Goal: Transaction & Acquisition: Book appointment/travel/reservation

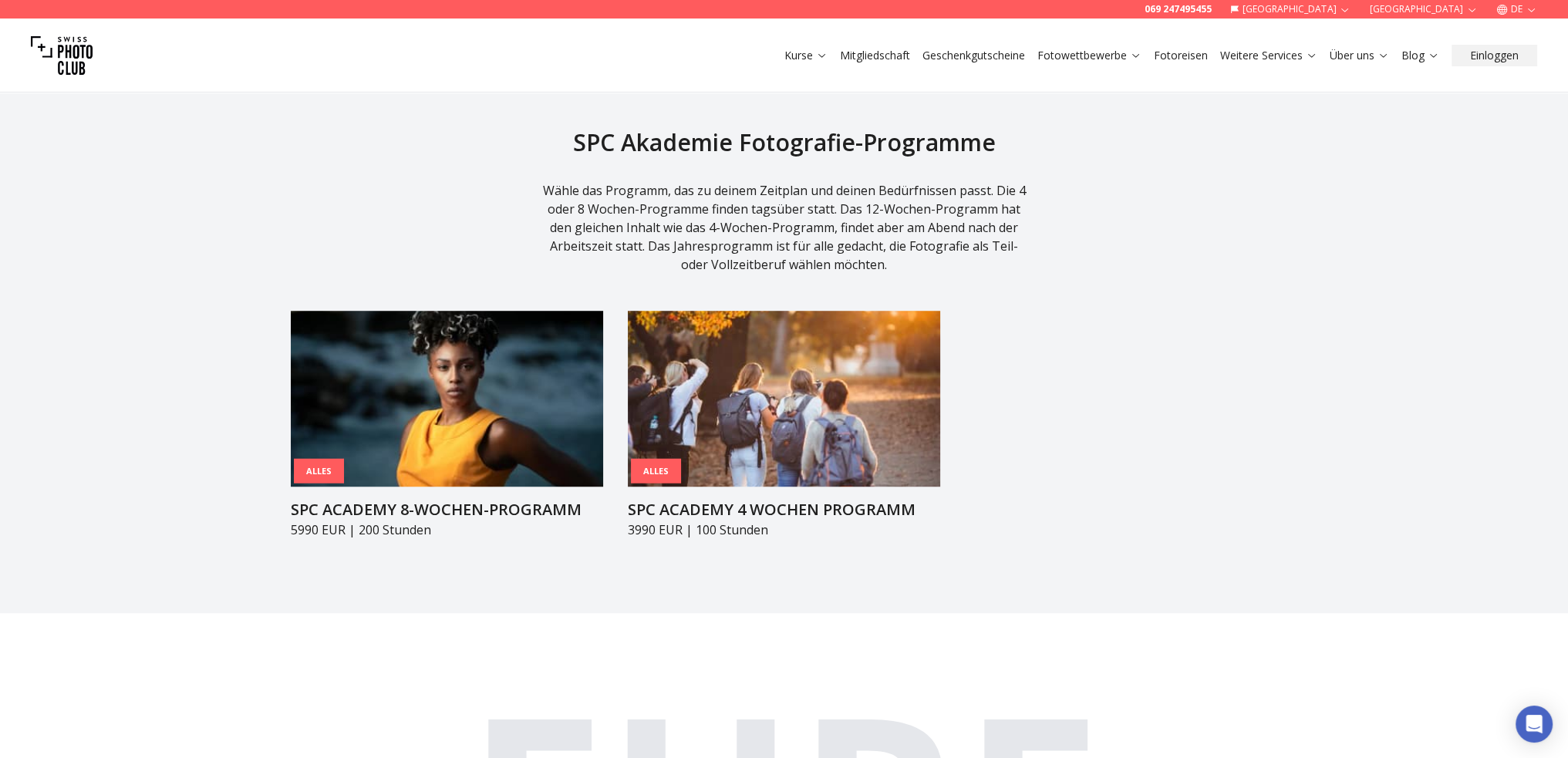
scroll to position [1465, 0]
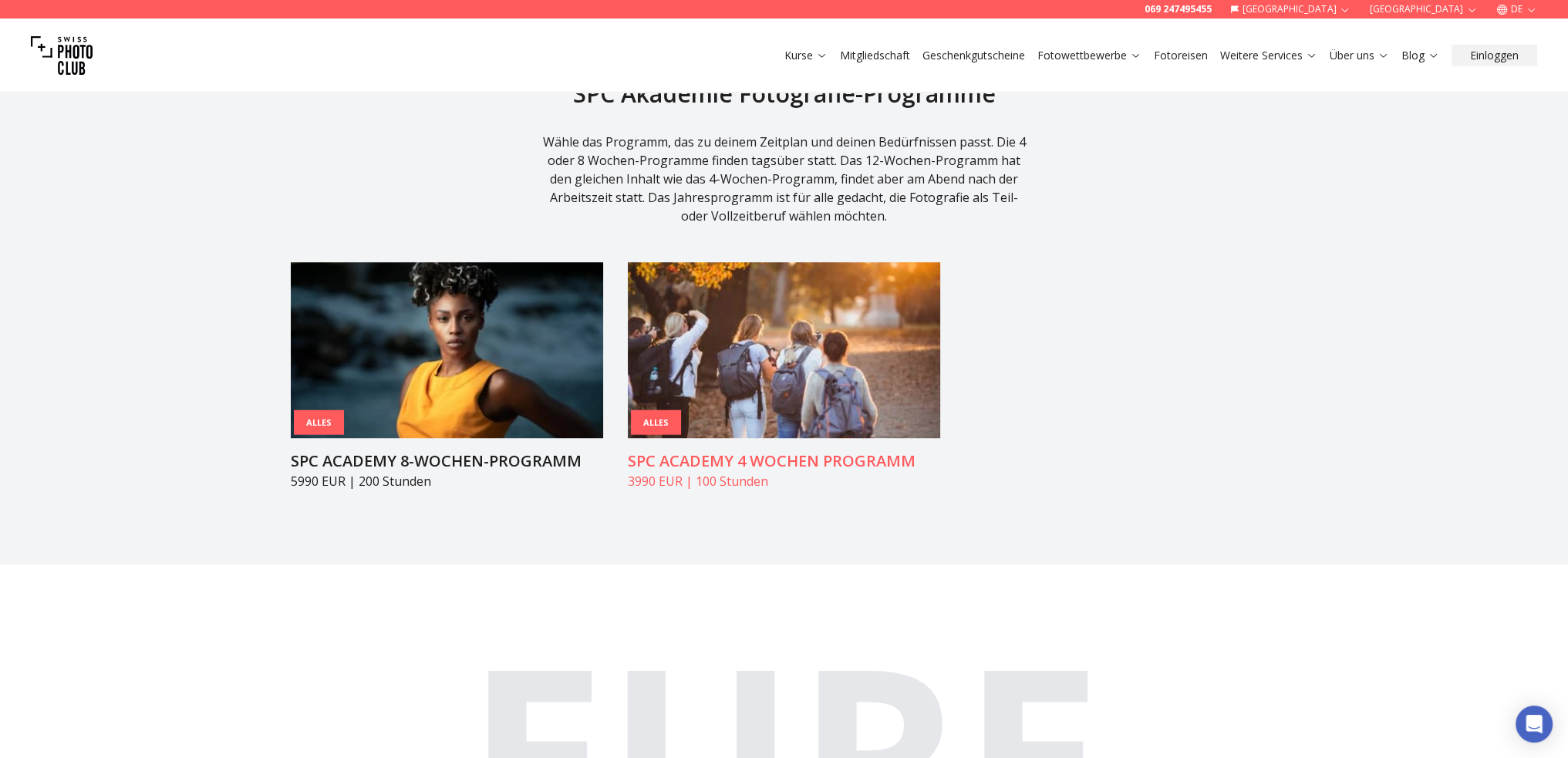
click at [740, 342] on img at bounding box center [783, 350] width 312 height 176
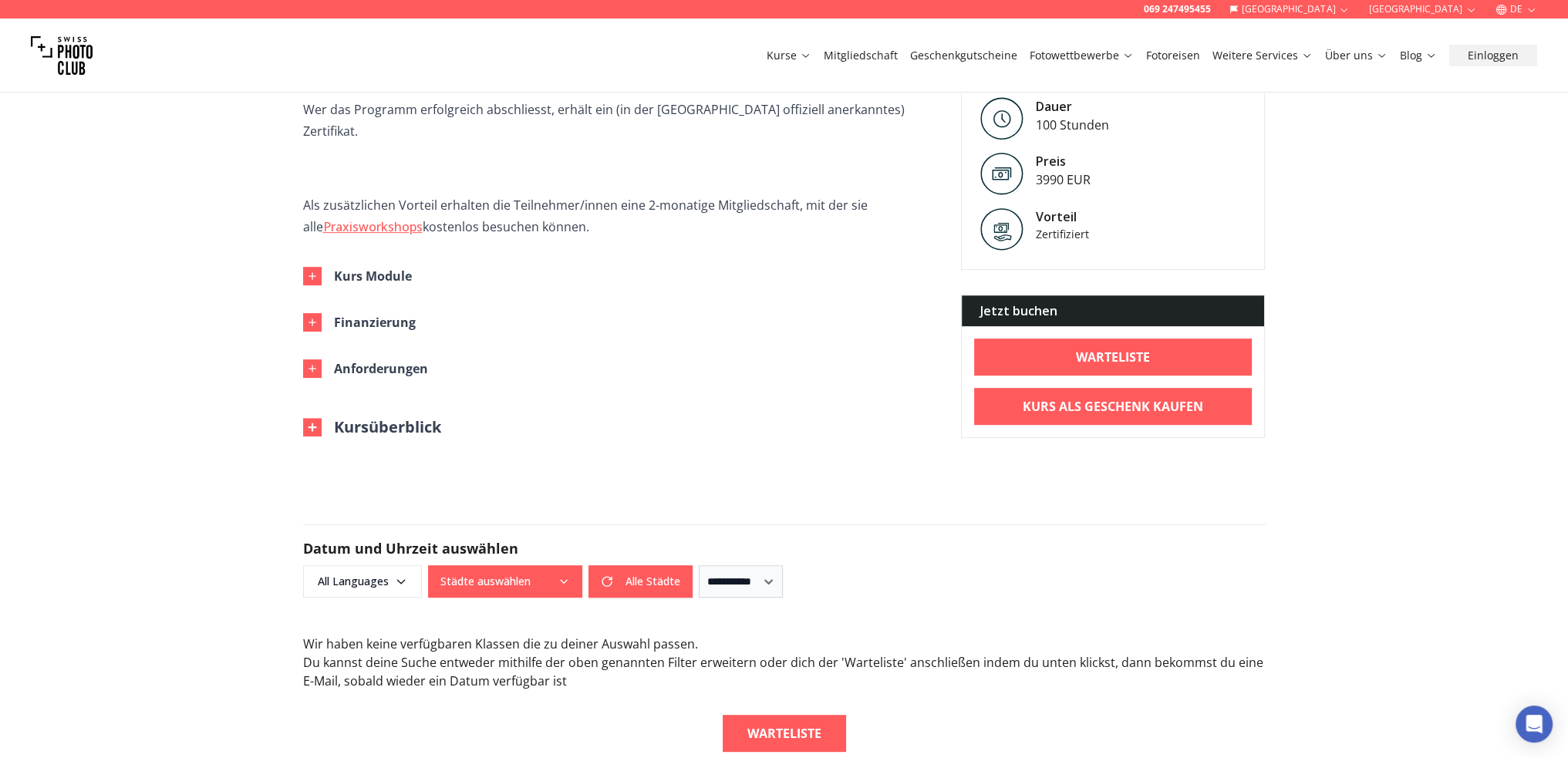
scroll to position [848, 0]
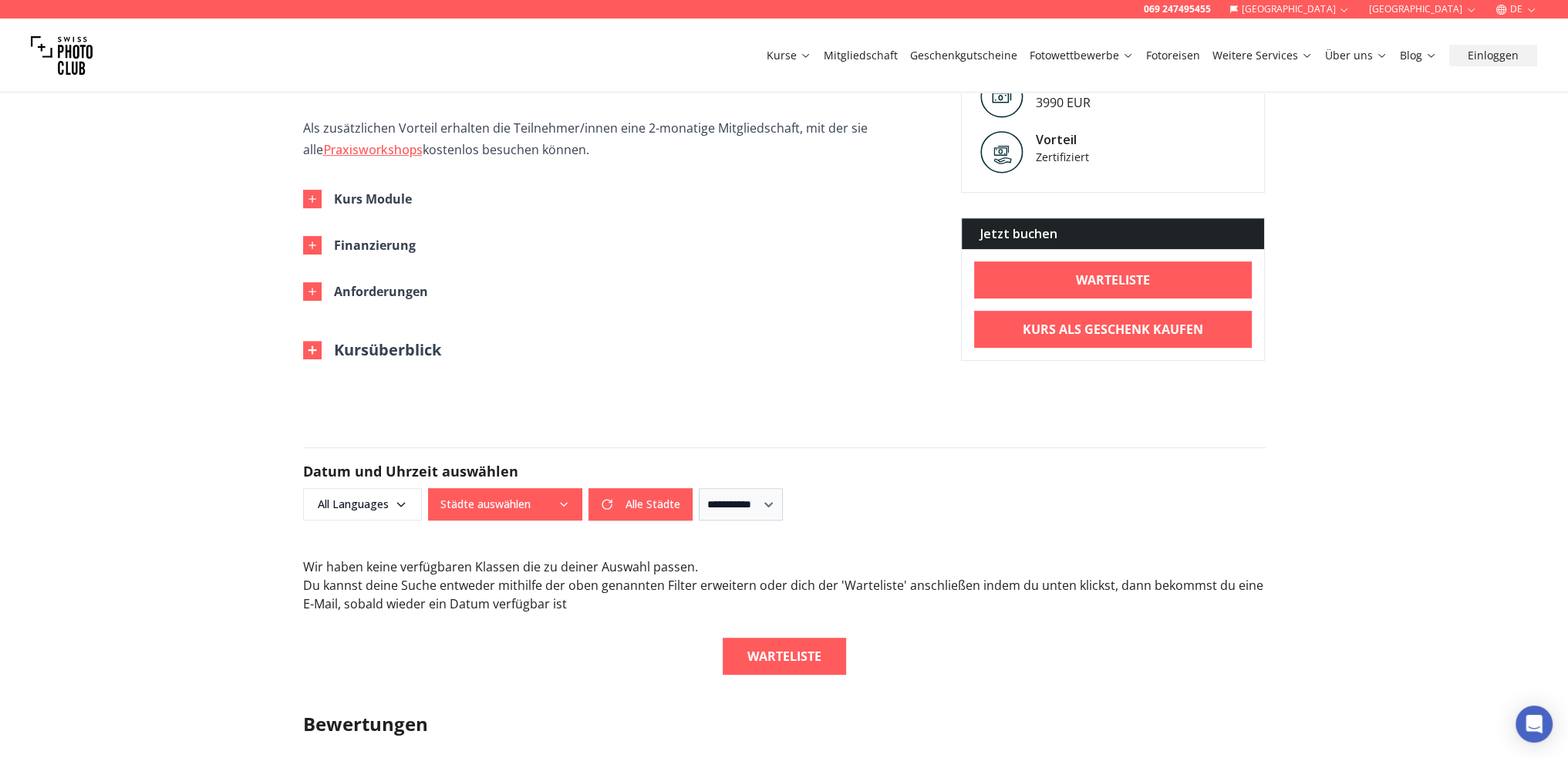
click at [559, 498] on icon "button" at bounding box center [563, 504] width 13 height 13
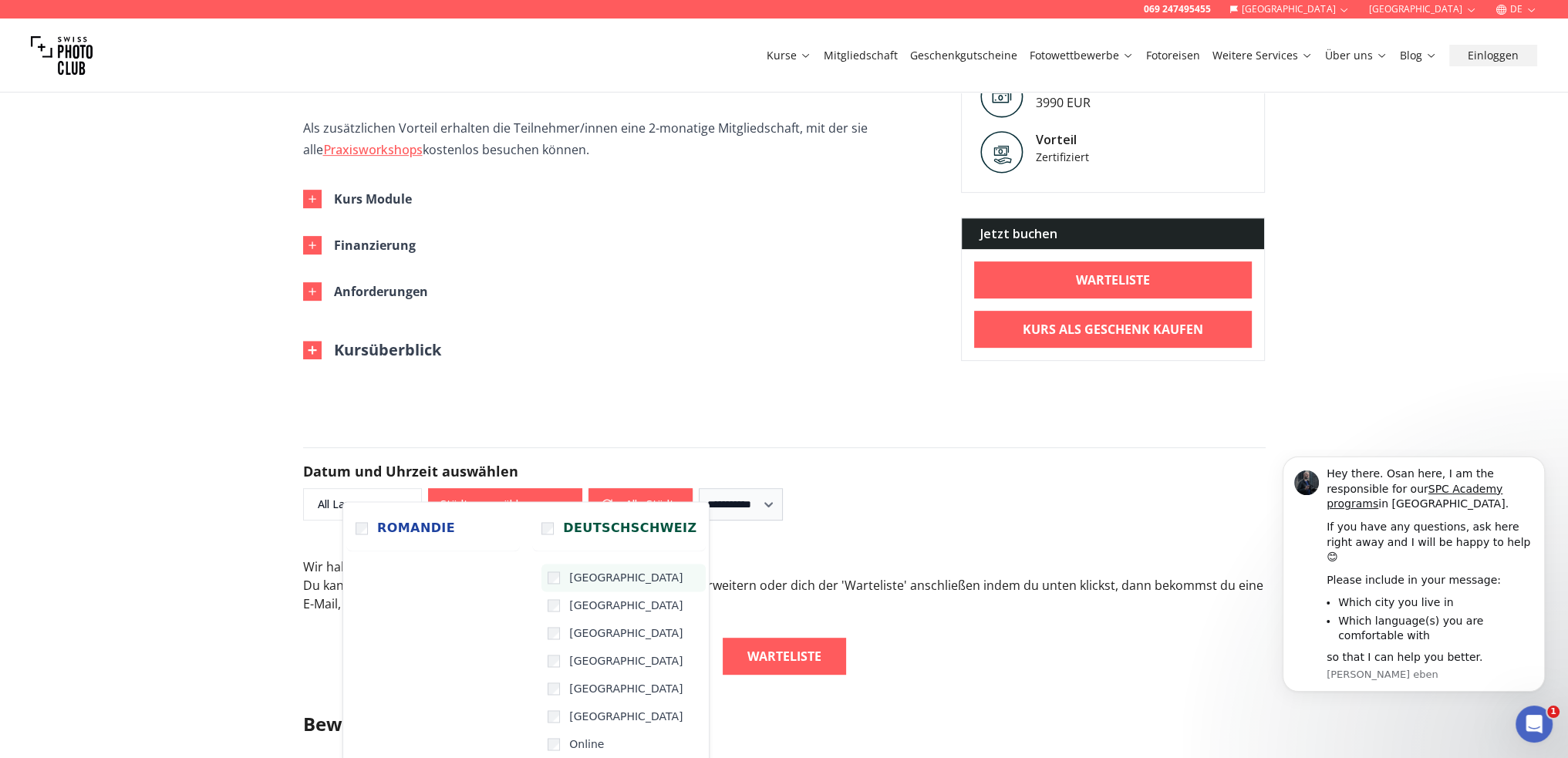
click at [569, 579] on span "[GEOGRAPHIC_DATA]" at bounding box center [625, 578] width 114 height 16
click at [779, 488] on select "**********" at bounding box center [740, 504] width 84 height 32
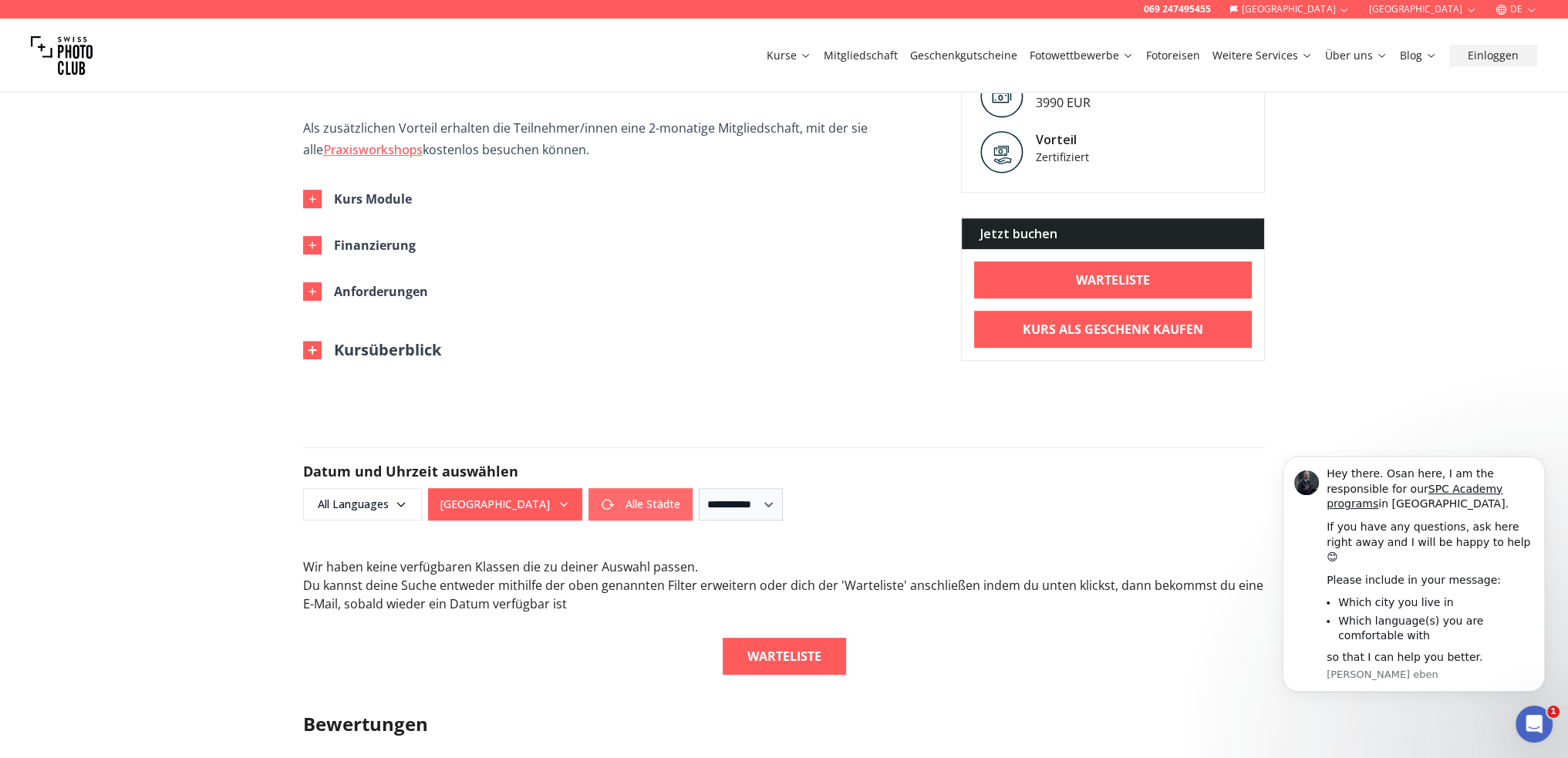
click at [642, 488] on button "Alle Städte" at bounding box center [640, 504] width 104 height 32
click at [557, 498] on icon "button" at bounding box center [563, 504] width 13 height 13
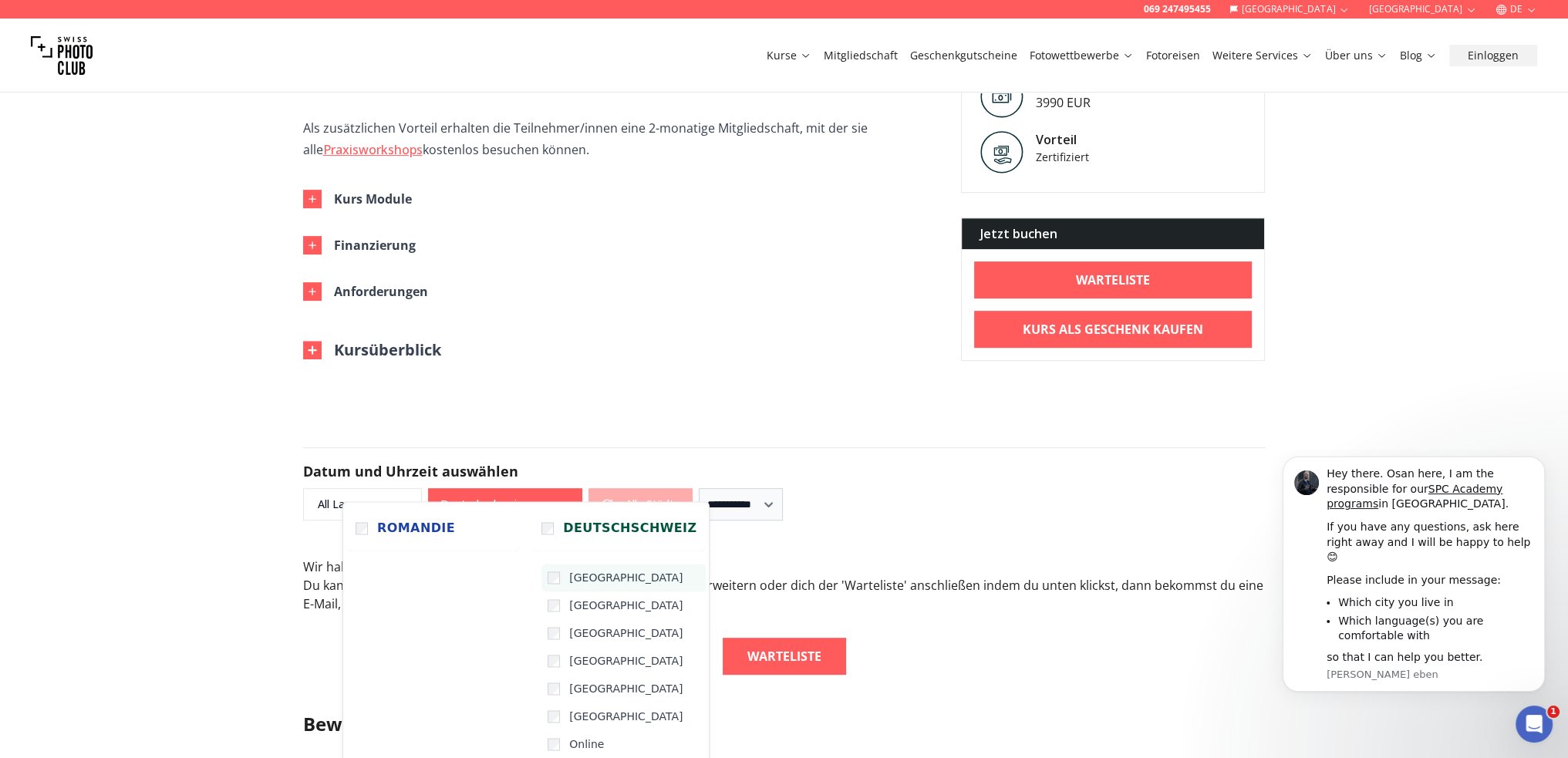
click at [569, 575] on span "[GEOGRAPHIC_DATA]" at bounding box center [625, 578] width 114 height 16
click at [564, 488] on button "10 Städte" at bounding box center [505, 504] width 155 height 32
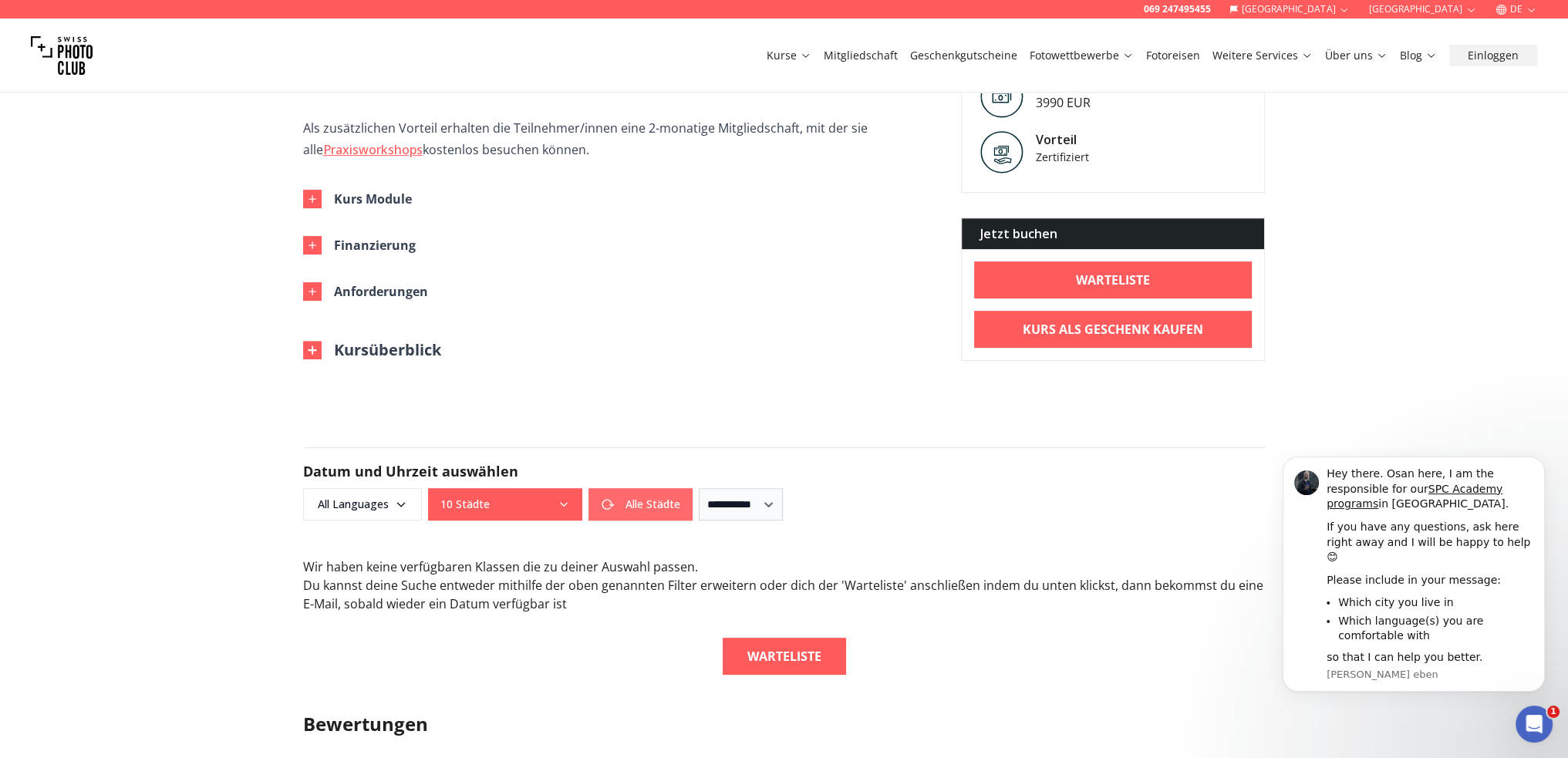
click at [626, 488] on button "Alle Städte" at bounding box center [640, 504] width 104 height 32
click at [780, 488] on select "**********" at bounding box center [740, 504] width 84 height 32
click at [698, 488] on select "**********" at bounding box center [740, 504] width 84 height 32
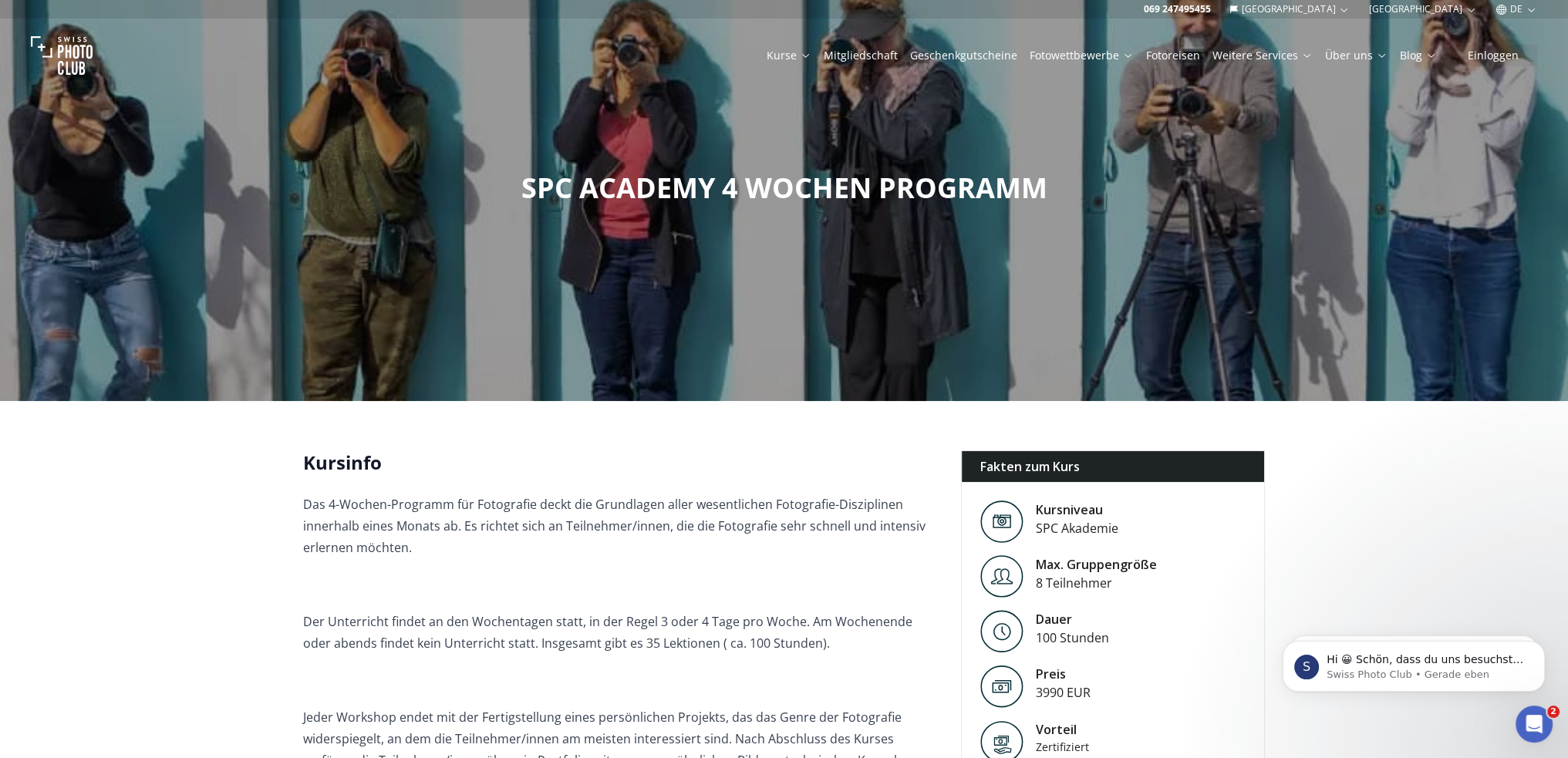
scroll to position [0, 0]
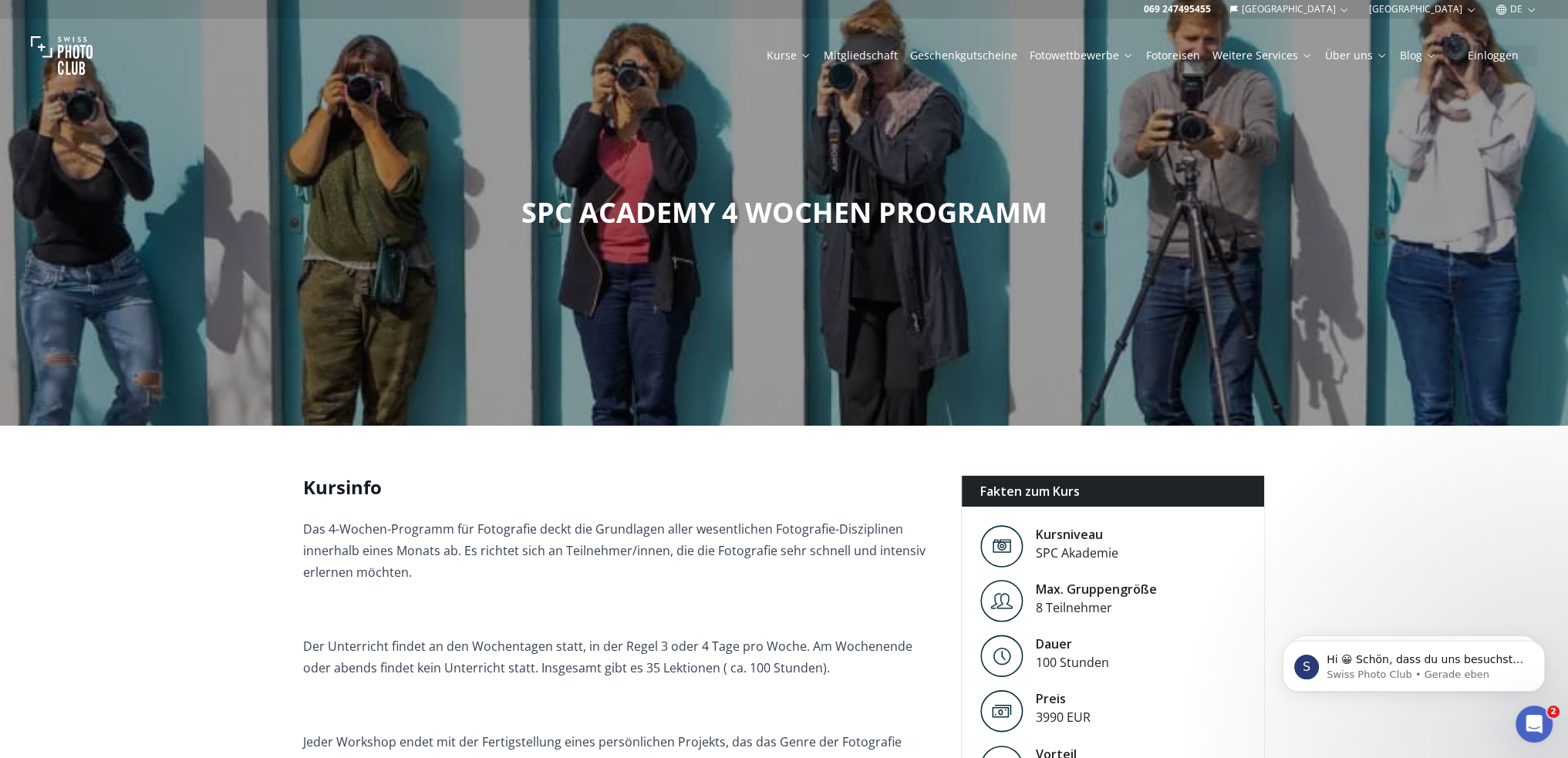
click at [1175, 52] on link "Fotoreisen" at bounding box center [1172, 55] width 53 height 16
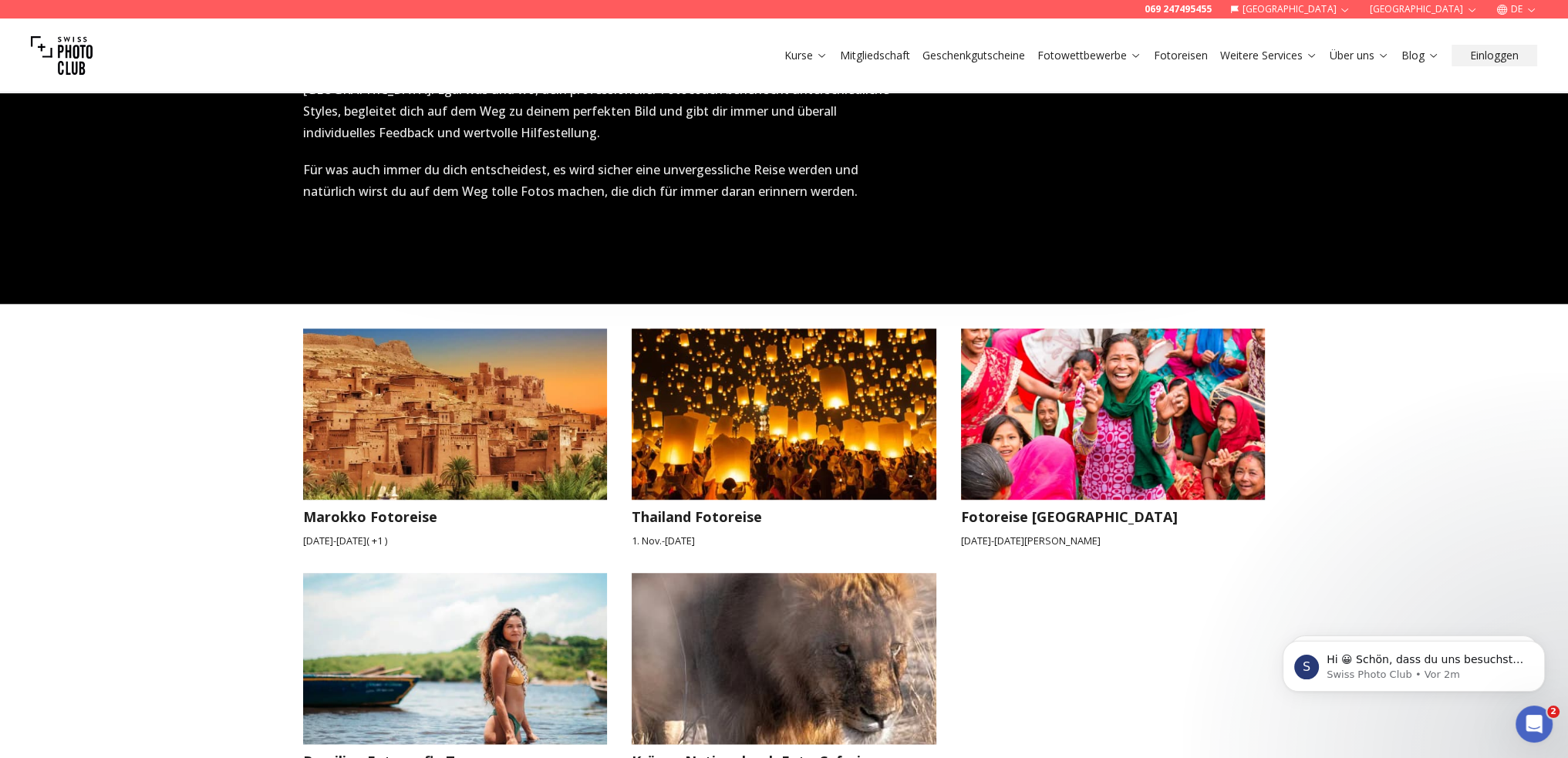
scroll to position [2237, 0]
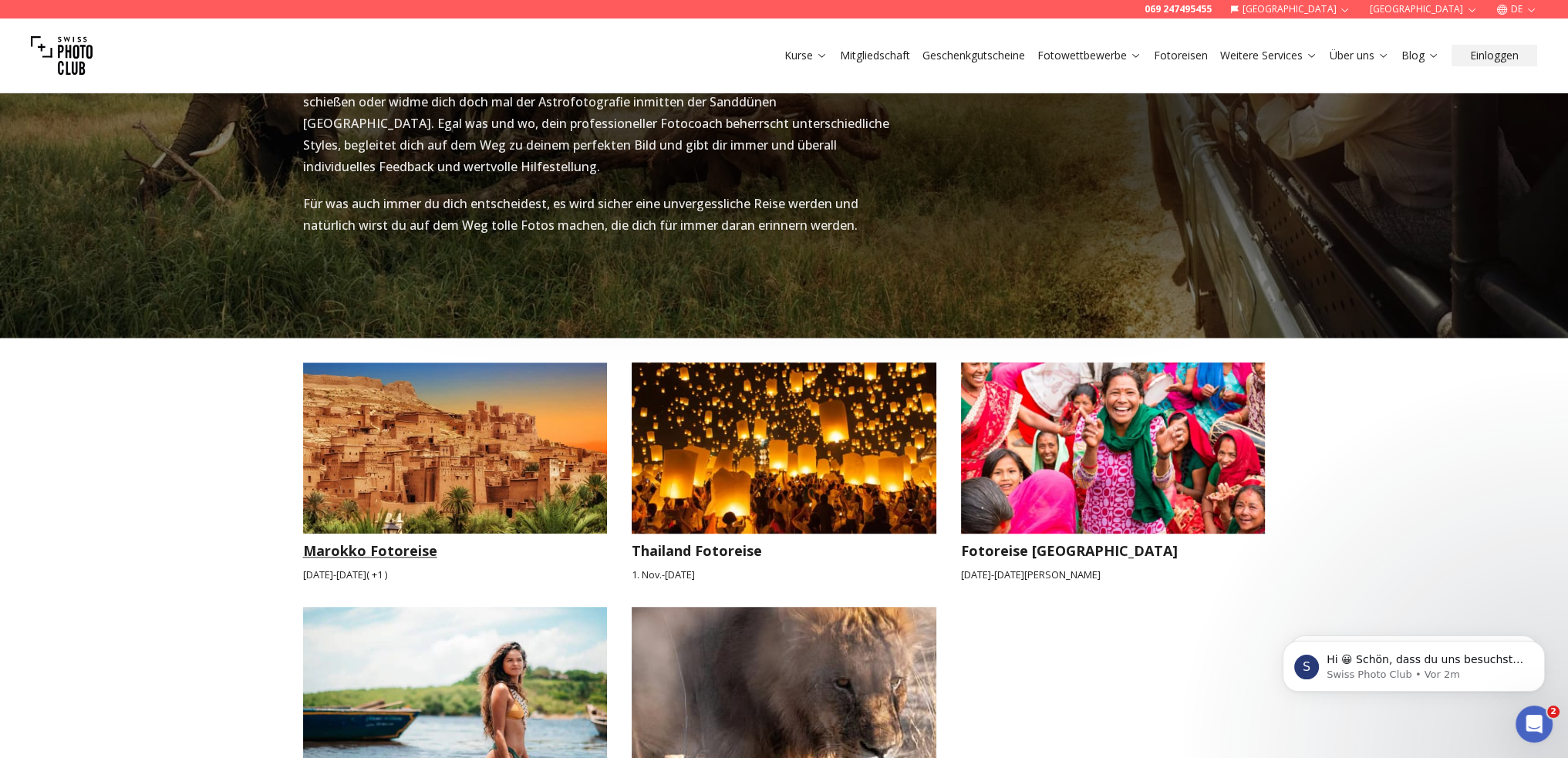
click at [419, 404] on img at bounding box center [455, 449] width 304 height 171
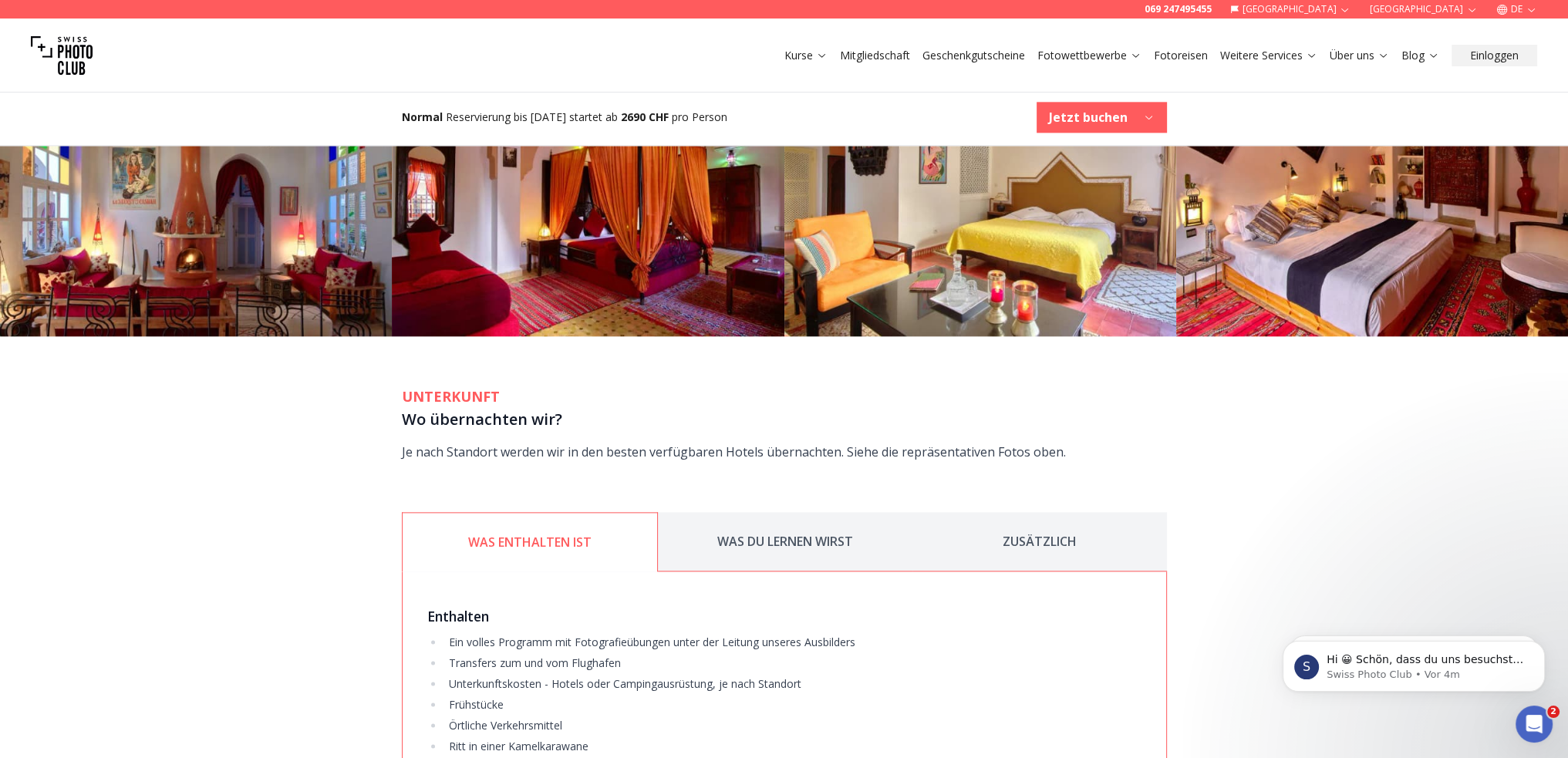
scroll to position [2545, 0]
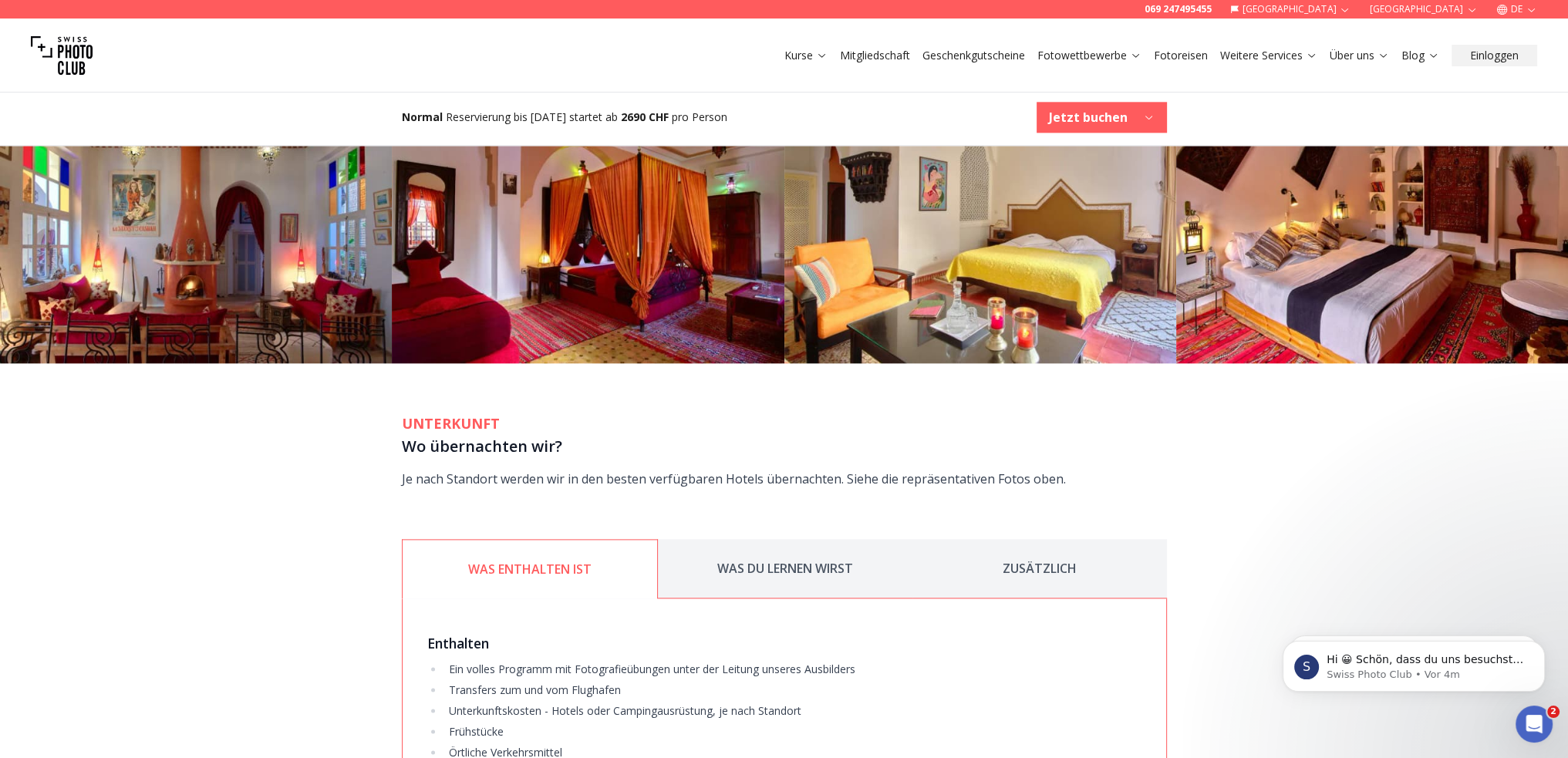
click at [799, 539] on button "WAS DU LERNEN WIRST" at bounding box center [785, 568] width 255 height 59
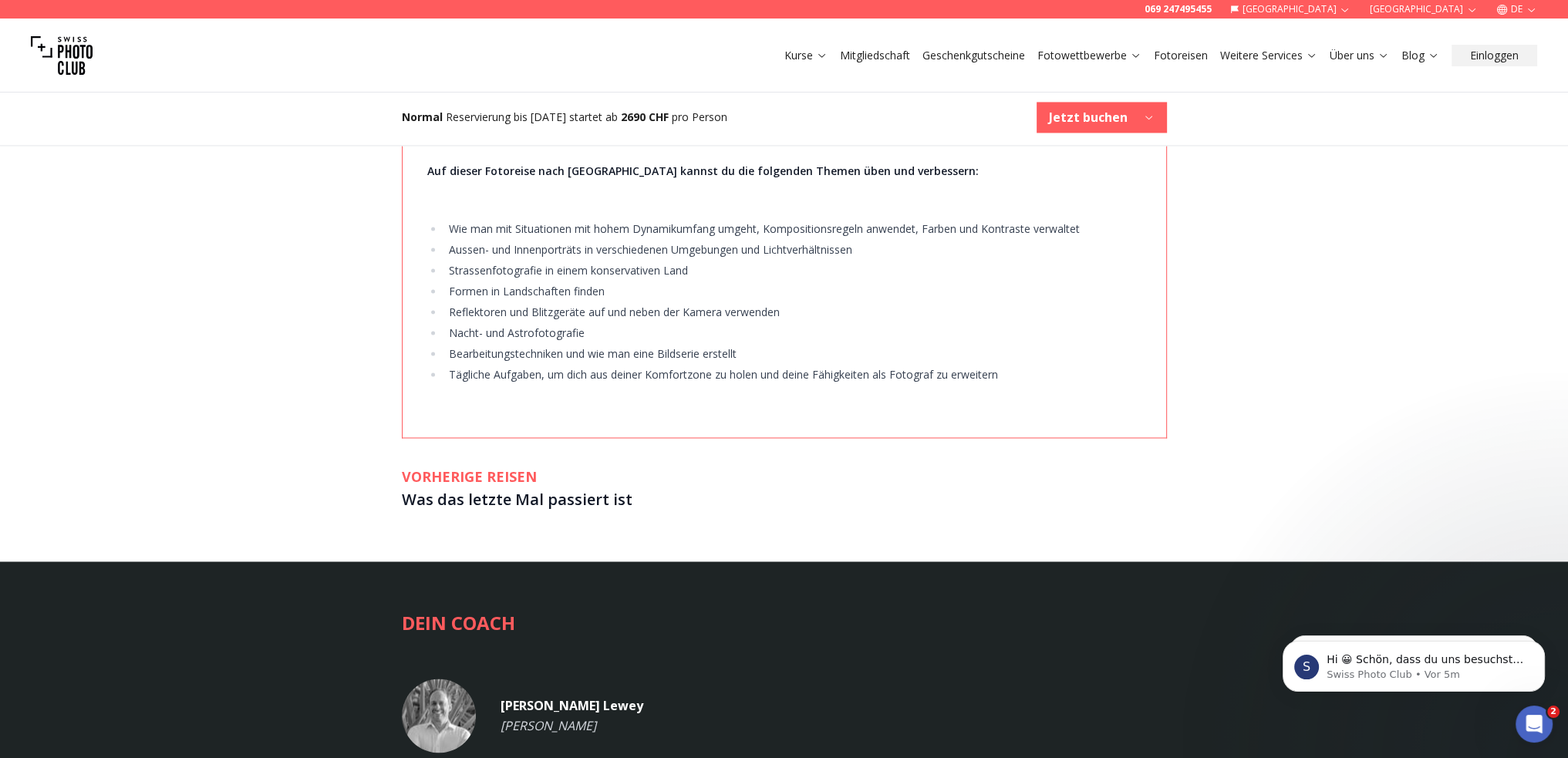
scroll to position [3240, 0]
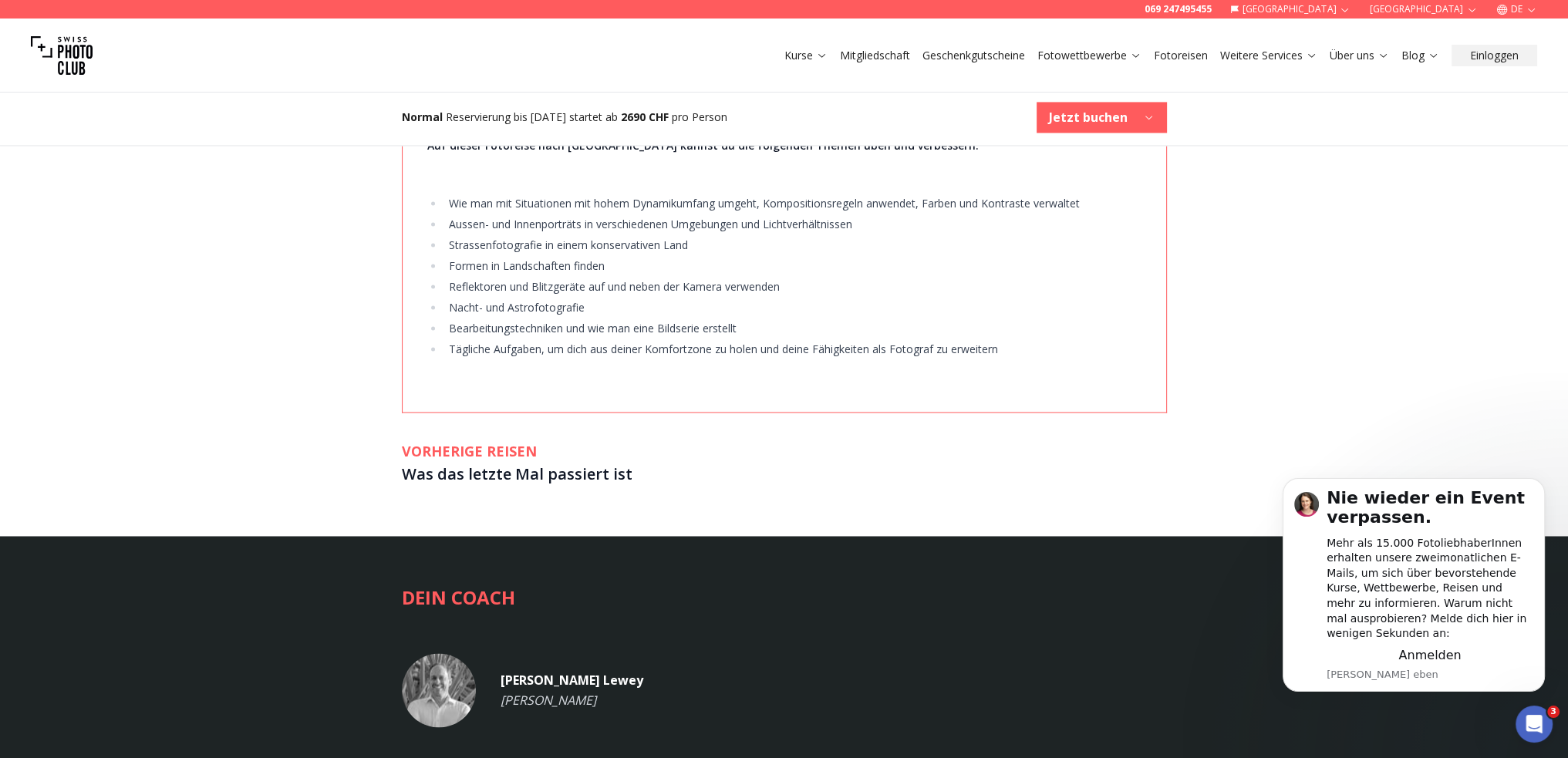
click at [492, 462] on h3 "Was das letzte Mal passiert ist" at bounding box center [784, 474] width 765 height 24
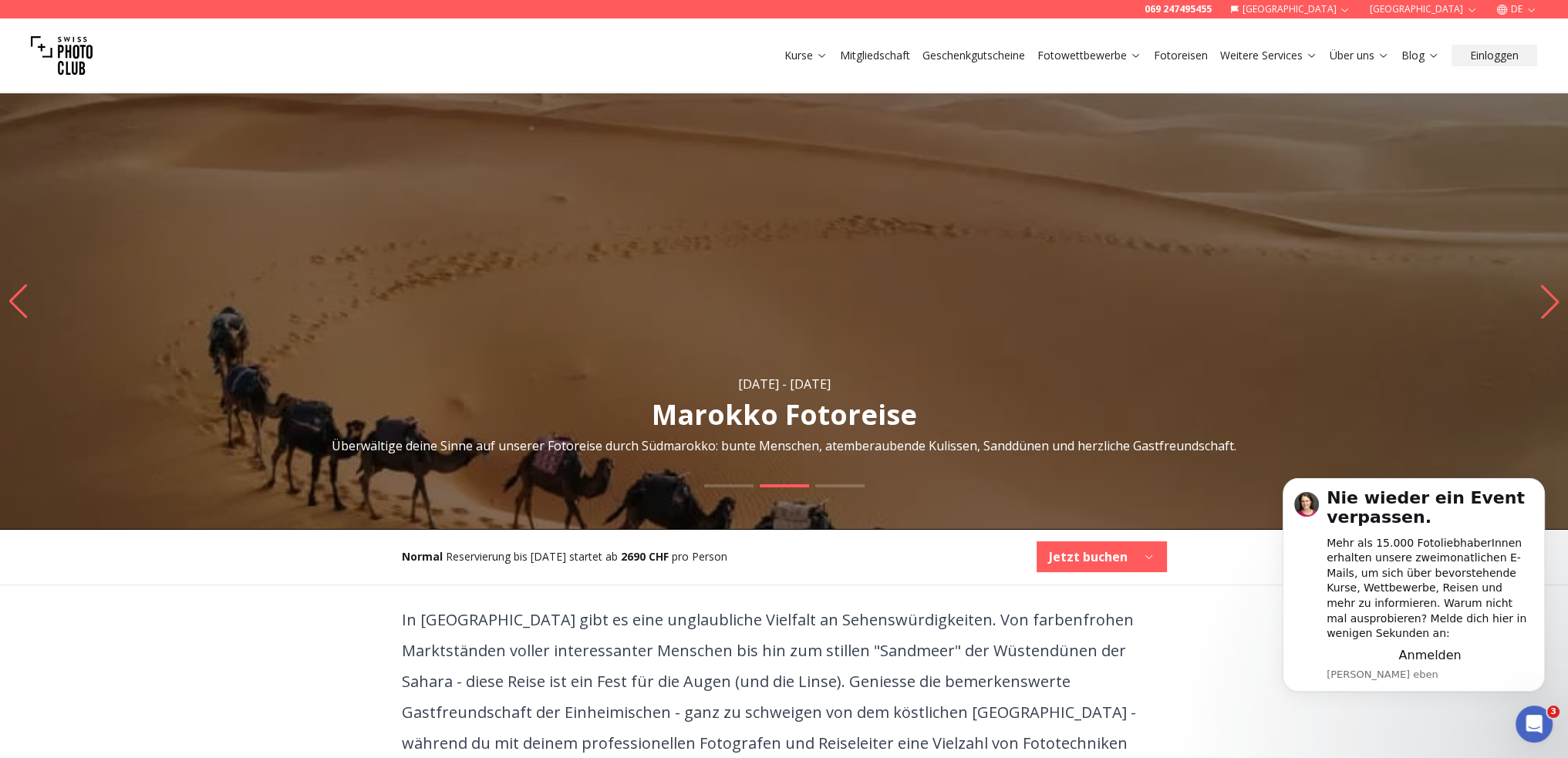
scroll to position [77, 0]
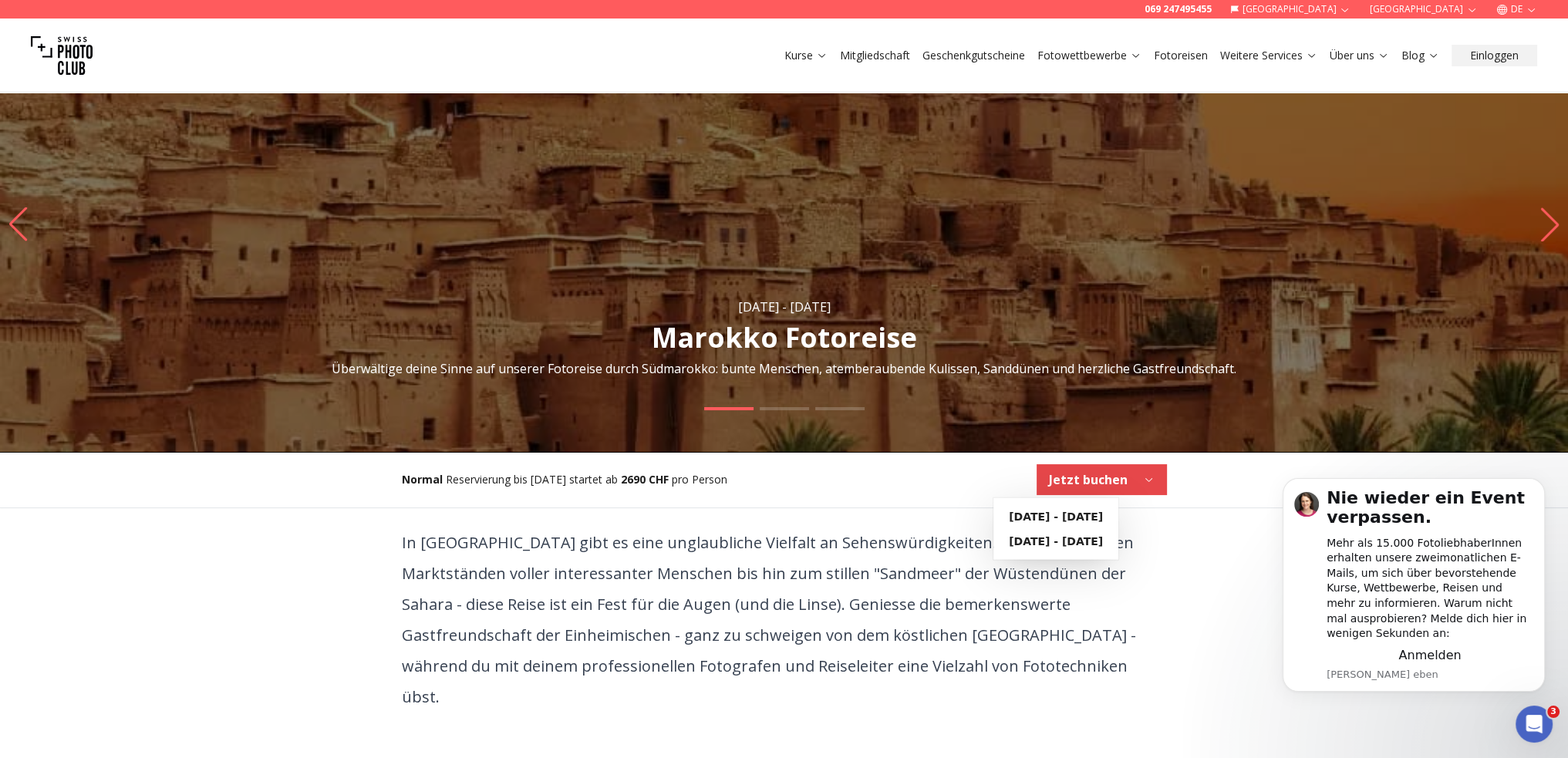
click at [1141, 475] on button "Jetzt buchen" at bounding box center [1102, 480] width 130 height 31
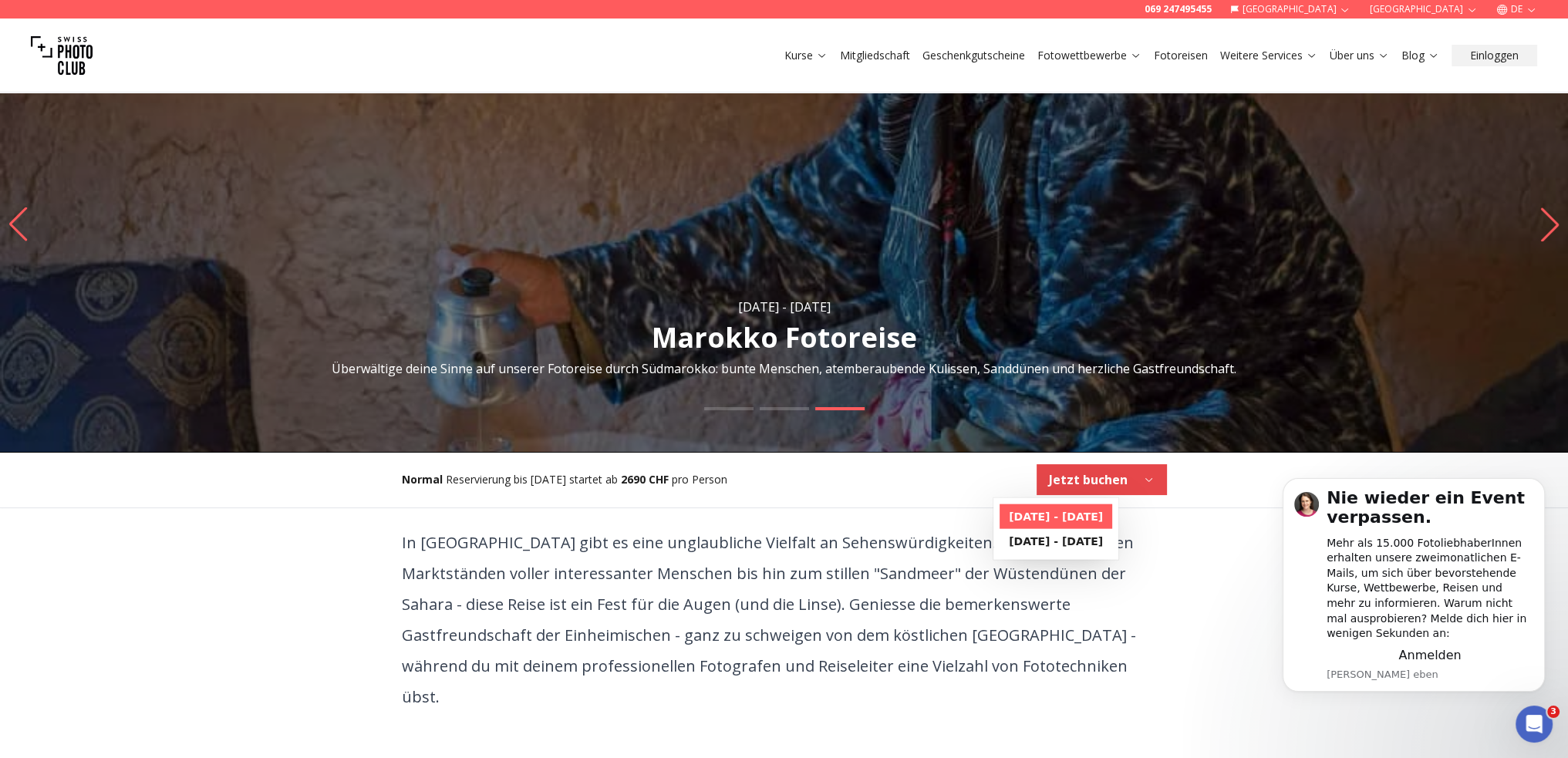
click at [1052, 521] on b "[DATE] - [DATE]" at bounding box center [1055, 517] width 94 height 16
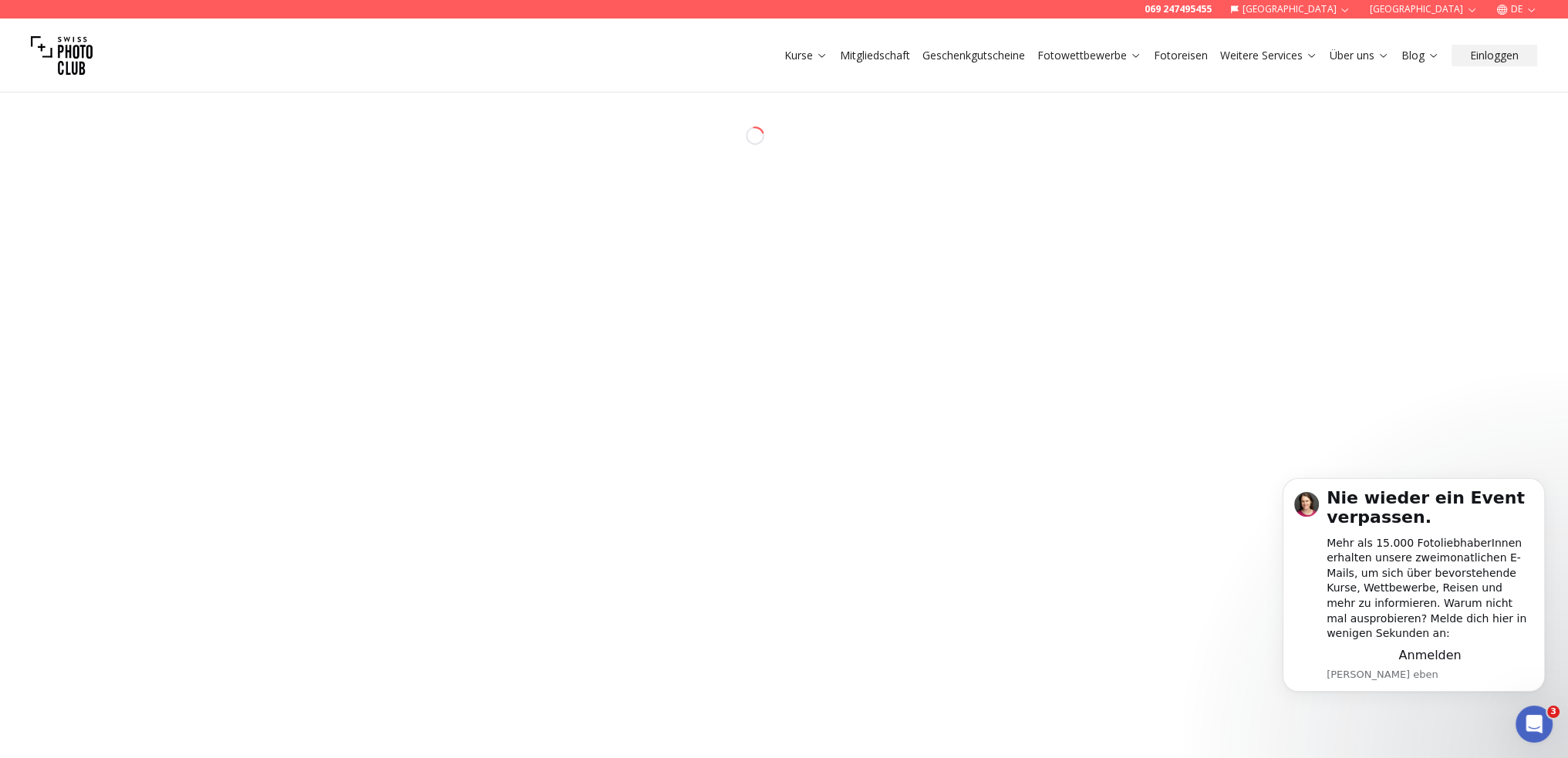
select select "*******"
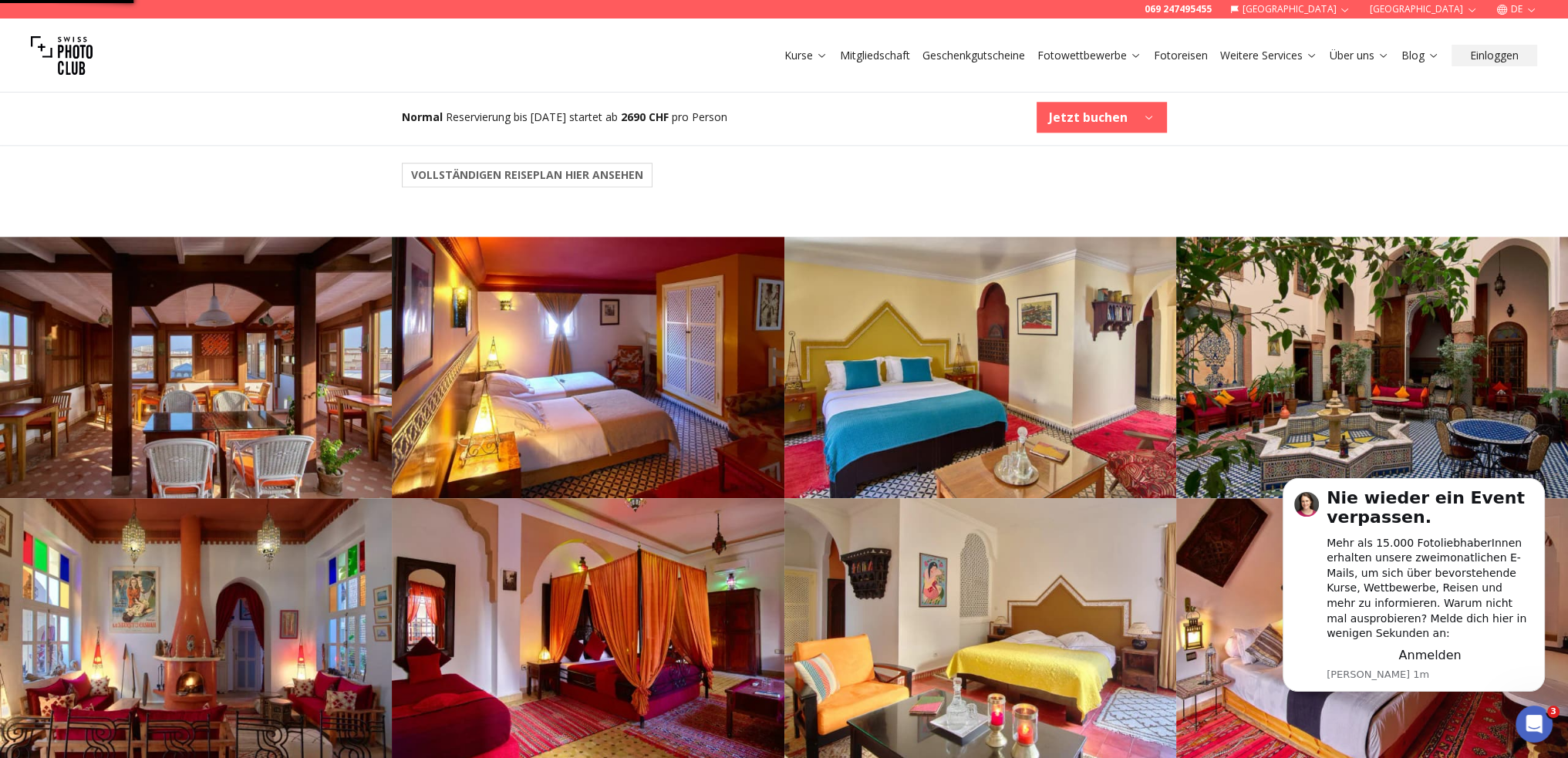
scroll to position [2235, 0]
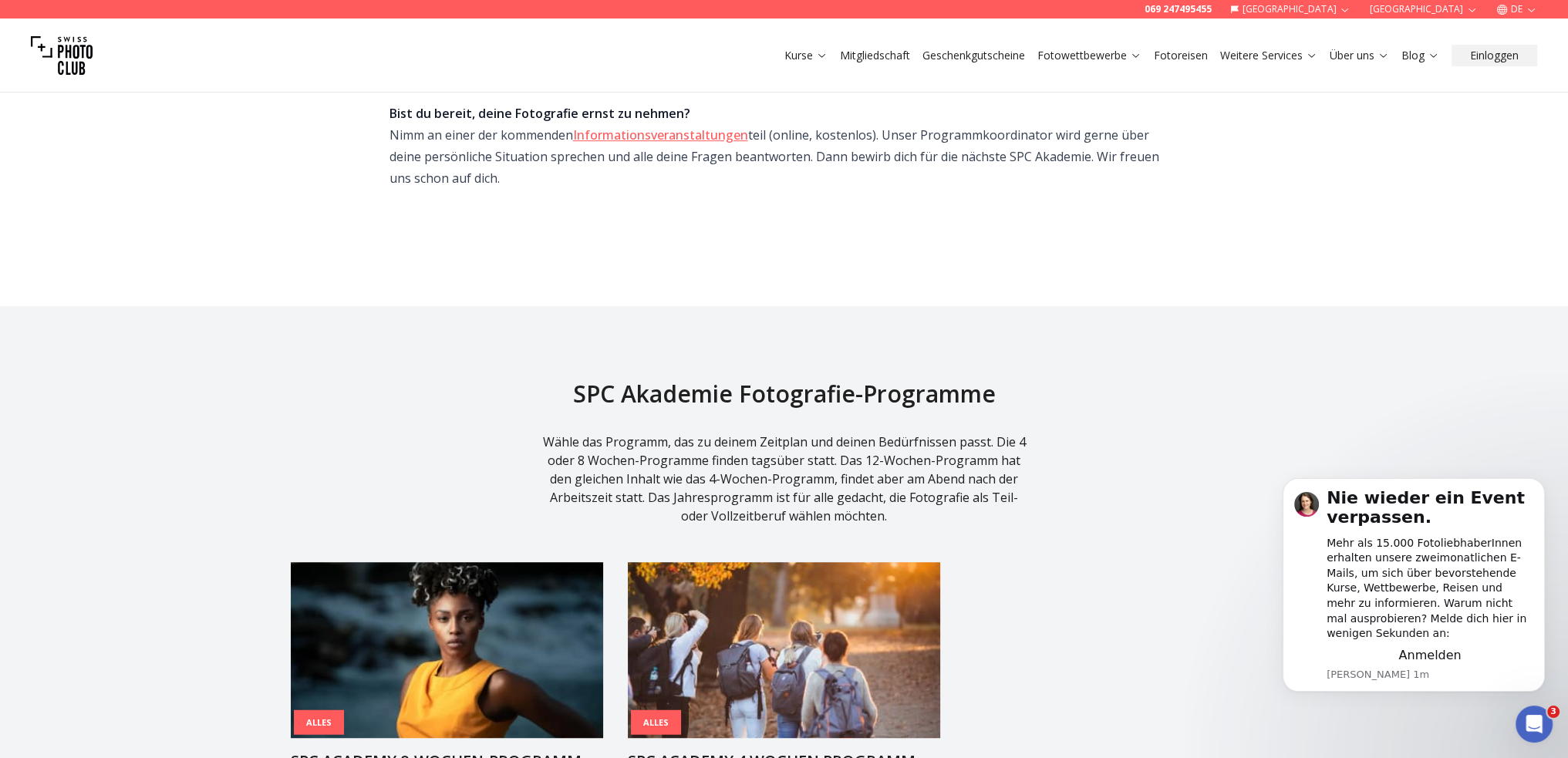
scroll to position [1158, 0]
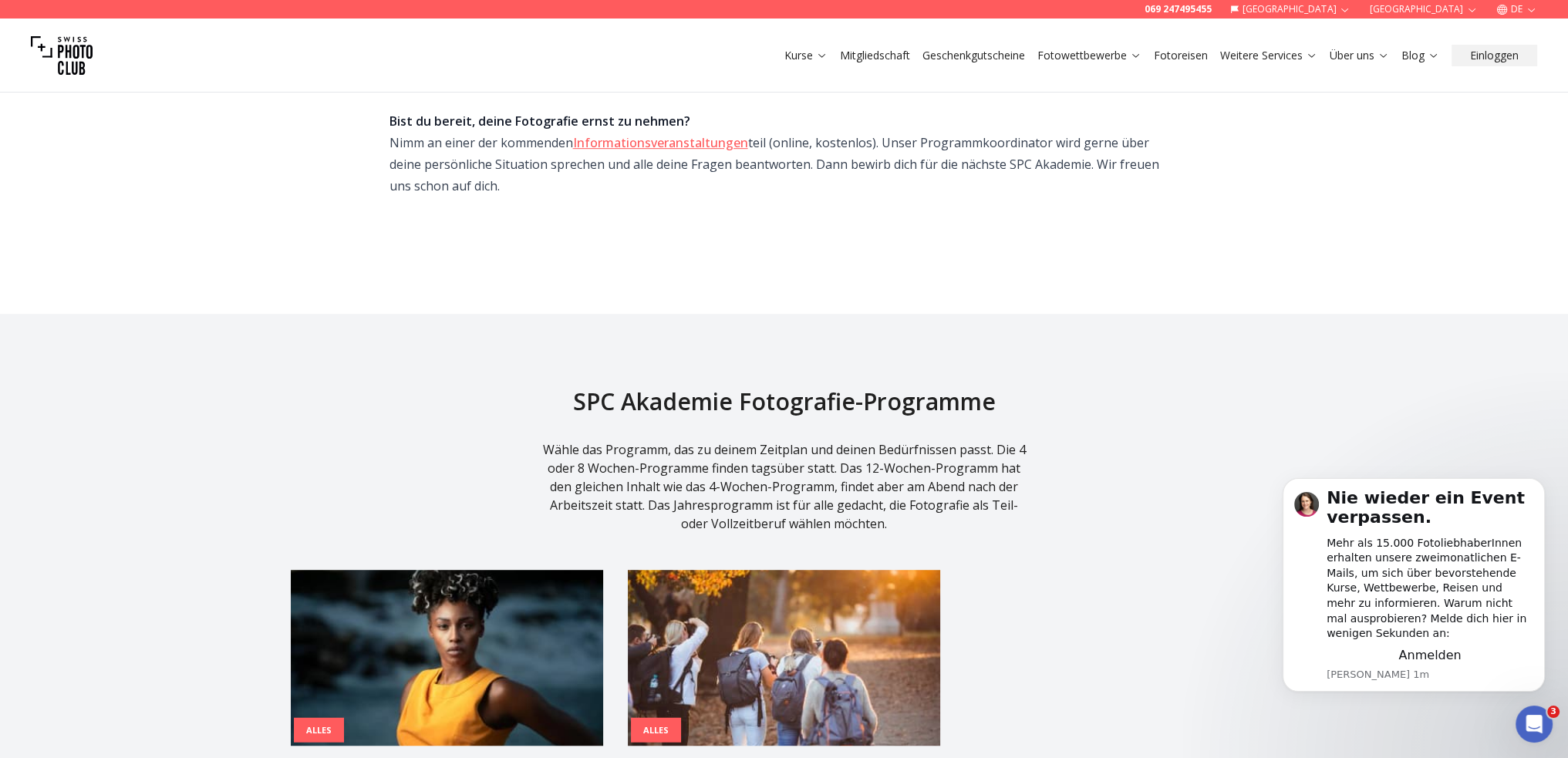
click at [1187, 51] on link "Fotoreisen" at bounding box center [1180, 55] width 53 height 16
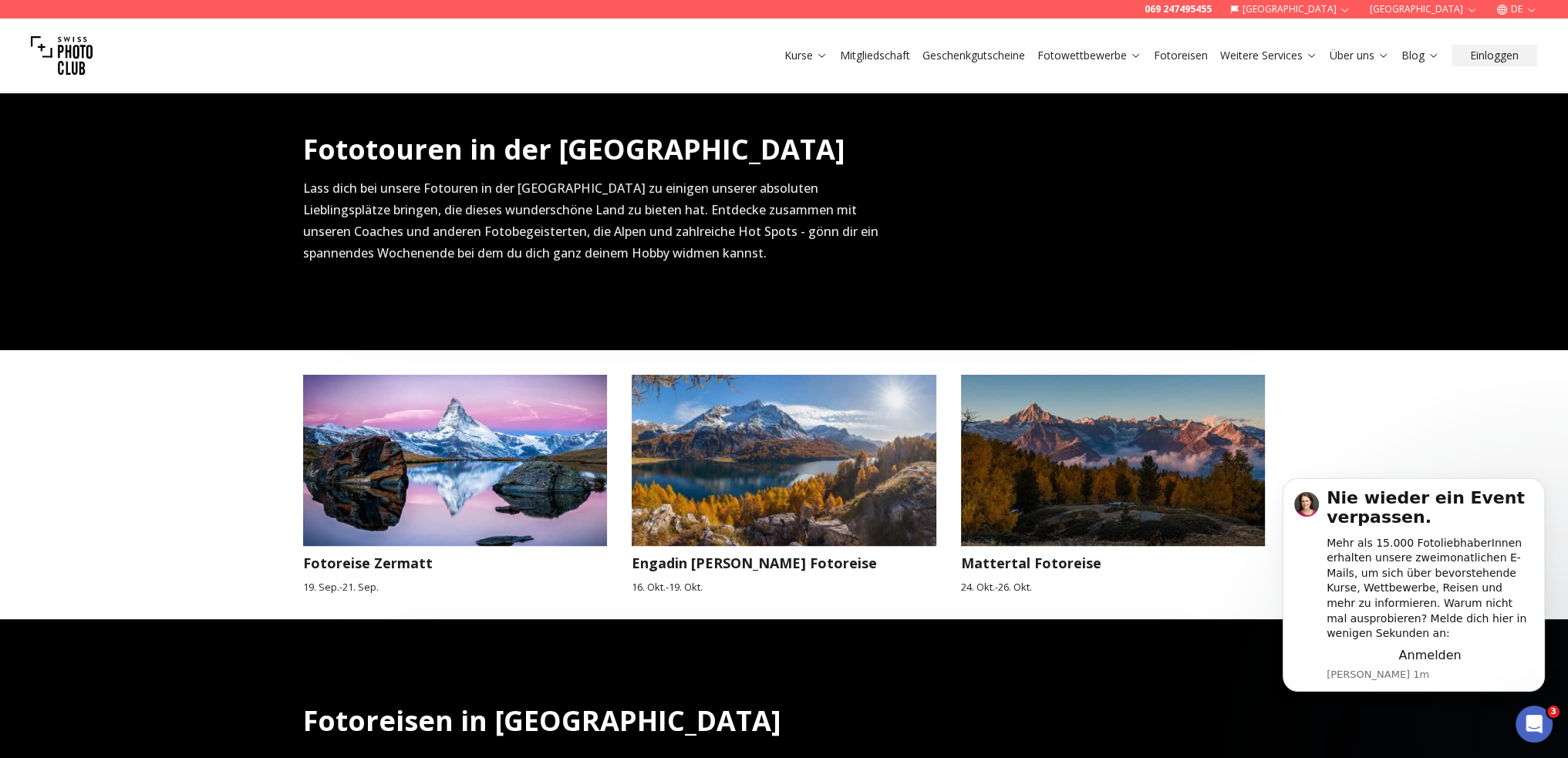
scroll to position [540, 0]
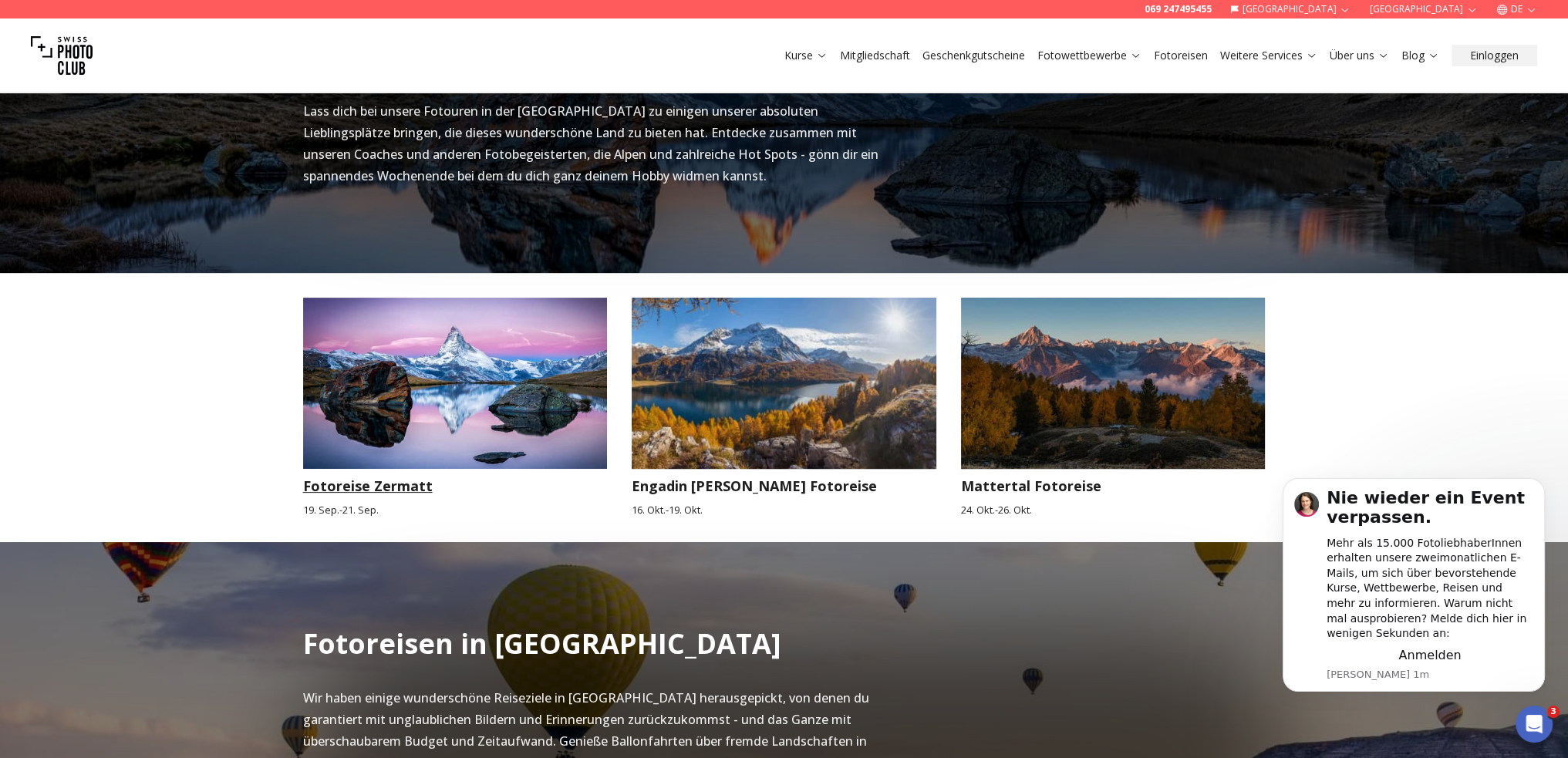
click at [434, 380] on img at bounding box center [455, 383] width 304 height 171
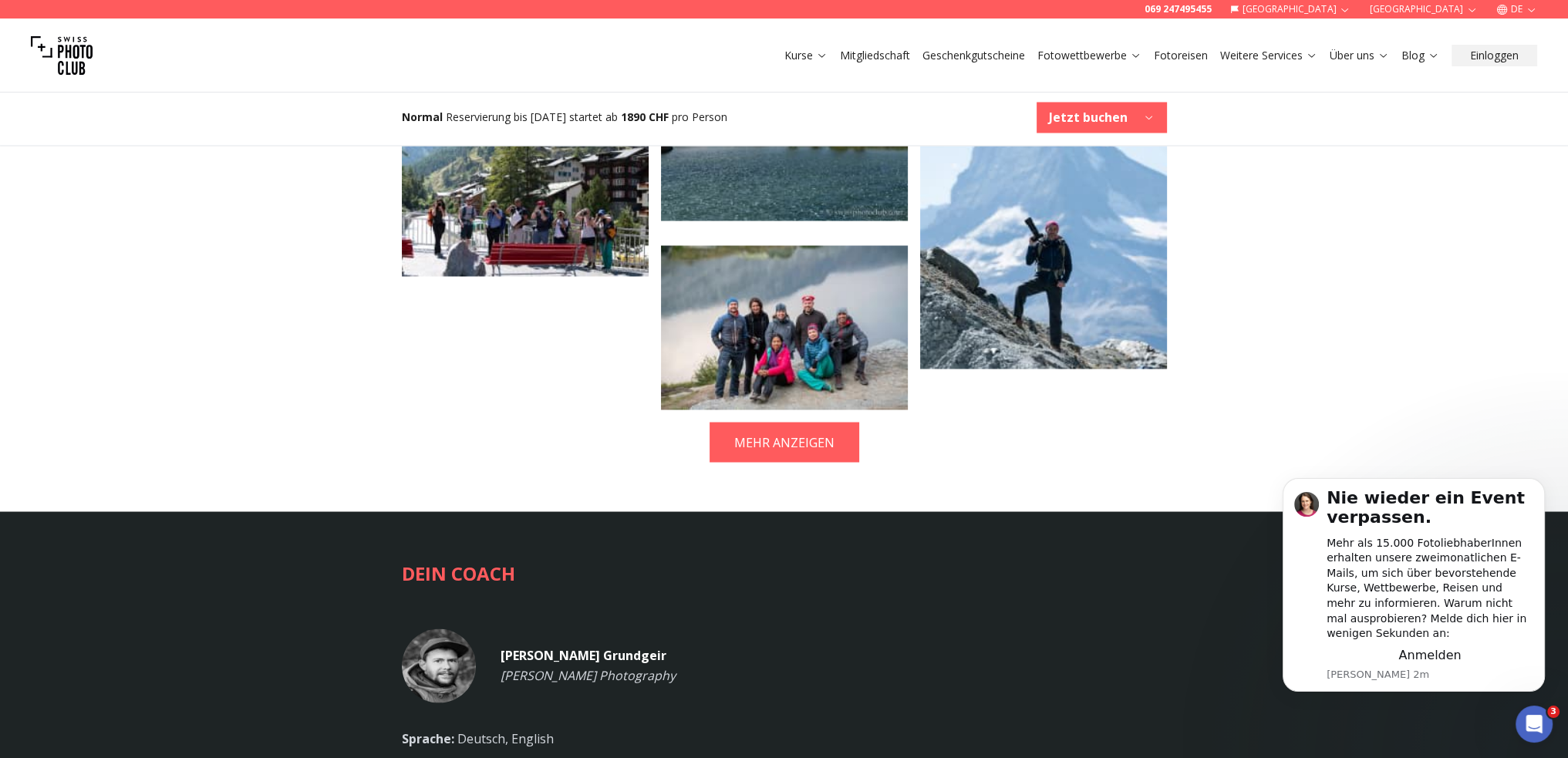
scroll to position [3702, 0]
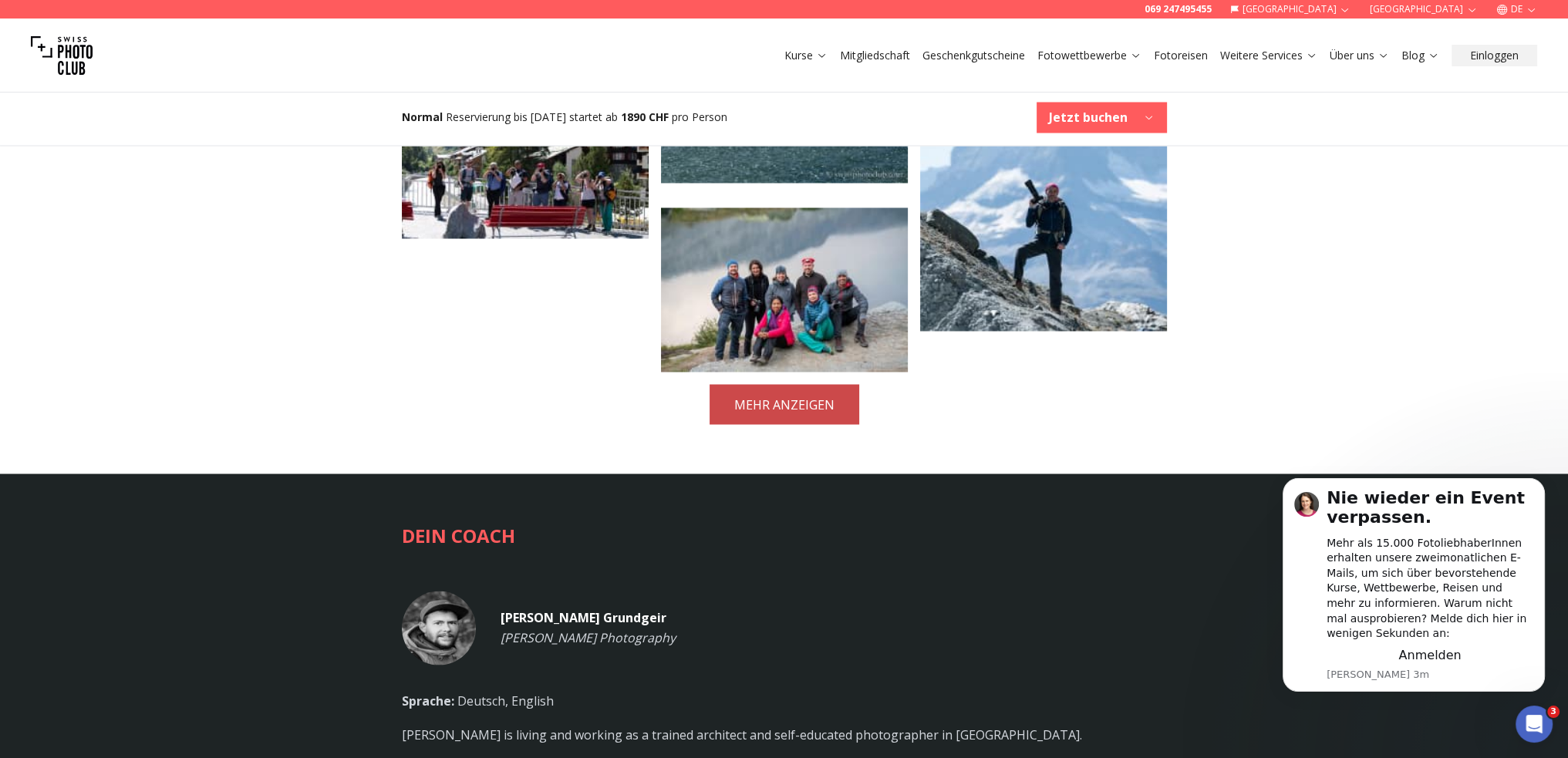
click at [750, 384] on button "MEHR ANZEIGEN" at bounding box center [784, 404] width 150 height 40
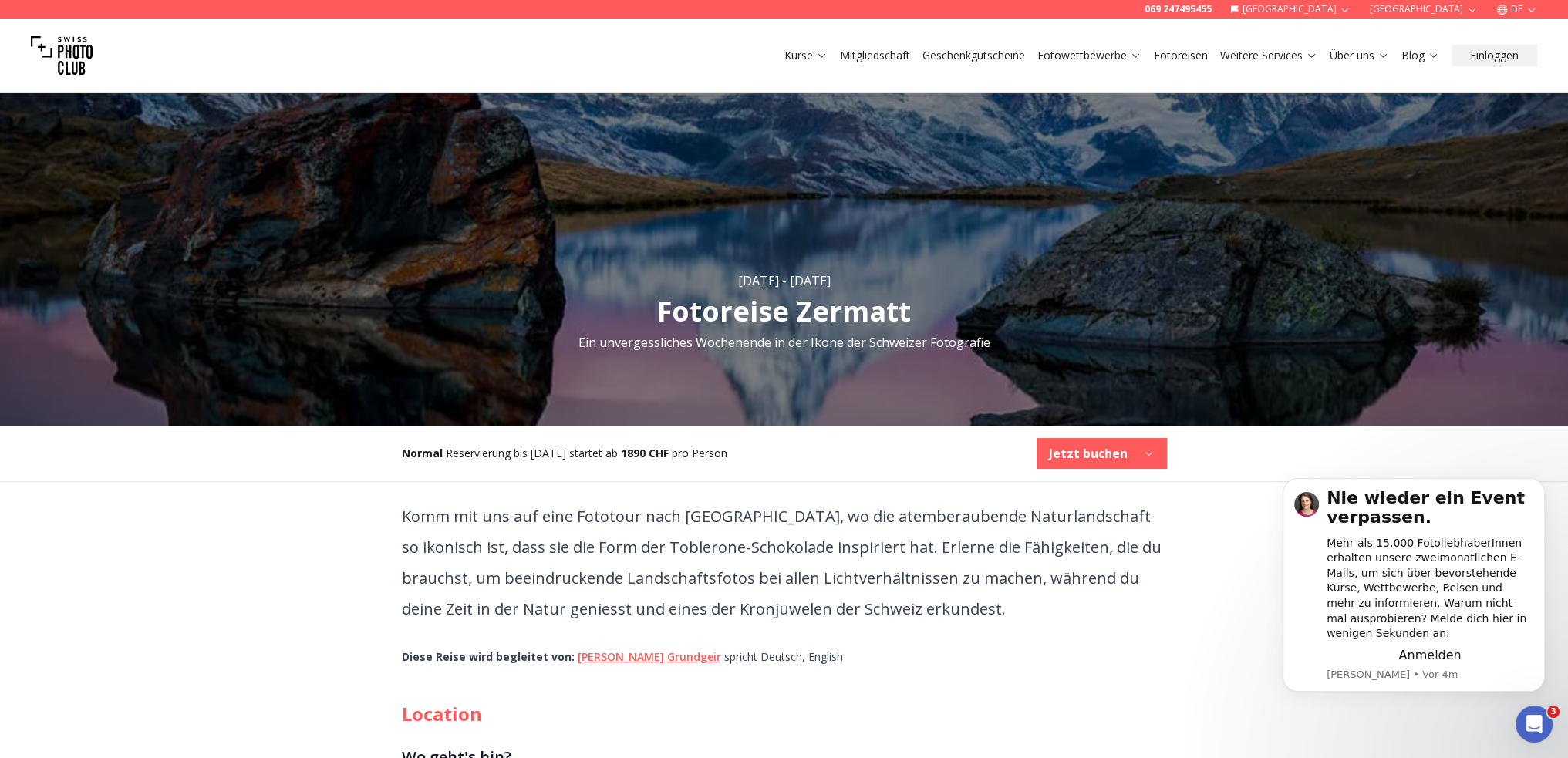
scroll to position [77, 0]
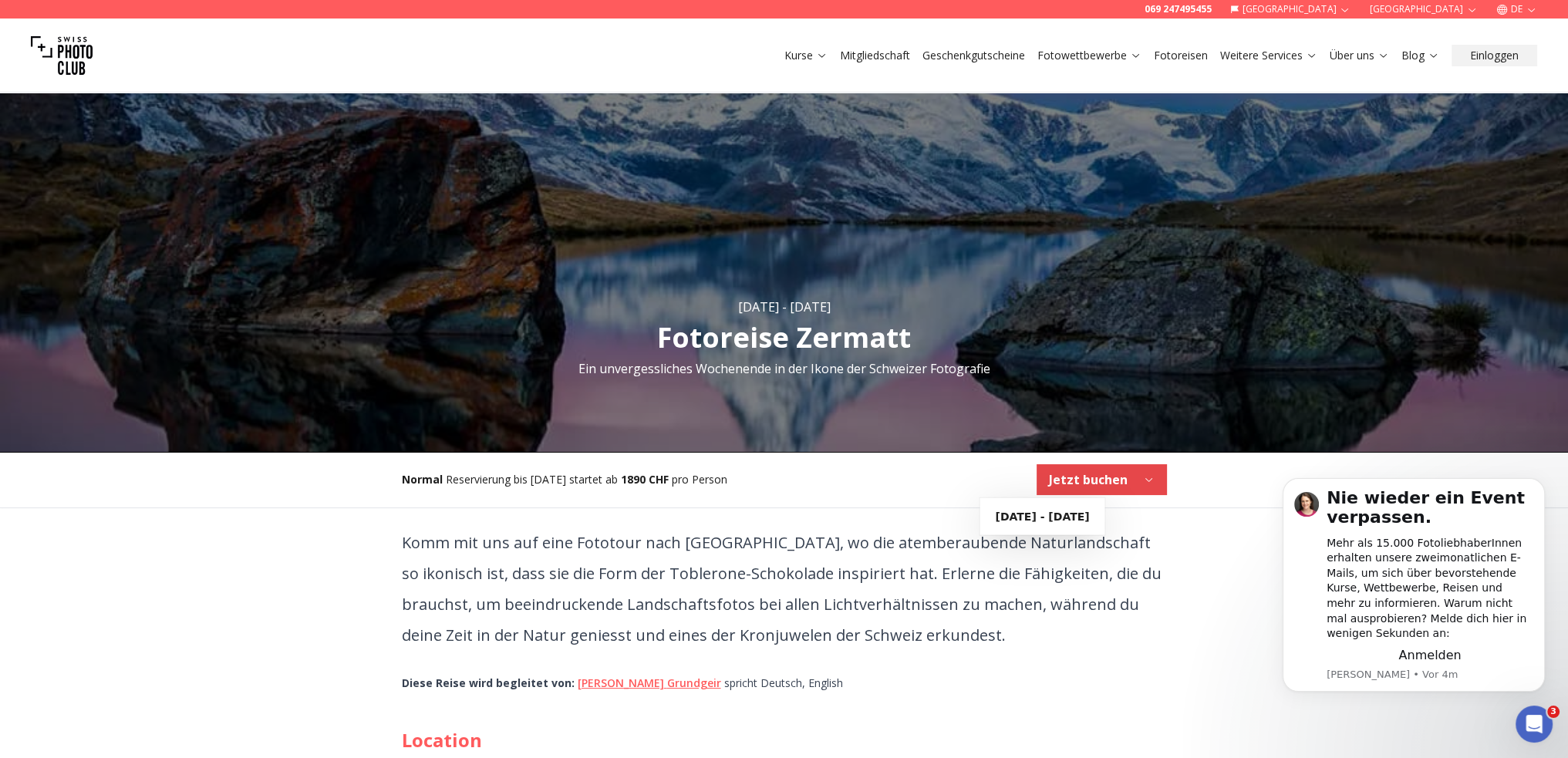
click at [1074, 475] on b "Jetzt buchen" at bounding box center [1087, 480] width 79 height 18
click at [1066, 516] on b "[DATE] - [DATE]" at bounding box center [1042, 517] width 94 height 16
select select "*******"
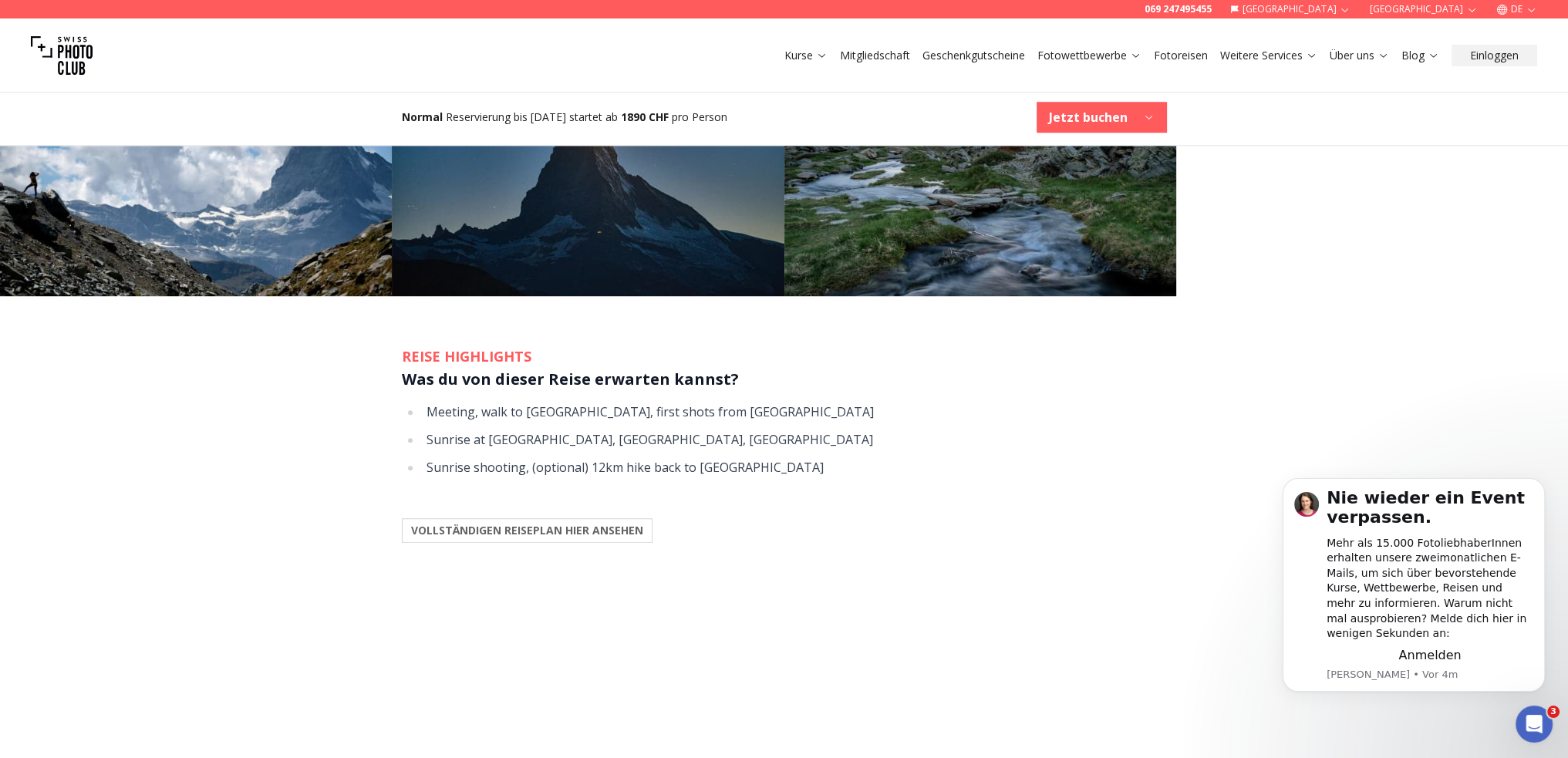
scroll to position [1491, 0]
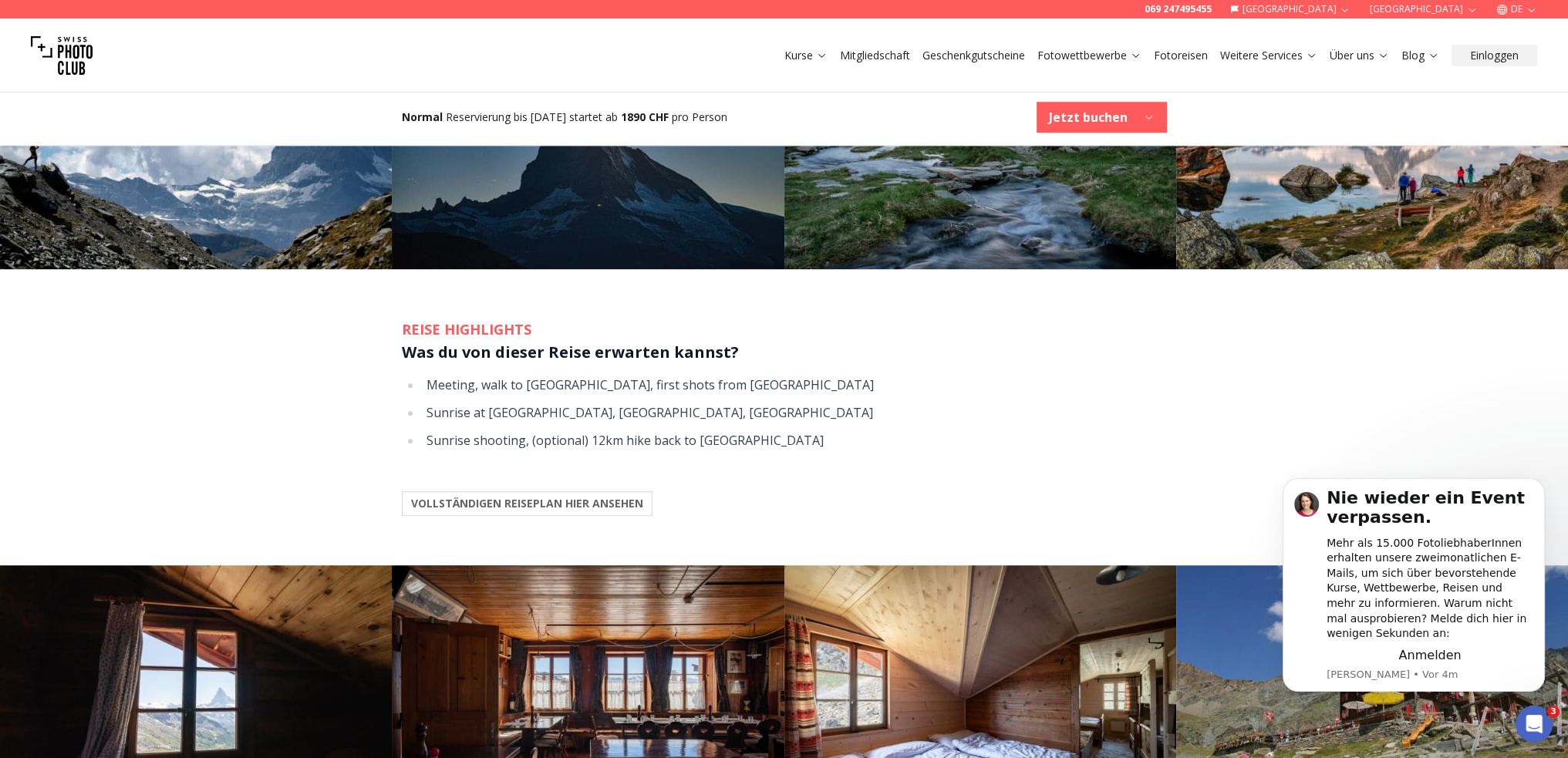
click at [560, 496] on b "VOLLSTÄNDIGEN REISEPLAN HIER ANSEHEN" at bounding box center [527, 504] width 232 height 16
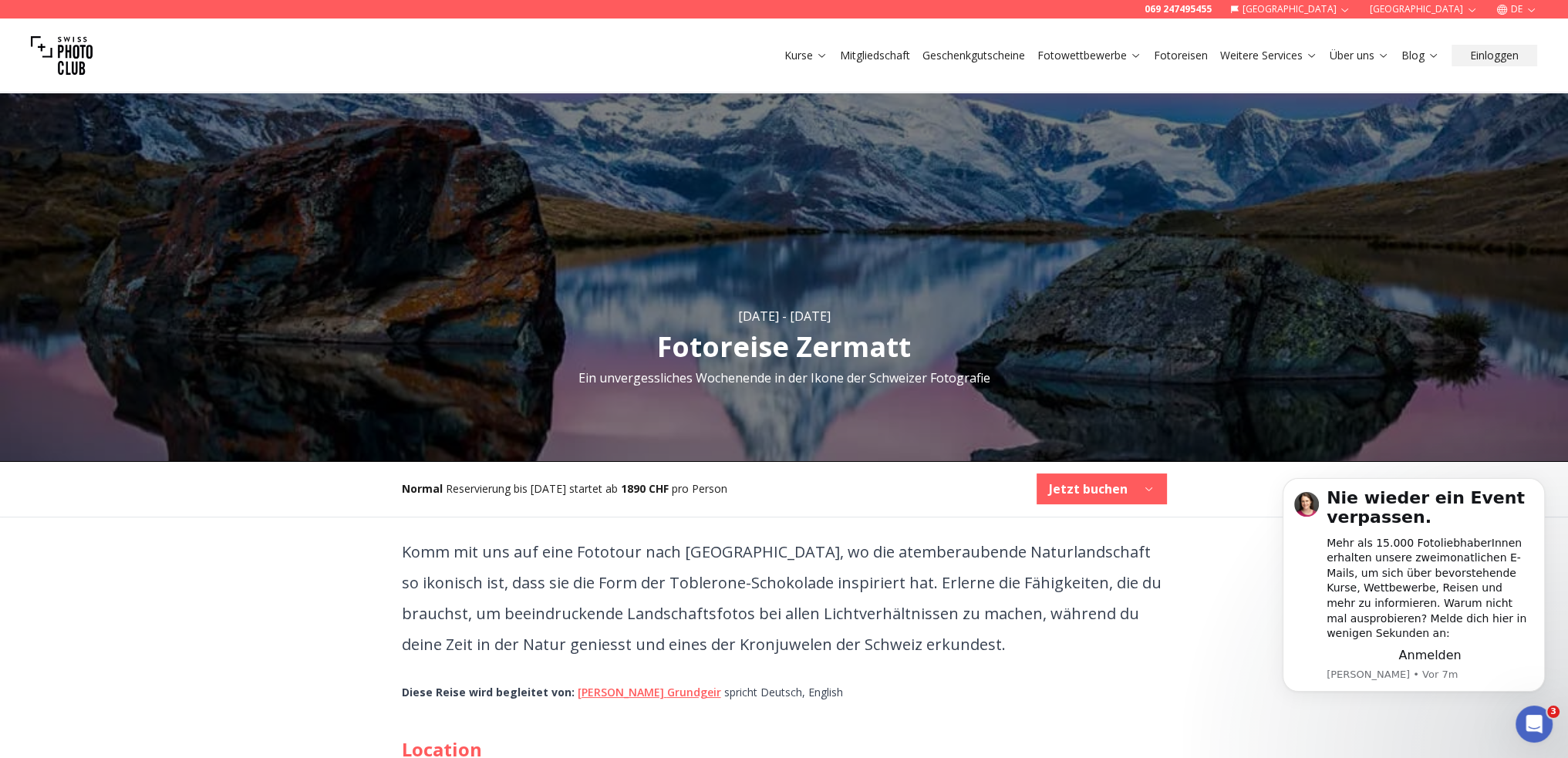
scroll to position [0, 0]
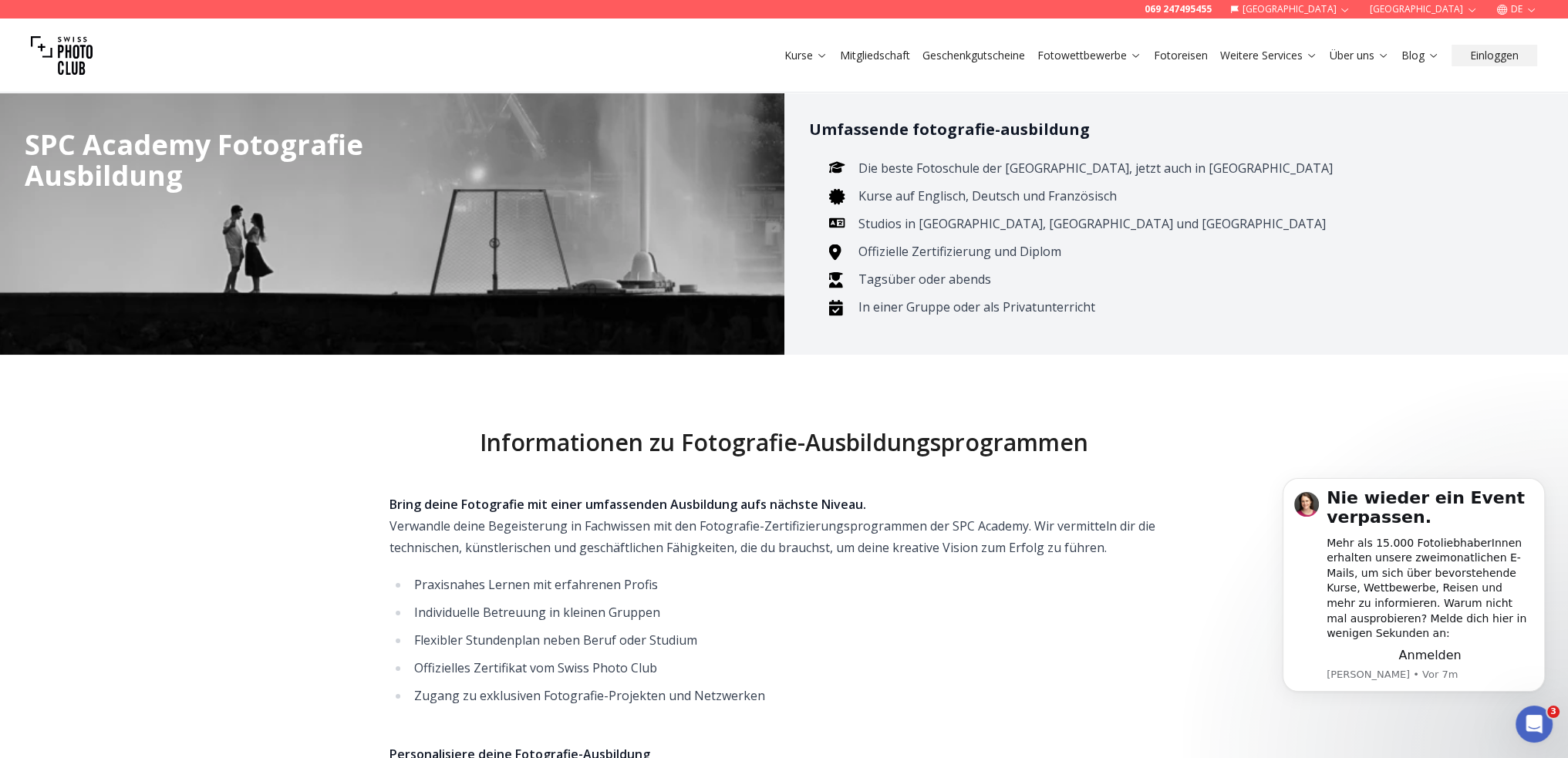
click at [1165, 55] on link "Fotoreisen" at bounding box center [1180, 55] width 53 height 16
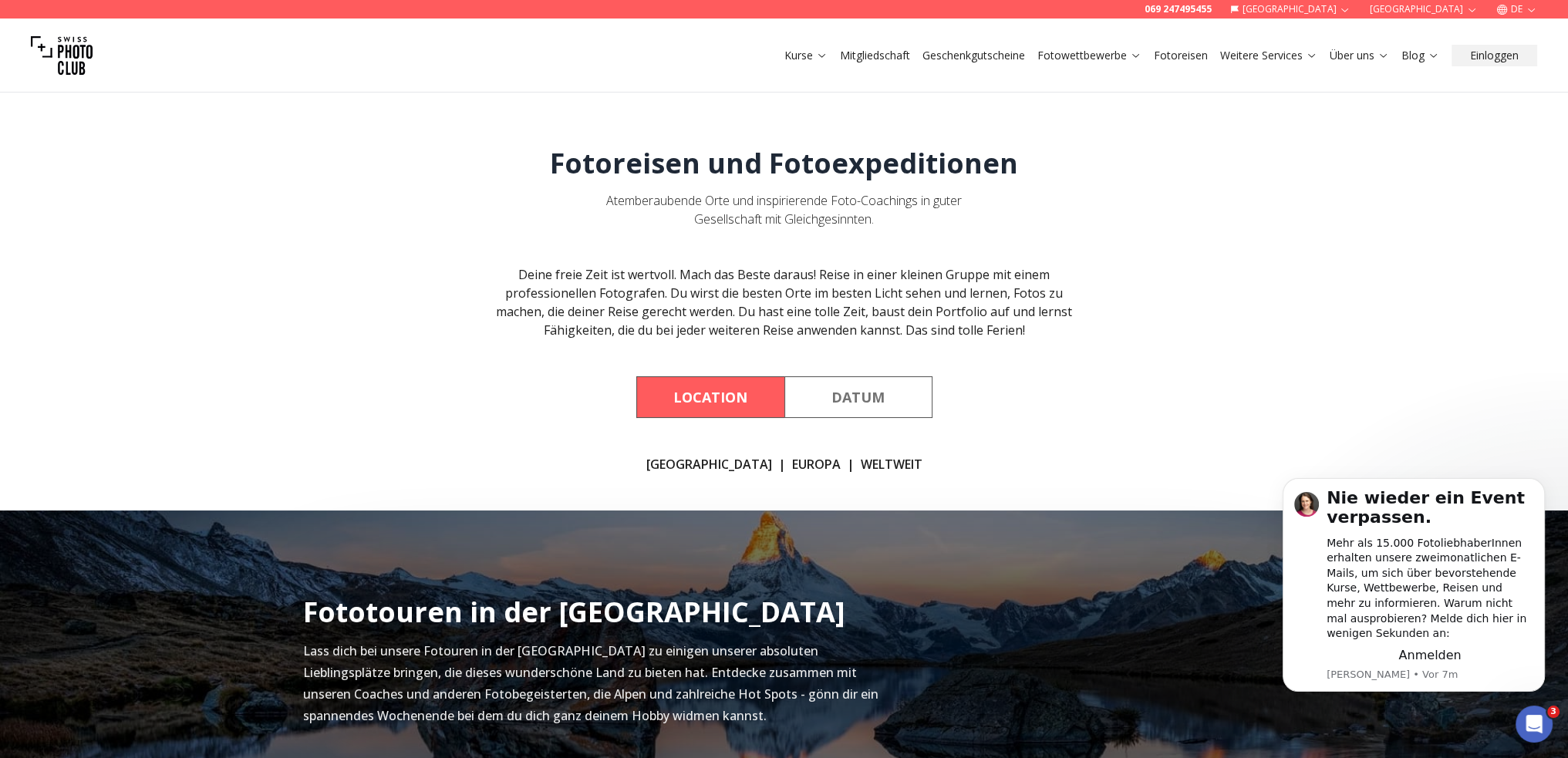
click at [706, 402] on button "Location" at bounding box center [710, 397] width 148 height 42
click at [792, 464] on link "EUROPA" at bounding box center [816, 464] width 49 height 18
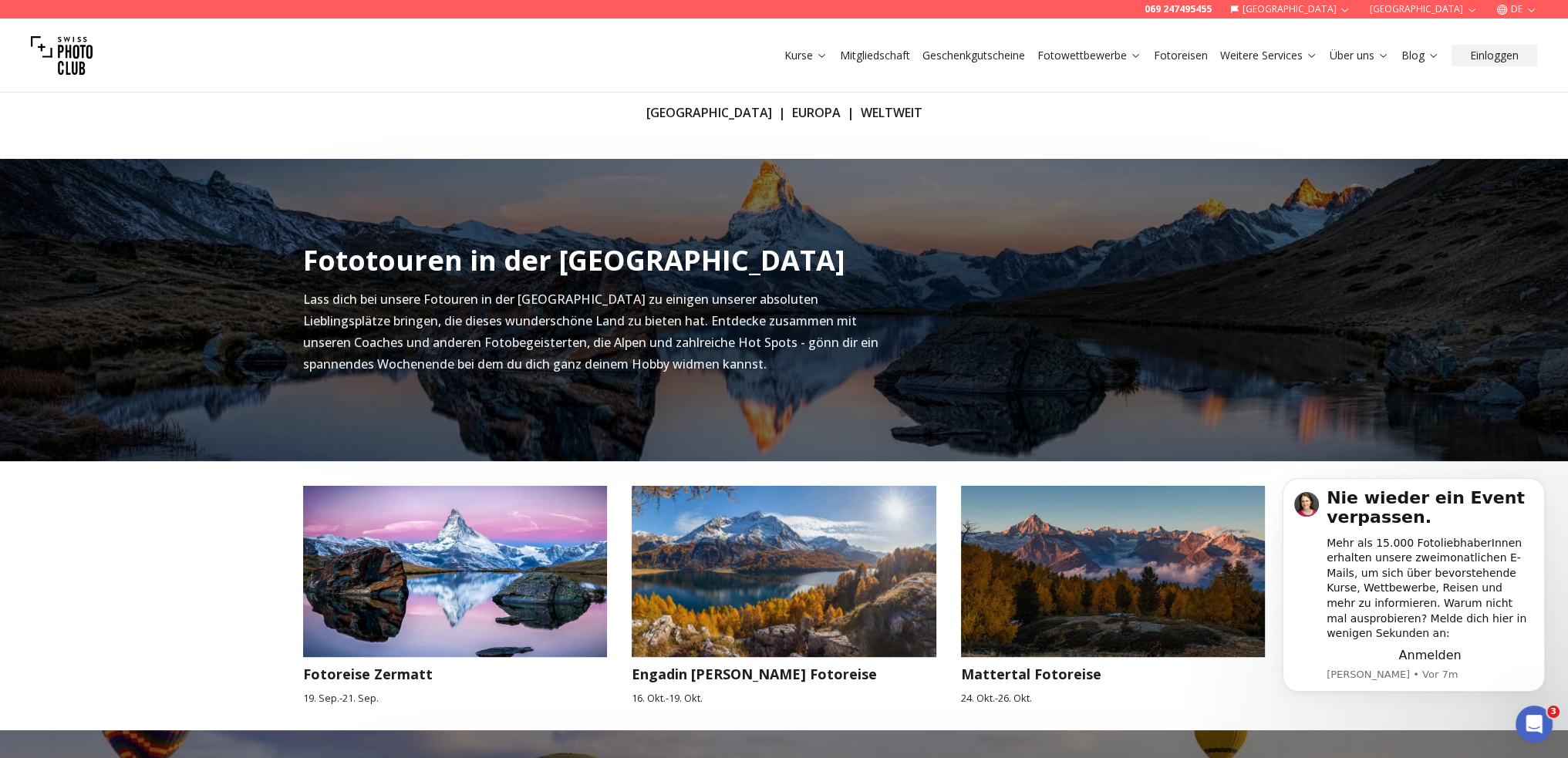
scroll to position [388, 0]
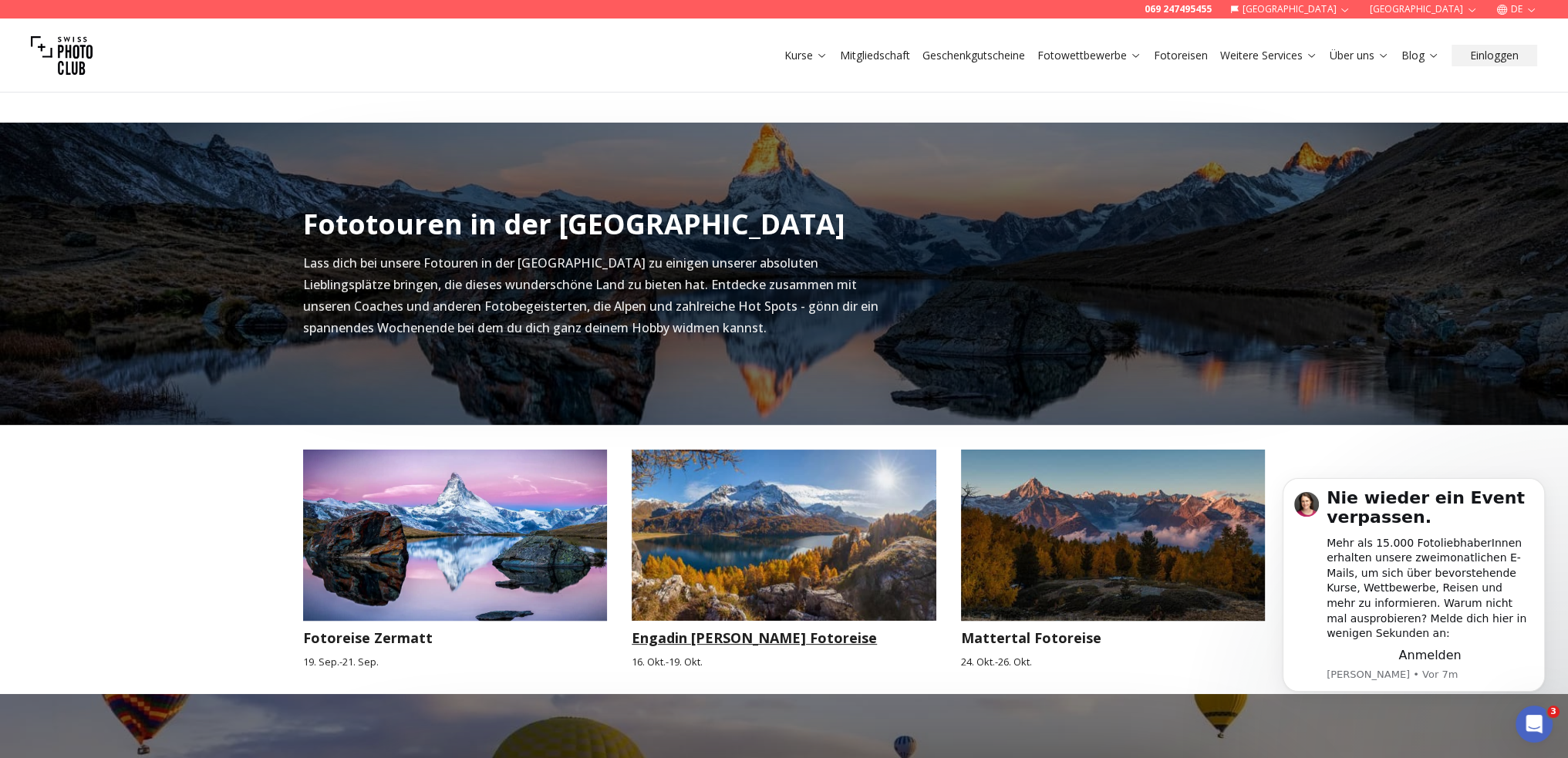
click at [760, 544] on img at bounding box center [783, 535] width 304 height 171
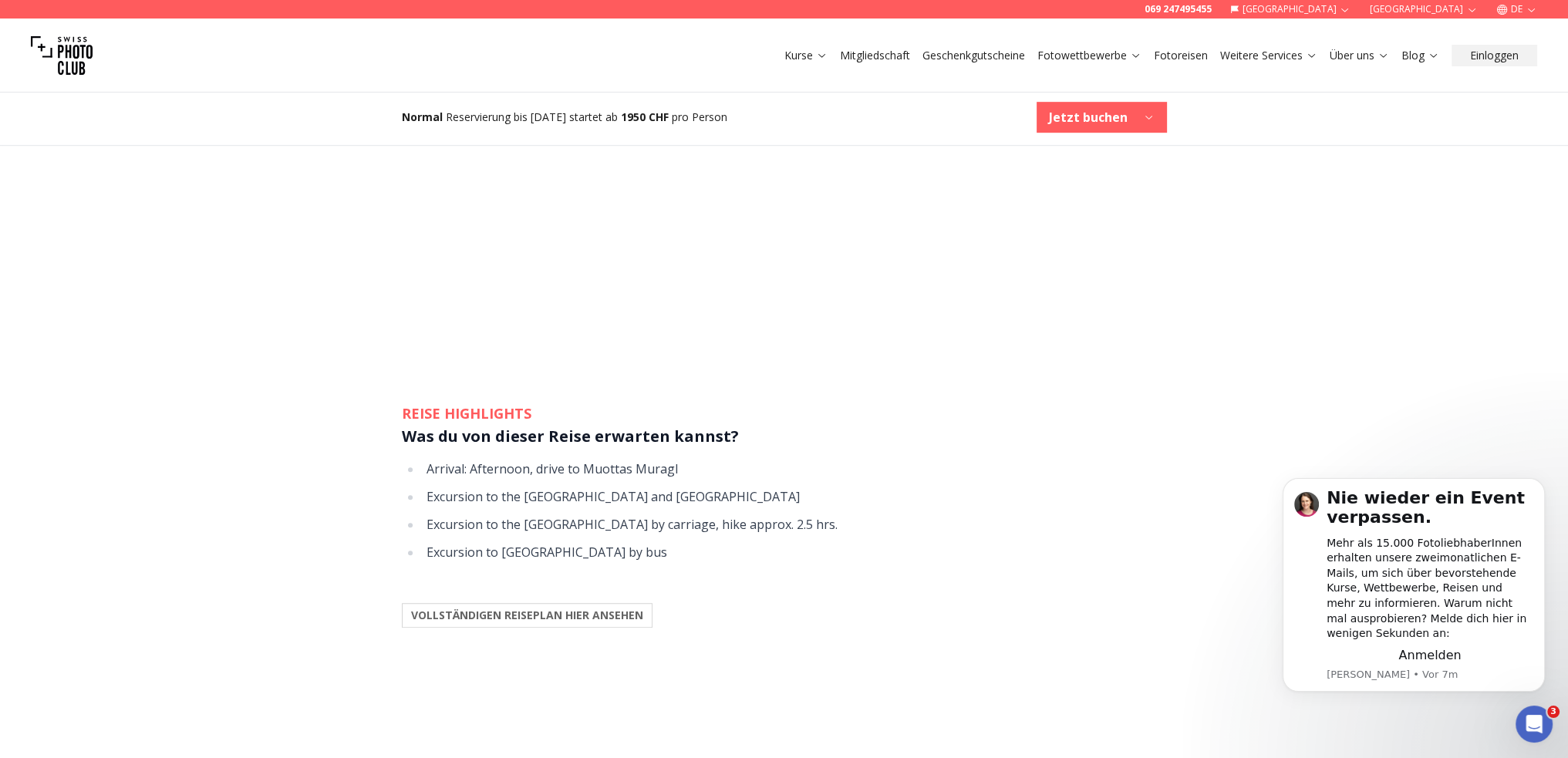
scroll to position [1234, 0]
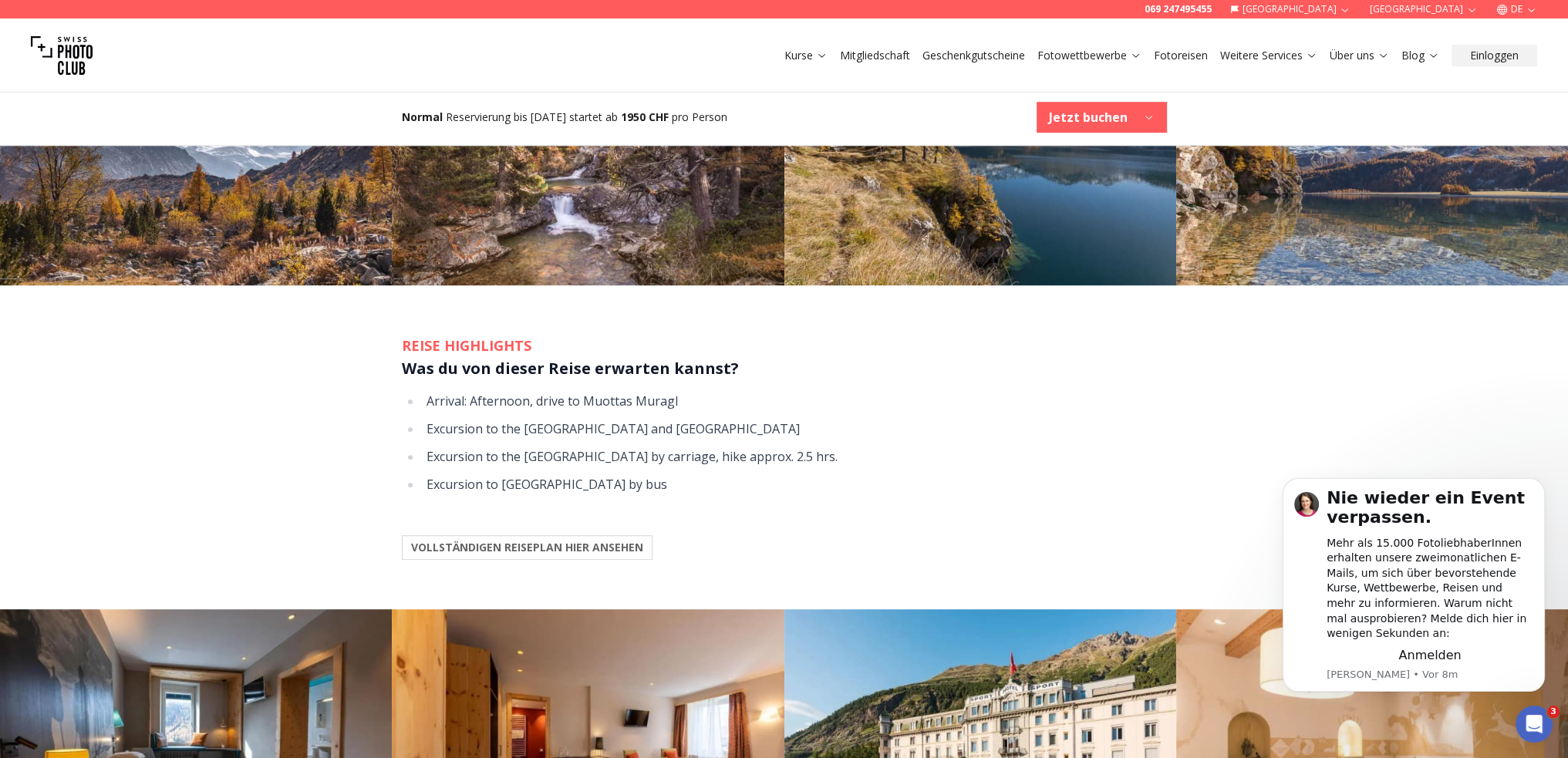
click at [514, 546] on b "VOLLSTÄNDIGEN REISEPLAN HIER ANSEHEN" at bounding box center [527, 548] width 232 height 16
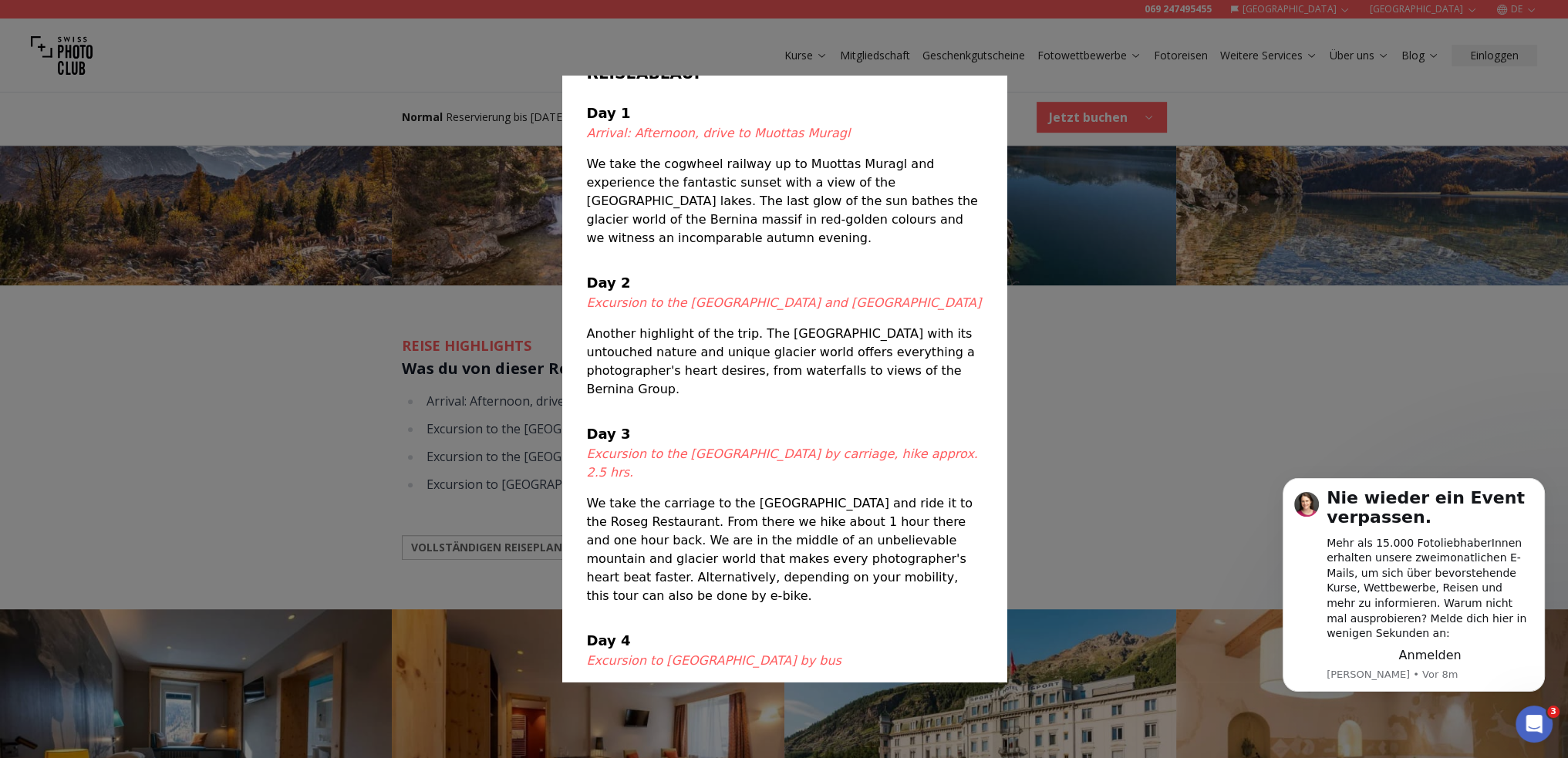
scroll to position [0, 0]
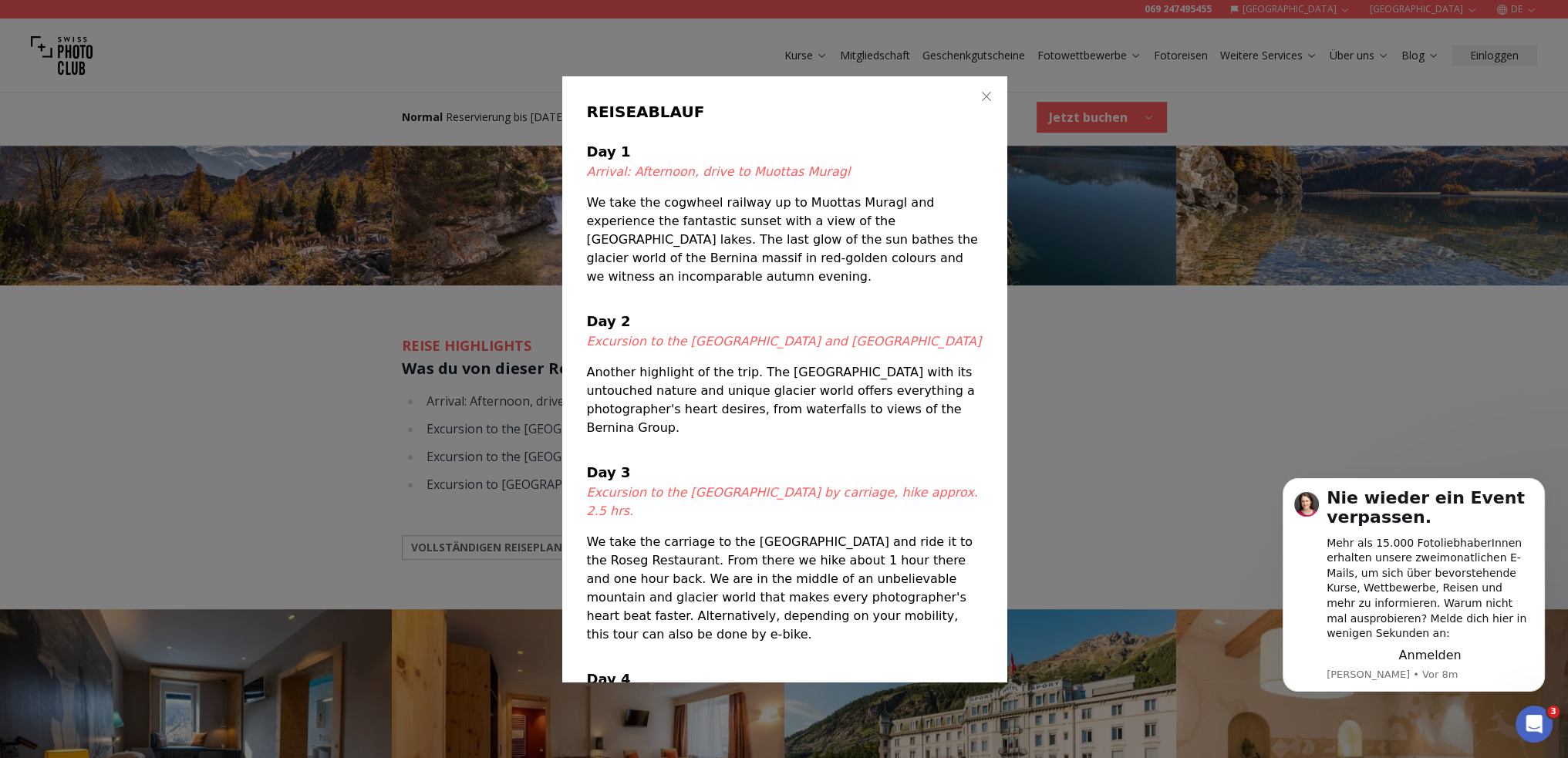
click at [977, 95] on button "button" at bounding box center [985, 95] width 18 height 18
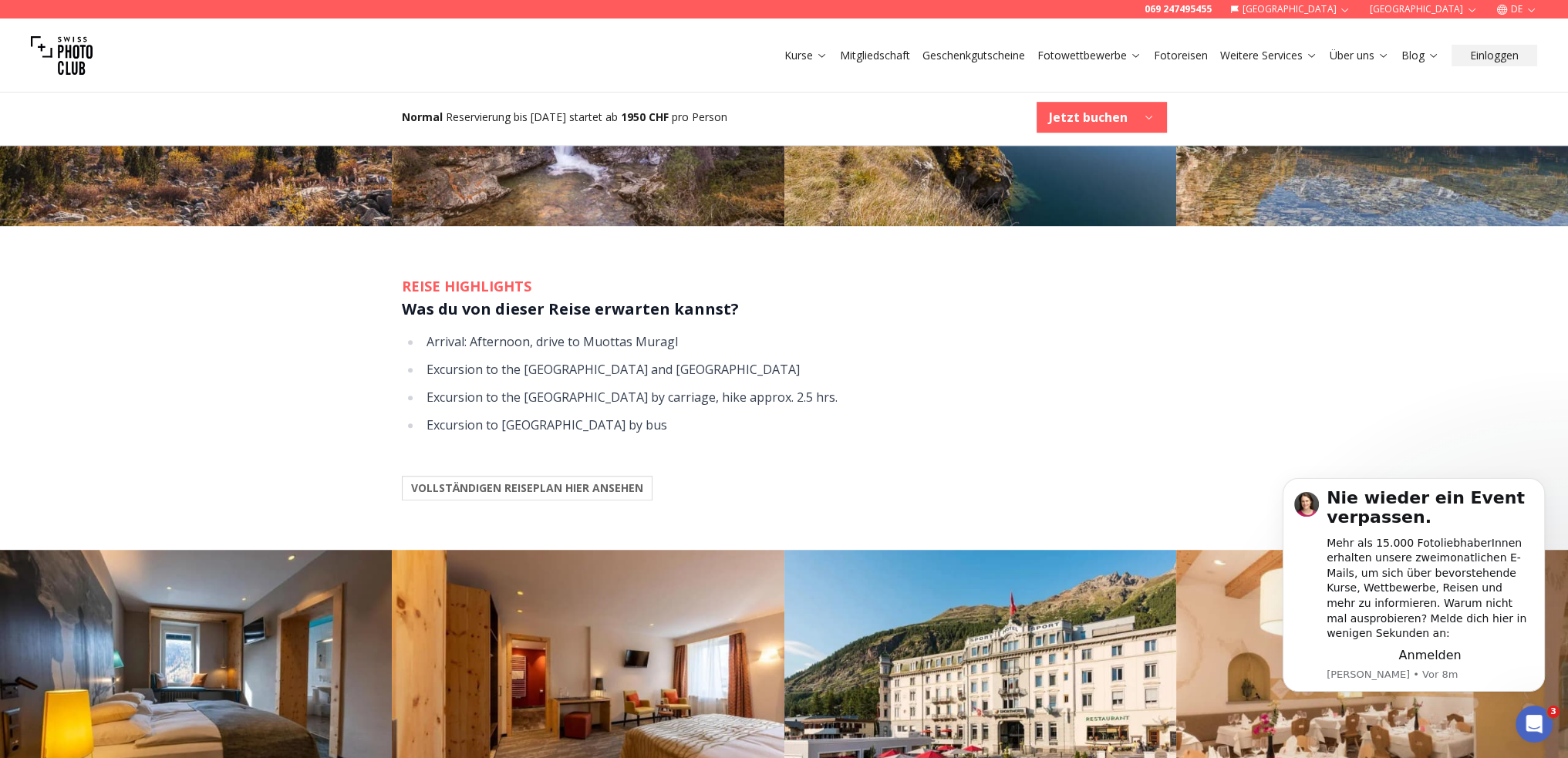
scroll to position [1312, 0]
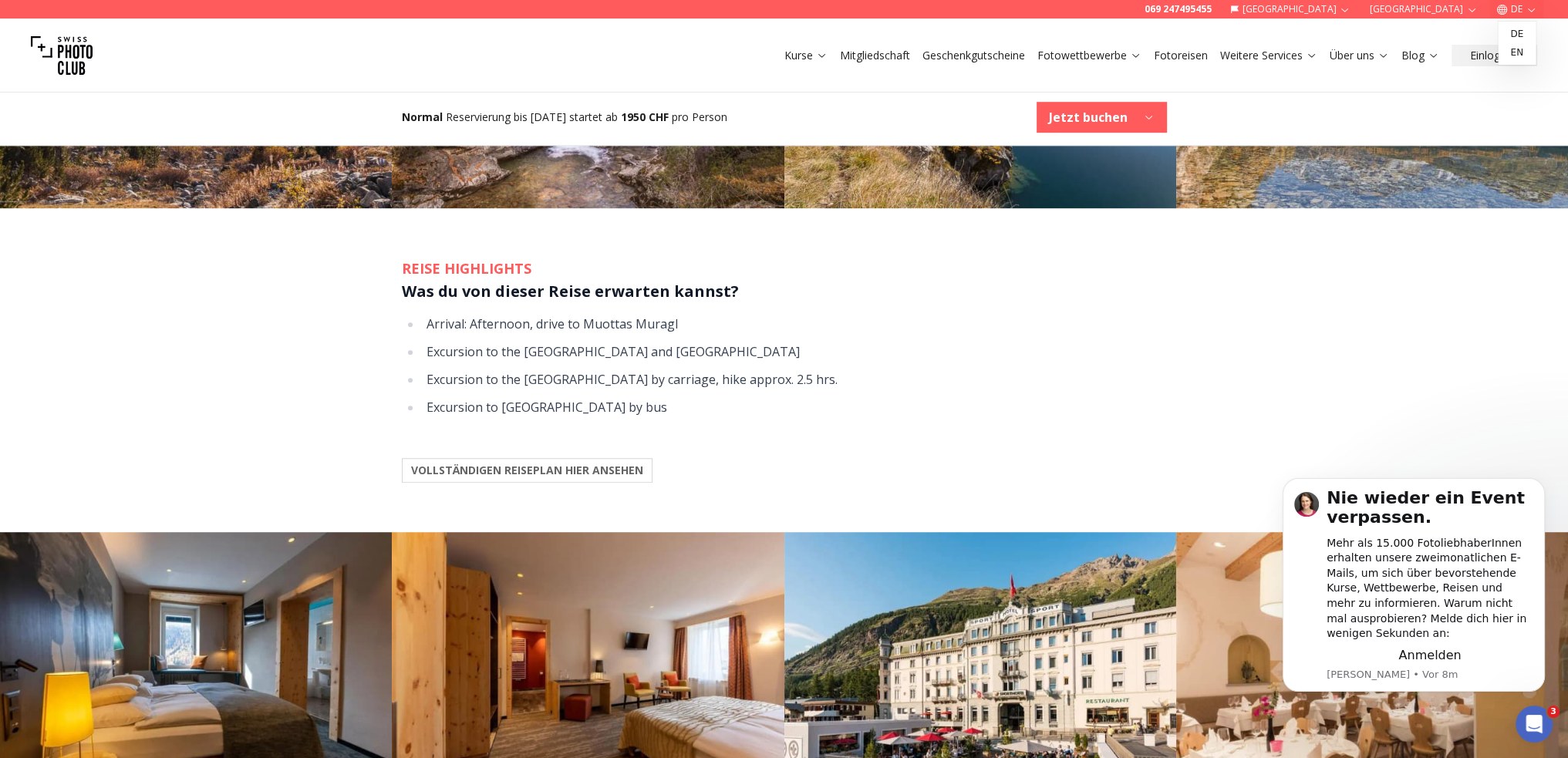
click at [1525, 6] on icon "button" at bounding box center [1531, 10] width 12 height 12
click at [1517, 34] on link "de" at bounding box center [1516, 33] width 32 height 18
click at [526, 474] on b "VOLLSTÄNDIGEN REISEPLAN HIER ANSEHEN" at bounding box center [527, 471] width 232 height 16
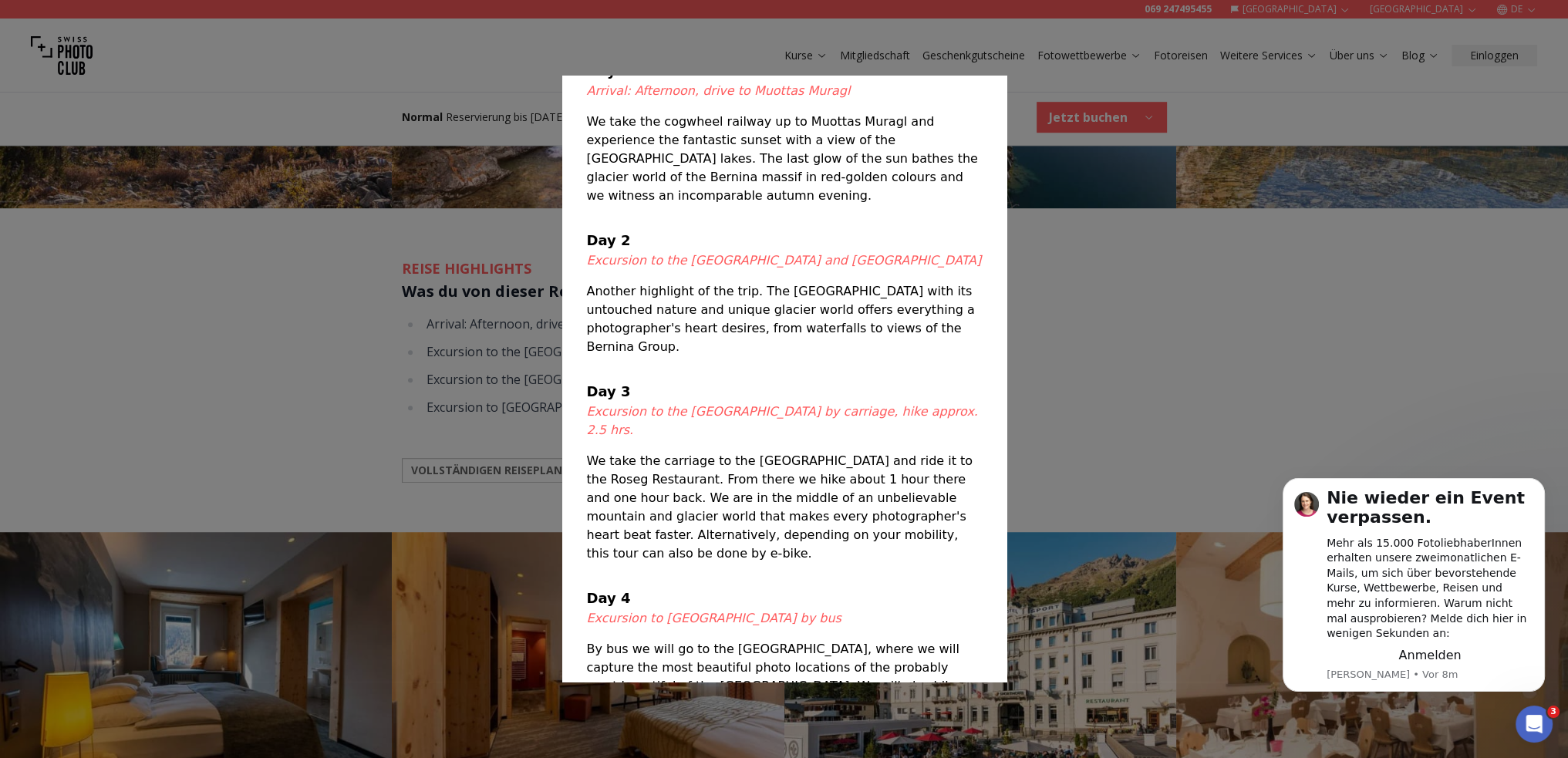
scroll to position [0, 0]
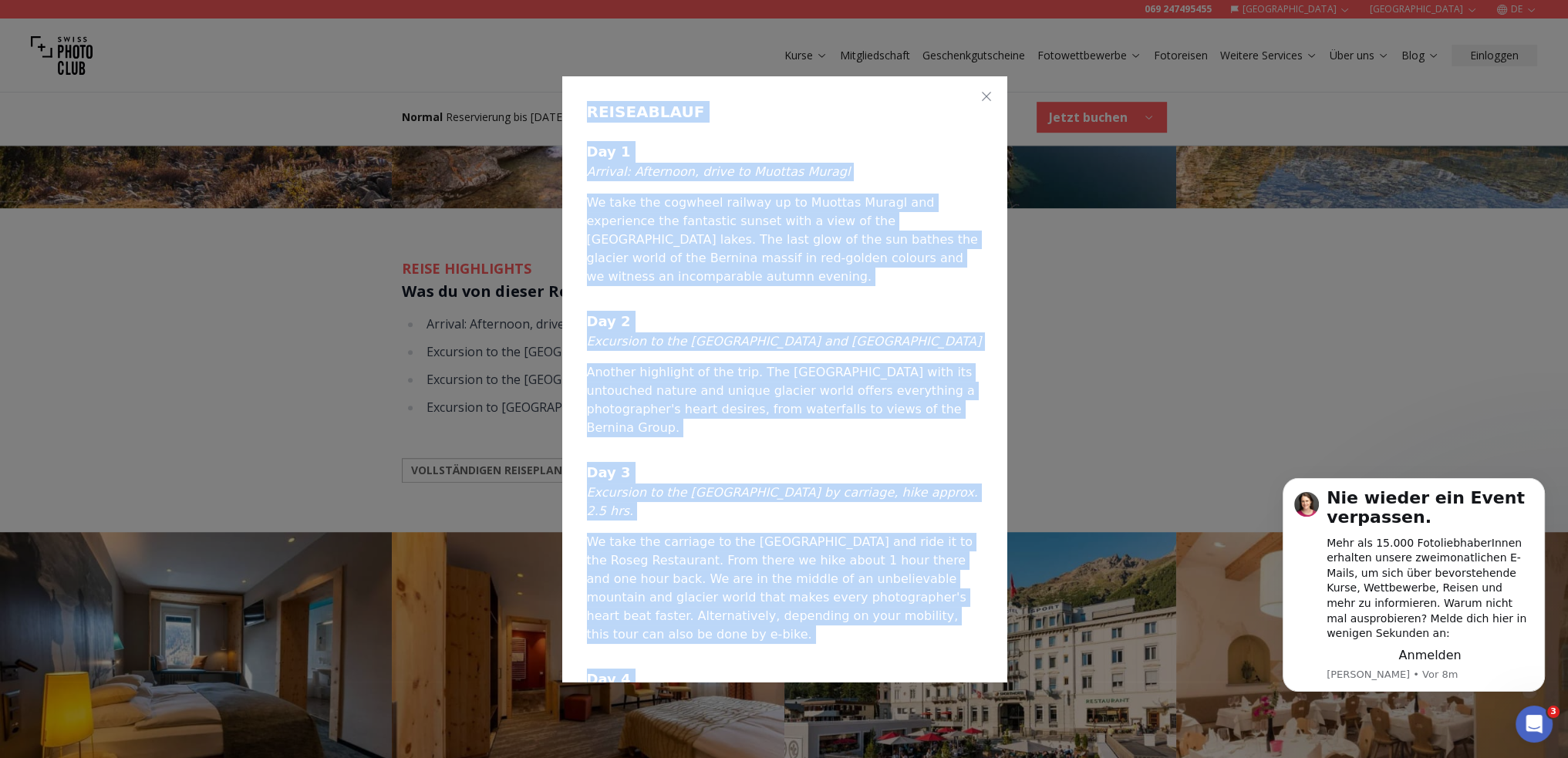
drag, startPoint x: 589, startPoint y: 111, endPoint x: 970, endPoint y: 655, distance: 664.2
click at [970, 655] on div "REISEABLAUF Day 1 Arrival: Afternoon, drive to Muottas Muragl We take the cogwh…" at bounding box center [784, 379] width 445 height 606
drag, startPoint x: 682, startPoint y: 433, endPoint x: 630, endPoint y: 444, distance: 53.2
click at [630, 444] on div "Day 1 Arrival: Afternoon, drive to Muottas Muragl We take the cogwheel railway …" at bounding box center [784, 476] width 395 height 672
click at [746, 310] on h4 "Day 2" at bounding box center [784, 321] width 395 height 21
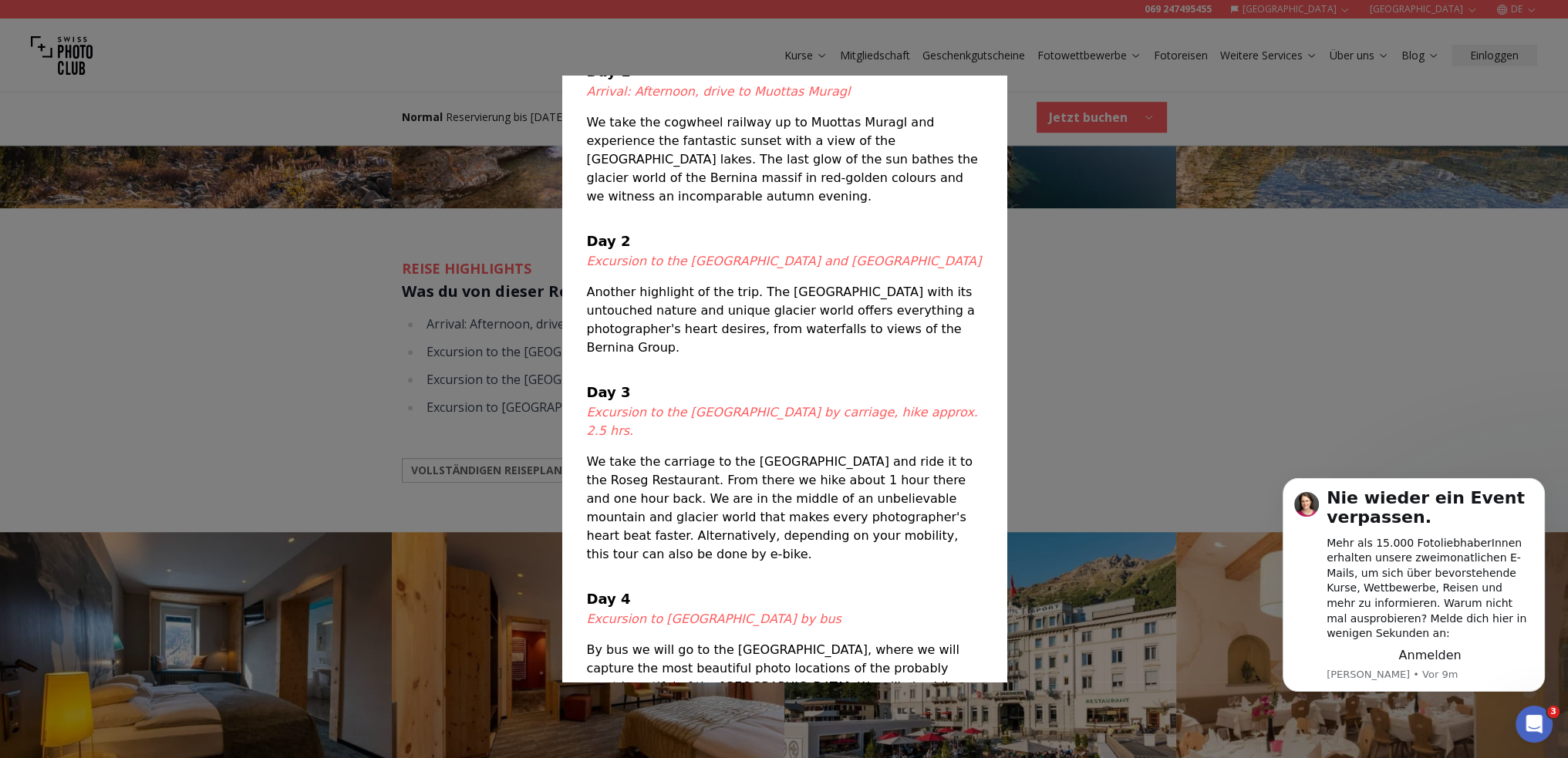
scroll to position [81, 0]
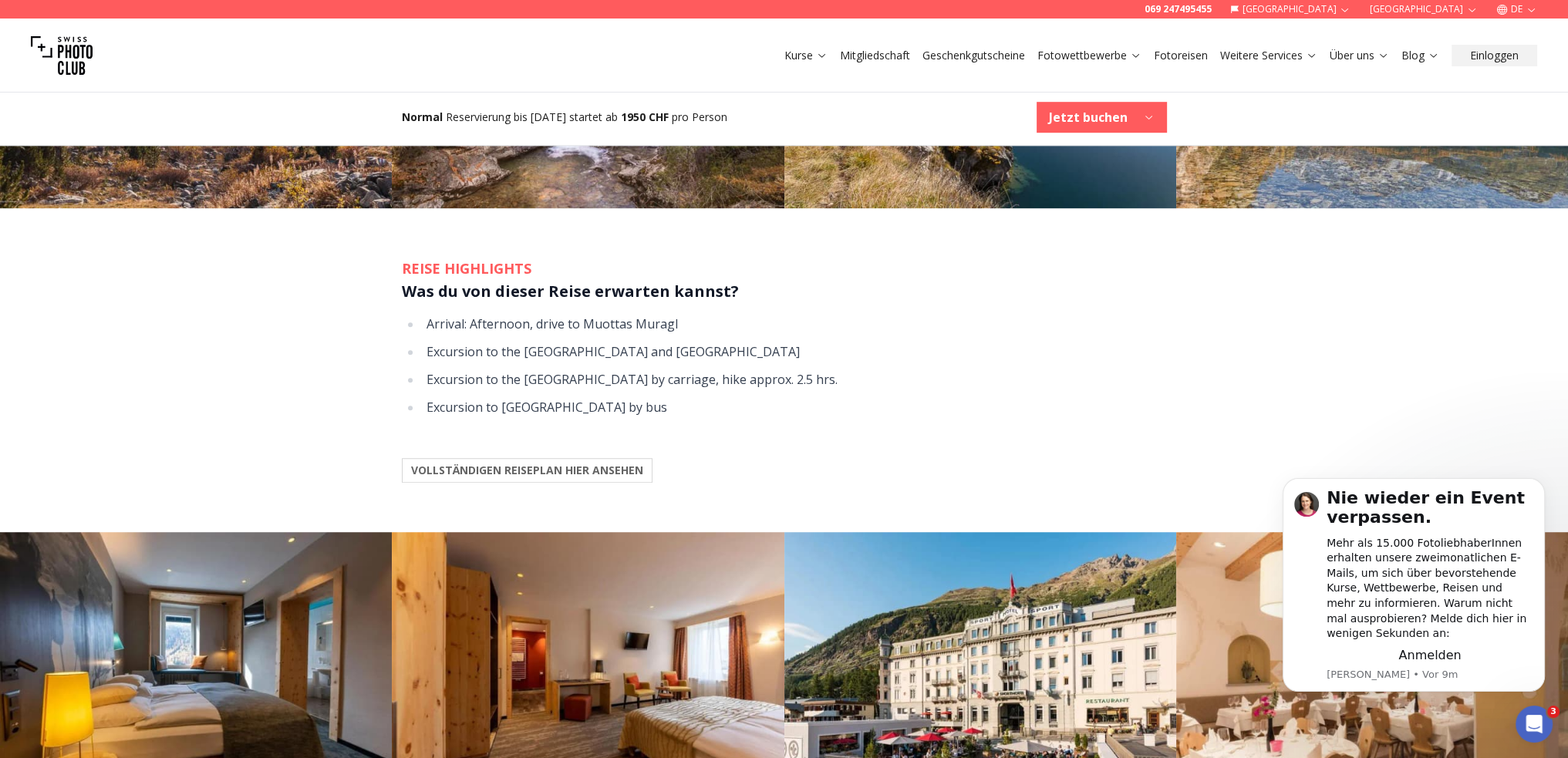
click at [1129, 283] on div at bounding box center [784, 379] width 1568 height 758
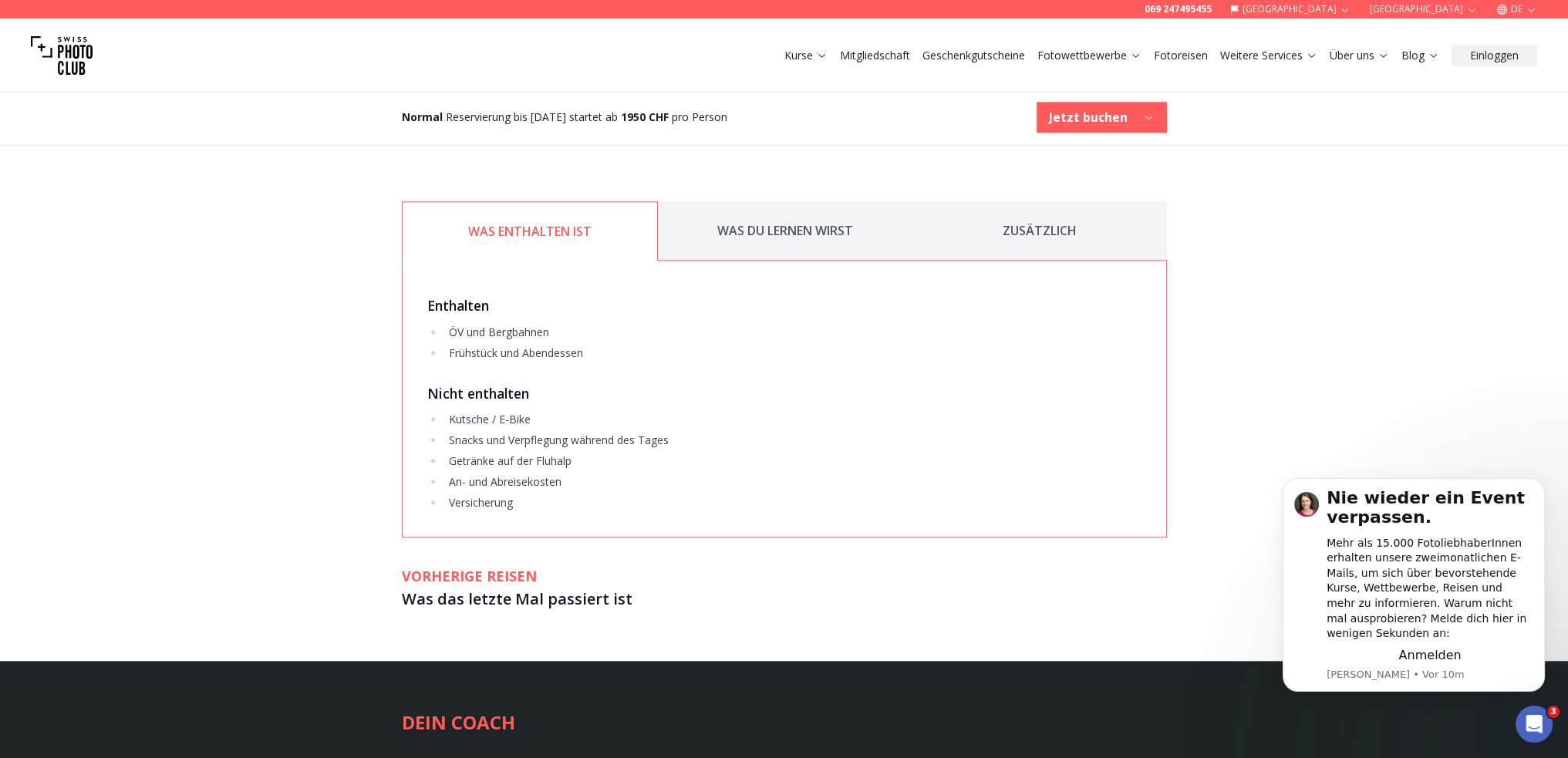
scroll to position [2237, 0]
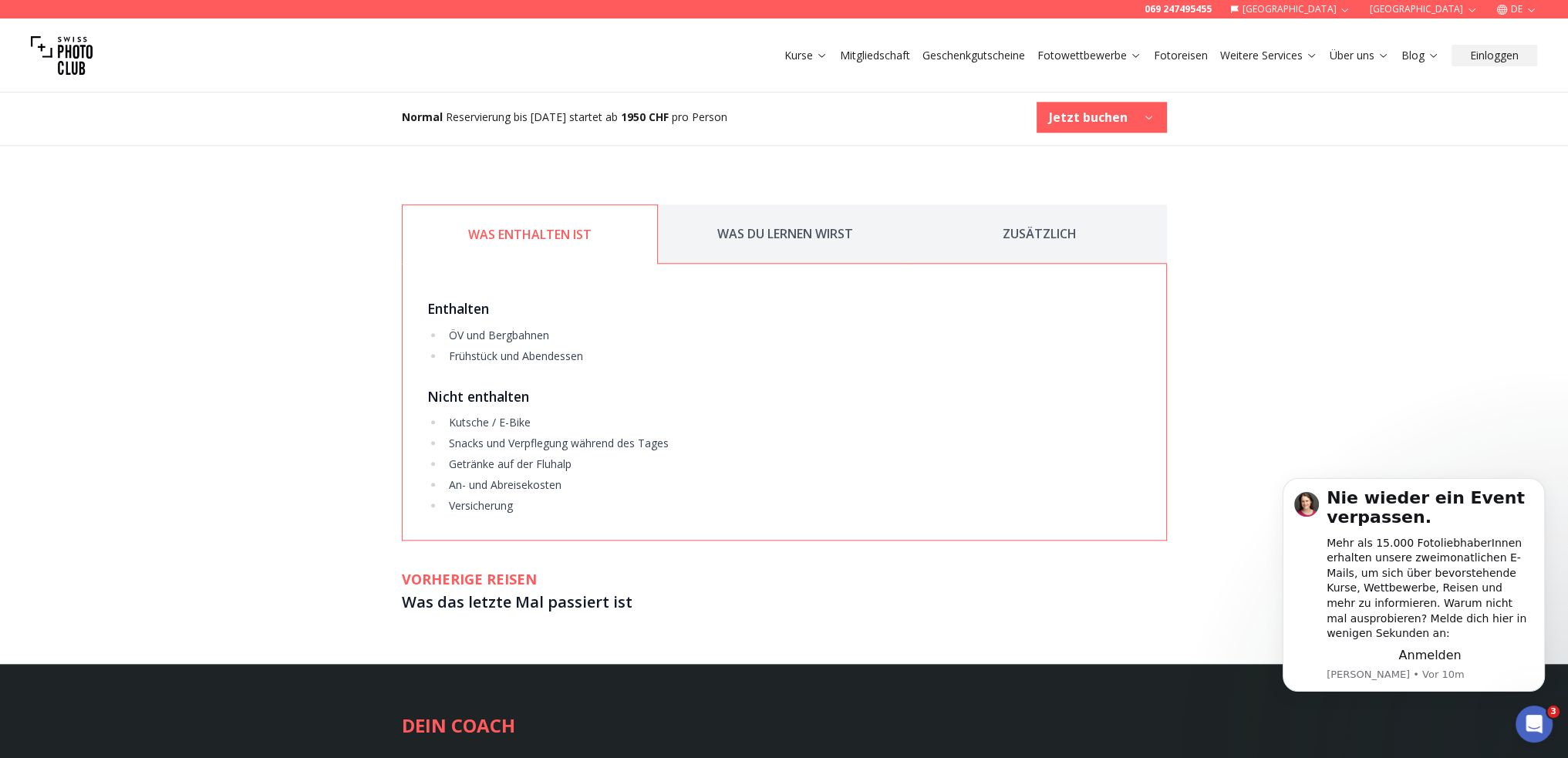
click at [768, 229] on button "WAS DU LERNEN WIRST" at bounding box center [785, 234] width 255 height 59
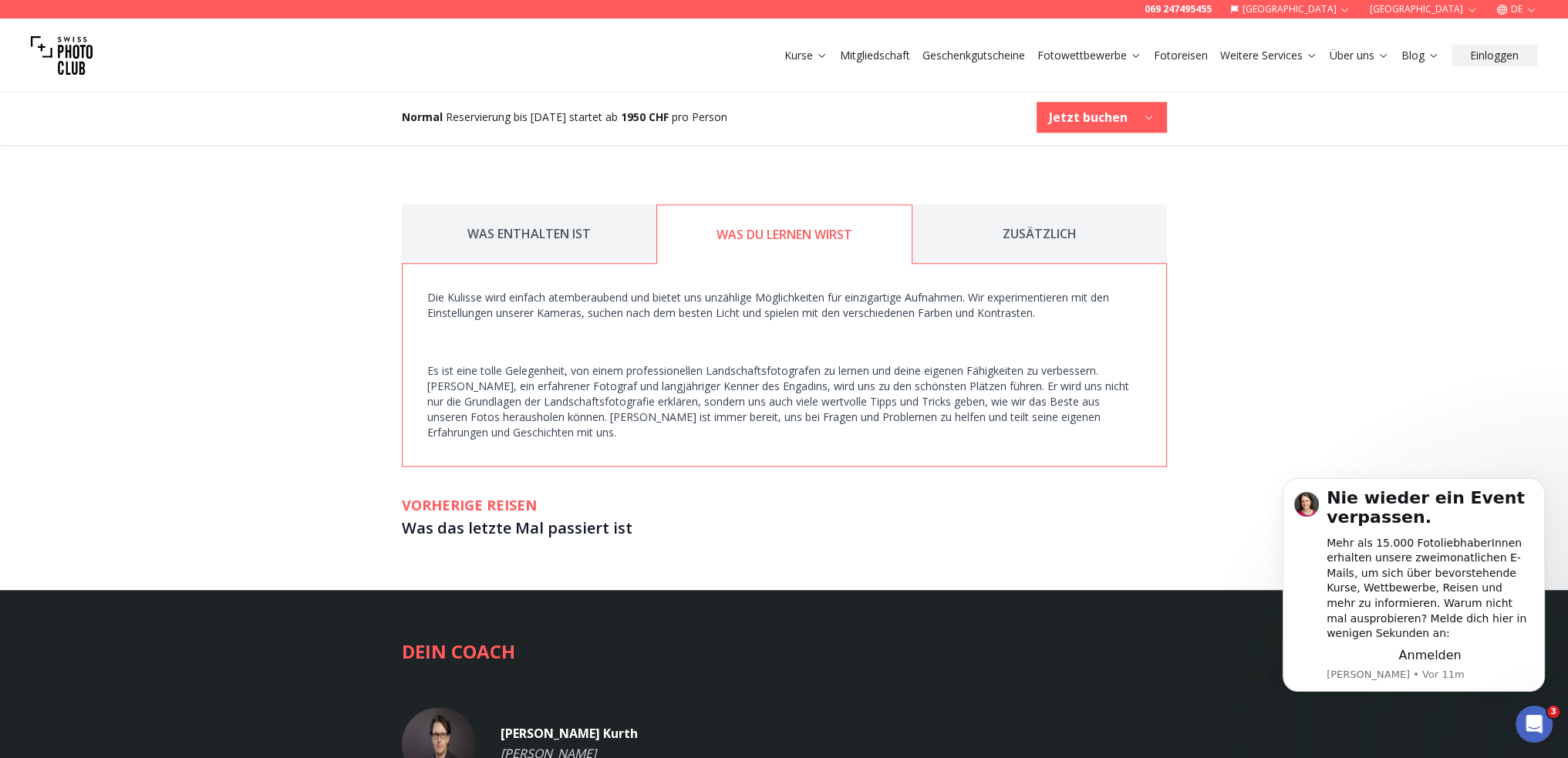
click at [1042, 226] on button "ZUSÄTZLICH" at bounding box center [1040, 234] width 255 height 59
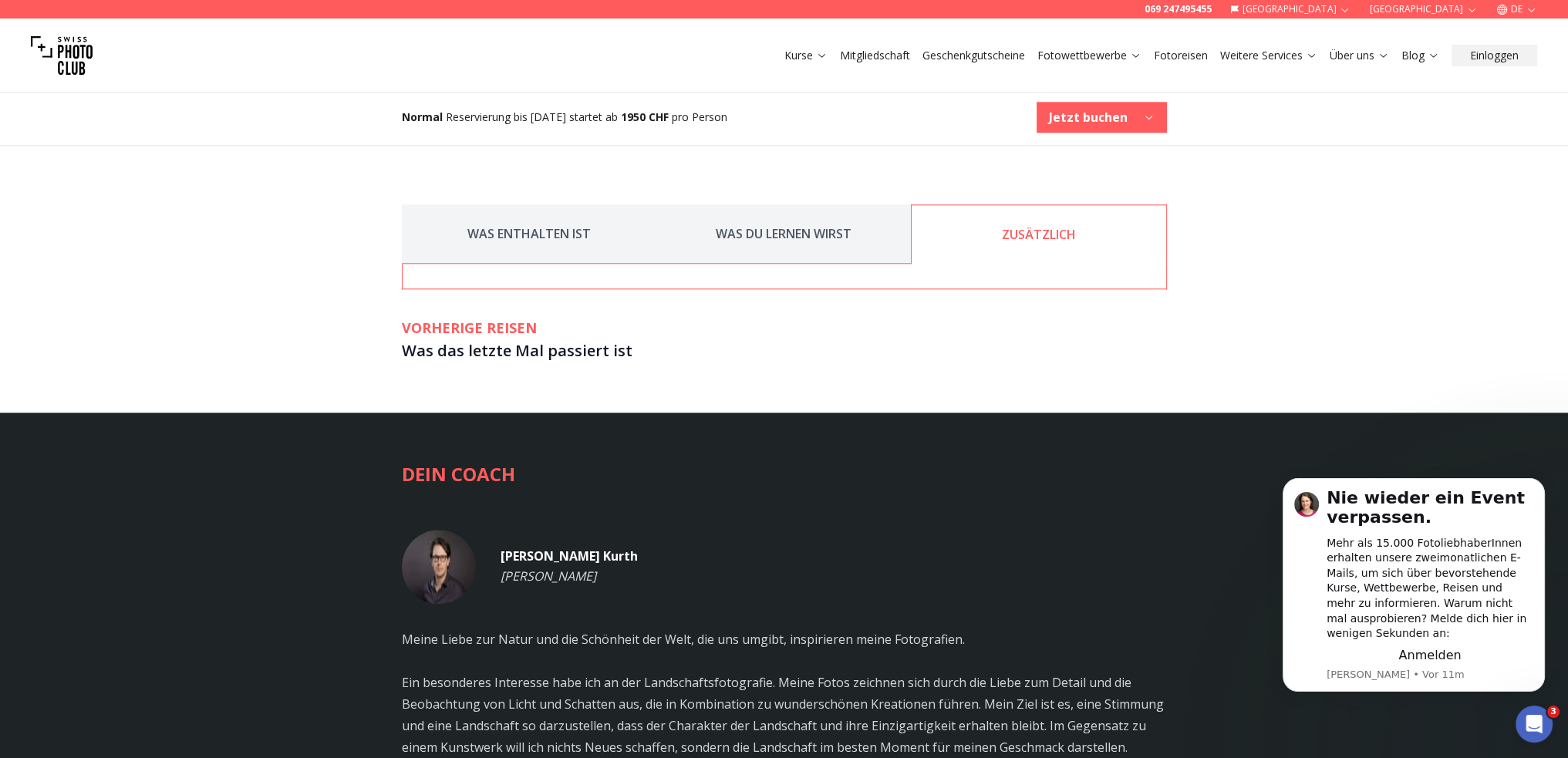
click at [445, 336] on h2 "VORHERIGE REISEN" at bounding box center [784, 328] width 765 height 21
click at [462, 357] on h3 "Was das letzte Mal passiert ist" at bounding box center [784, 350] width 765 height 24
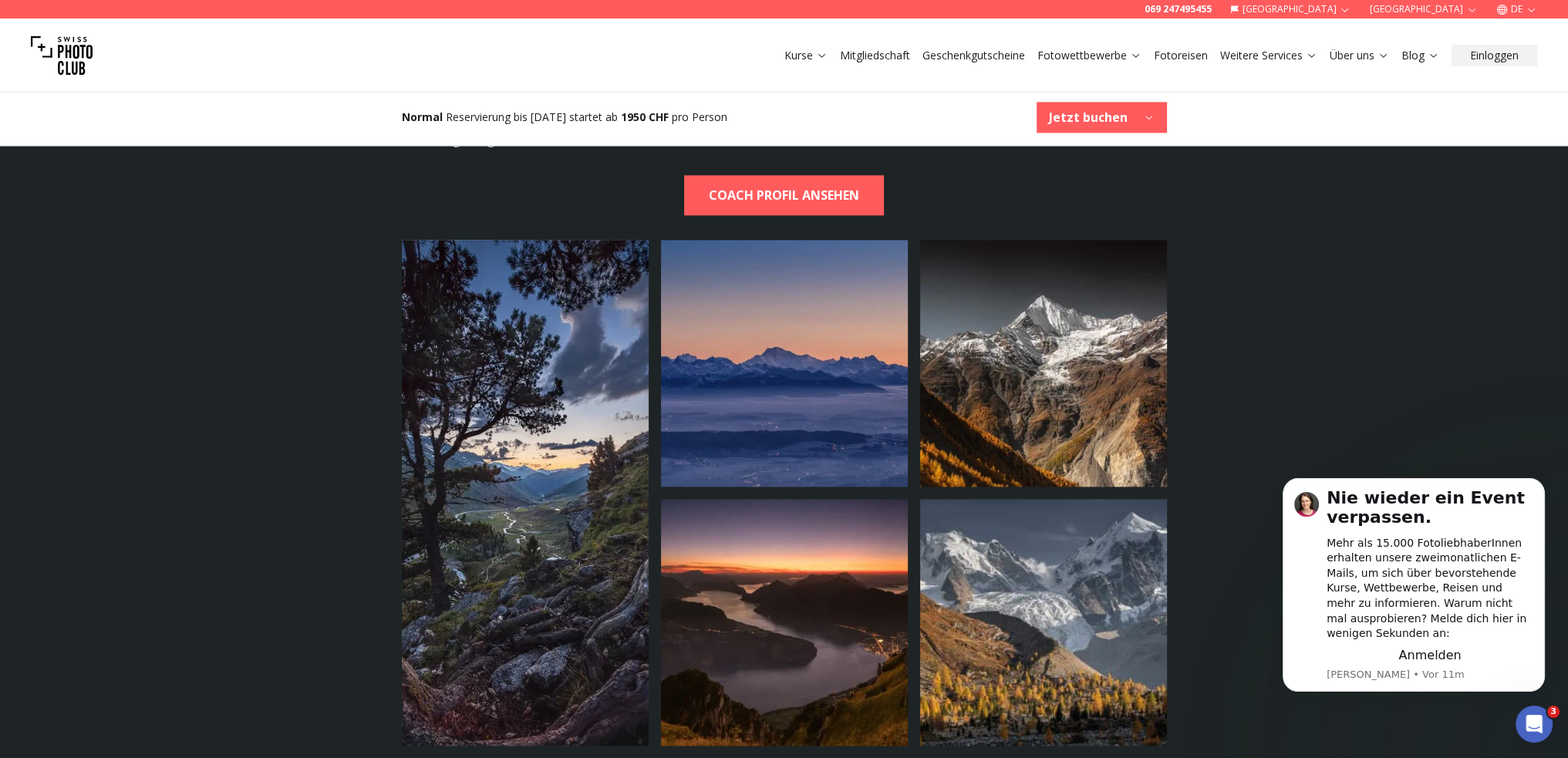
scroll to position [2854, 0]
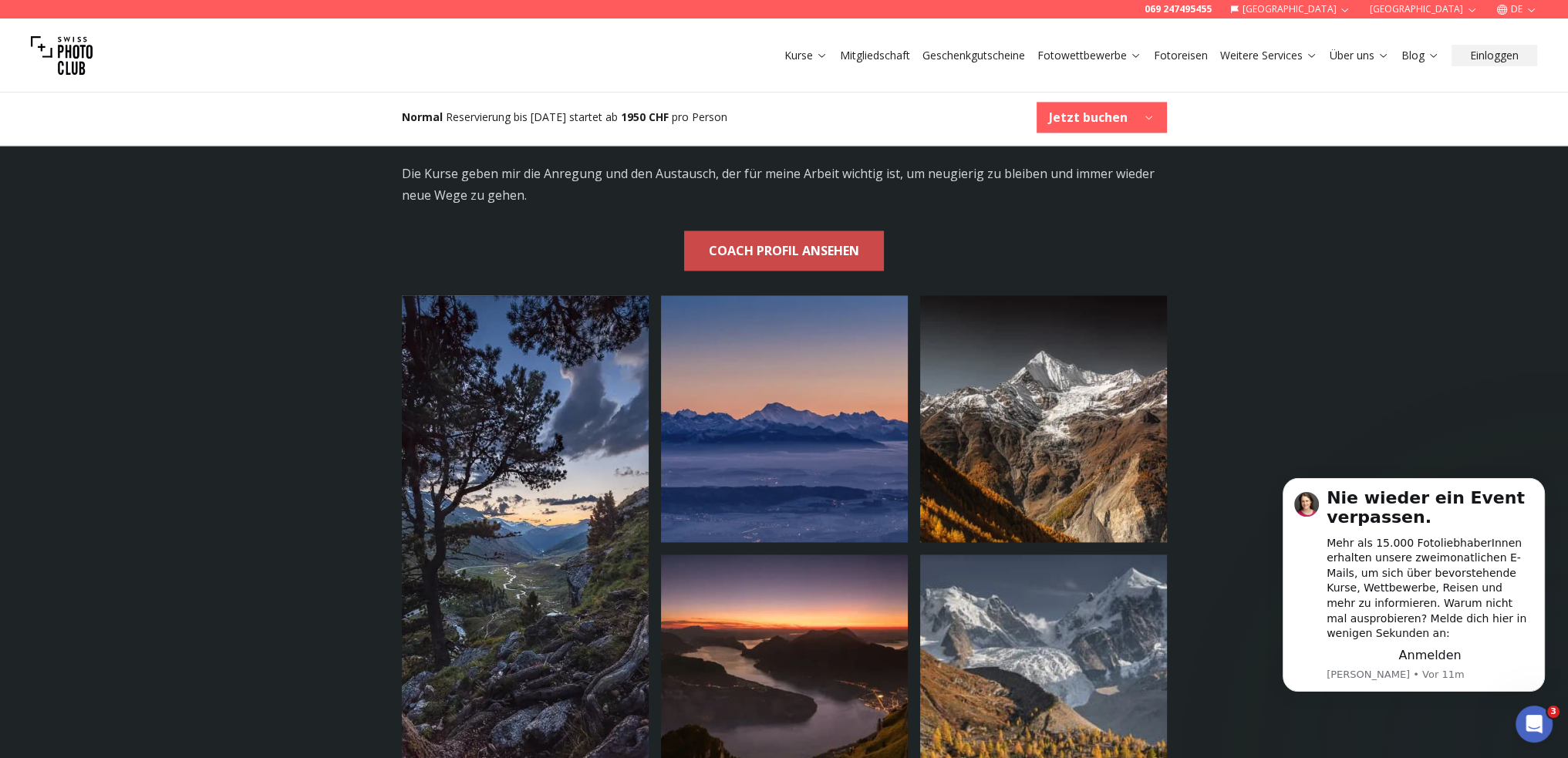
click at [765, 246] on b "COACH PROFIL ANSEHEN" at bounding box center [784, 251] width 151 height 21
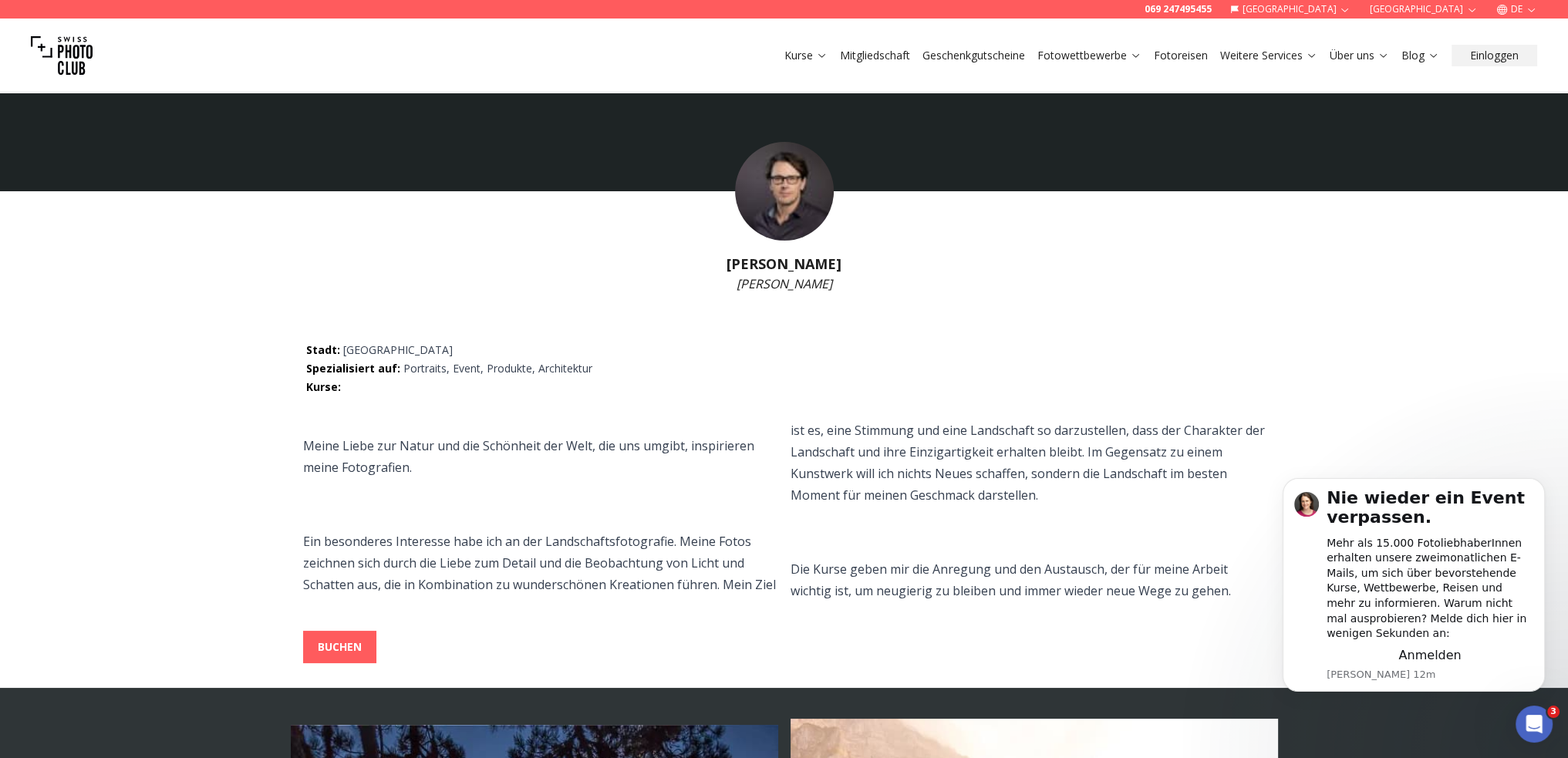
scroll to position [1, 0]
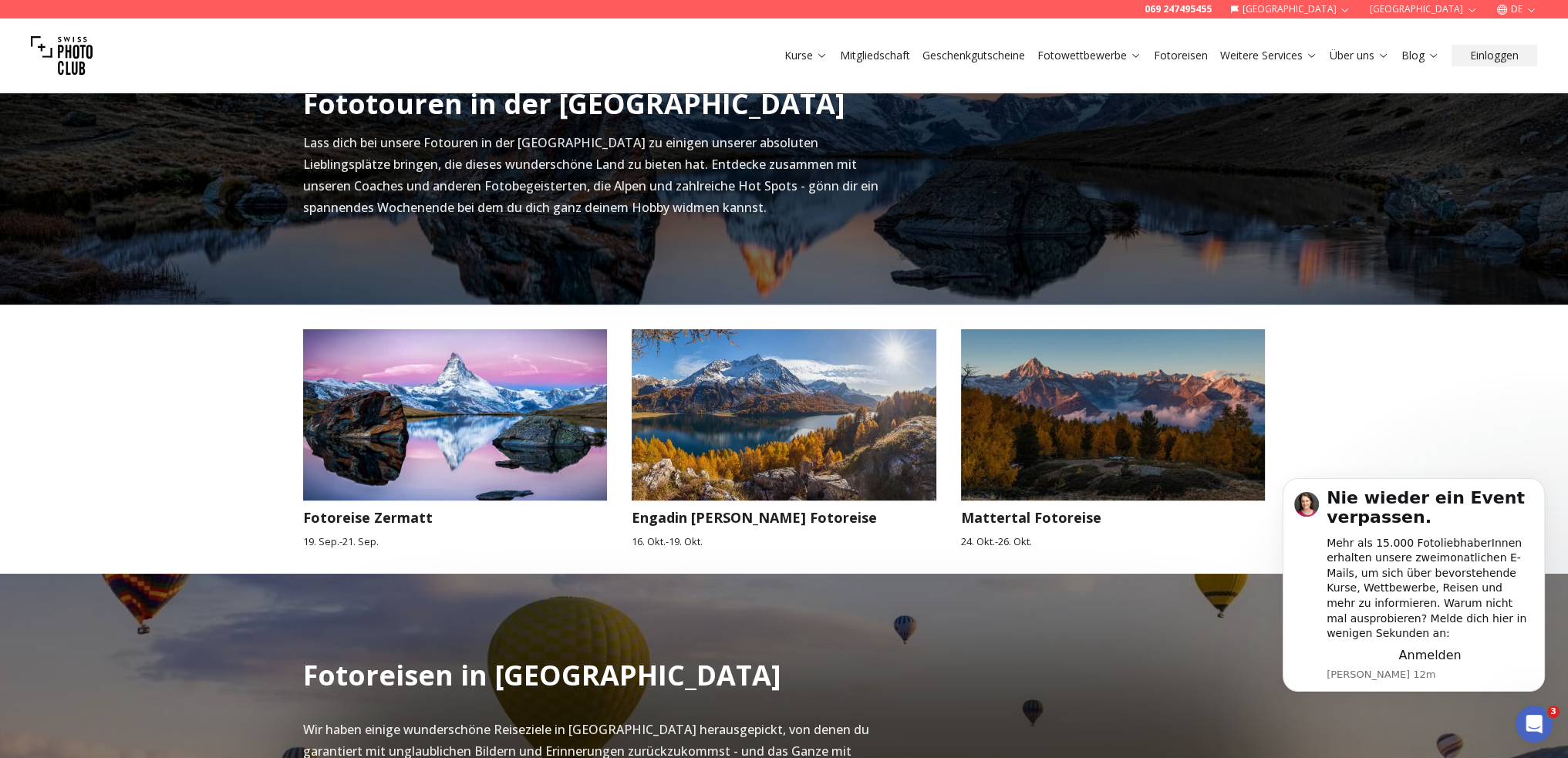
scroll to position [465, 0]
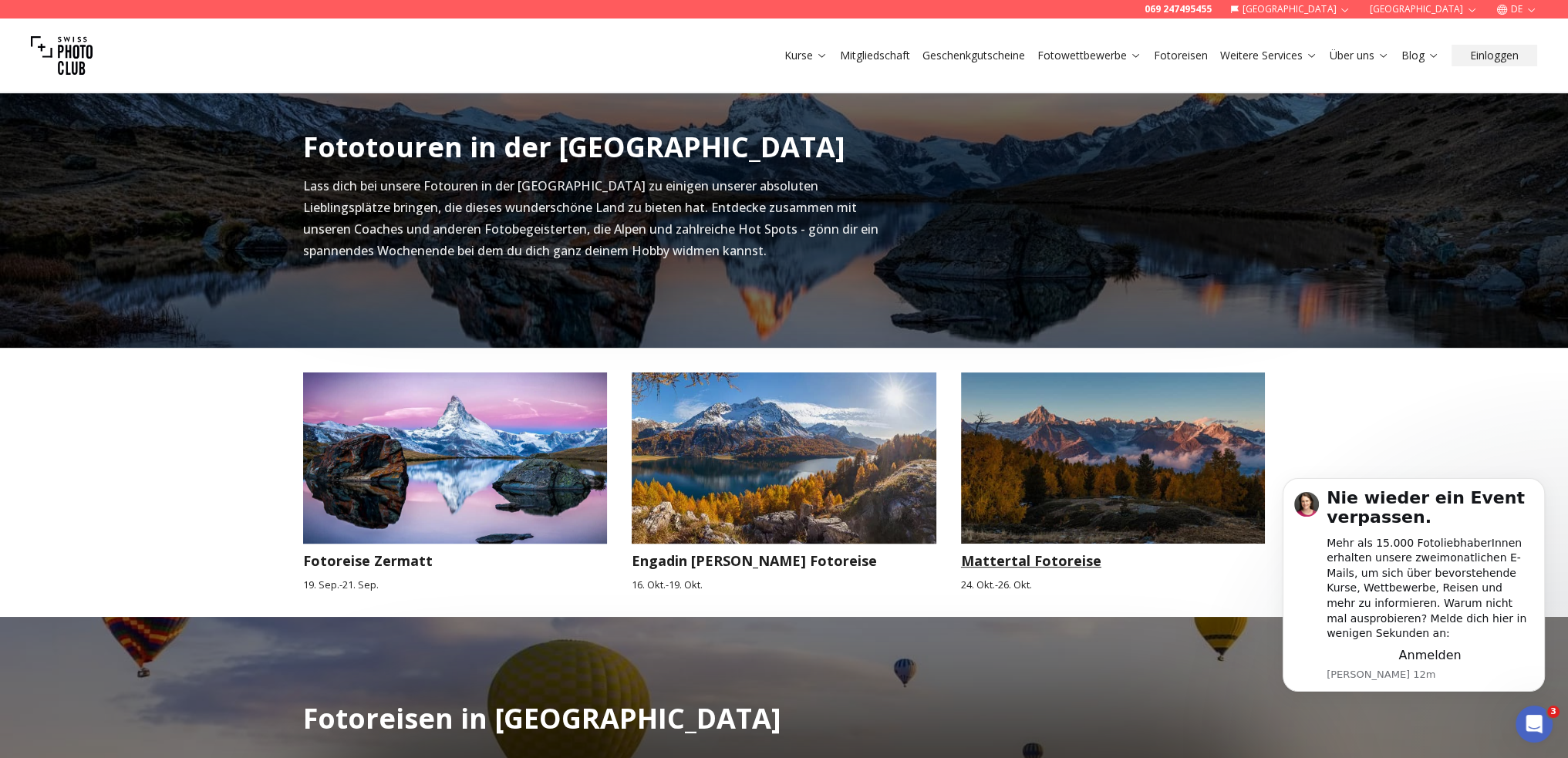
click at [1084, 449] on img at bounding box center [1113, 458] width 304 height 171
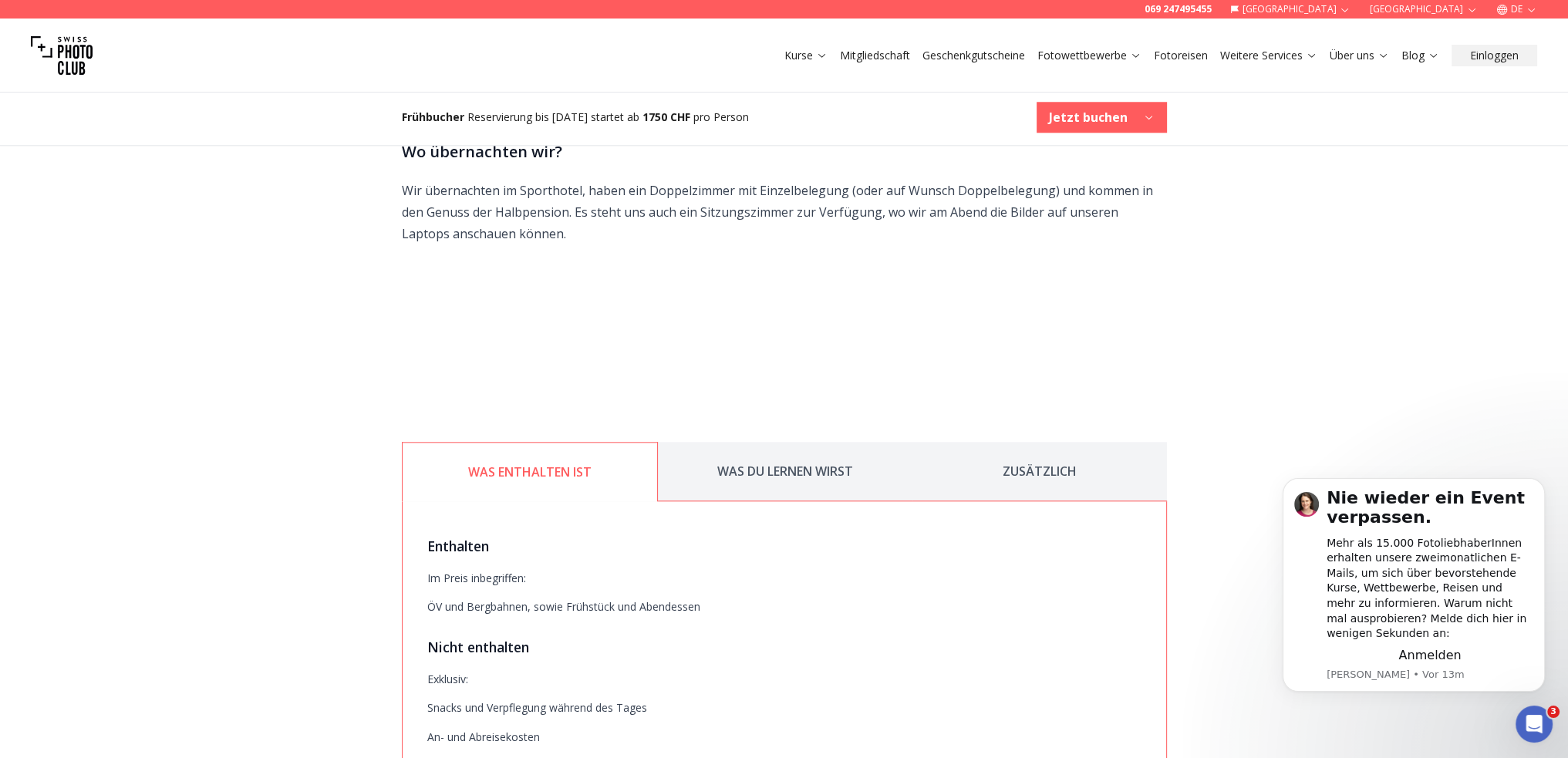
scroll to position [2237, 0]
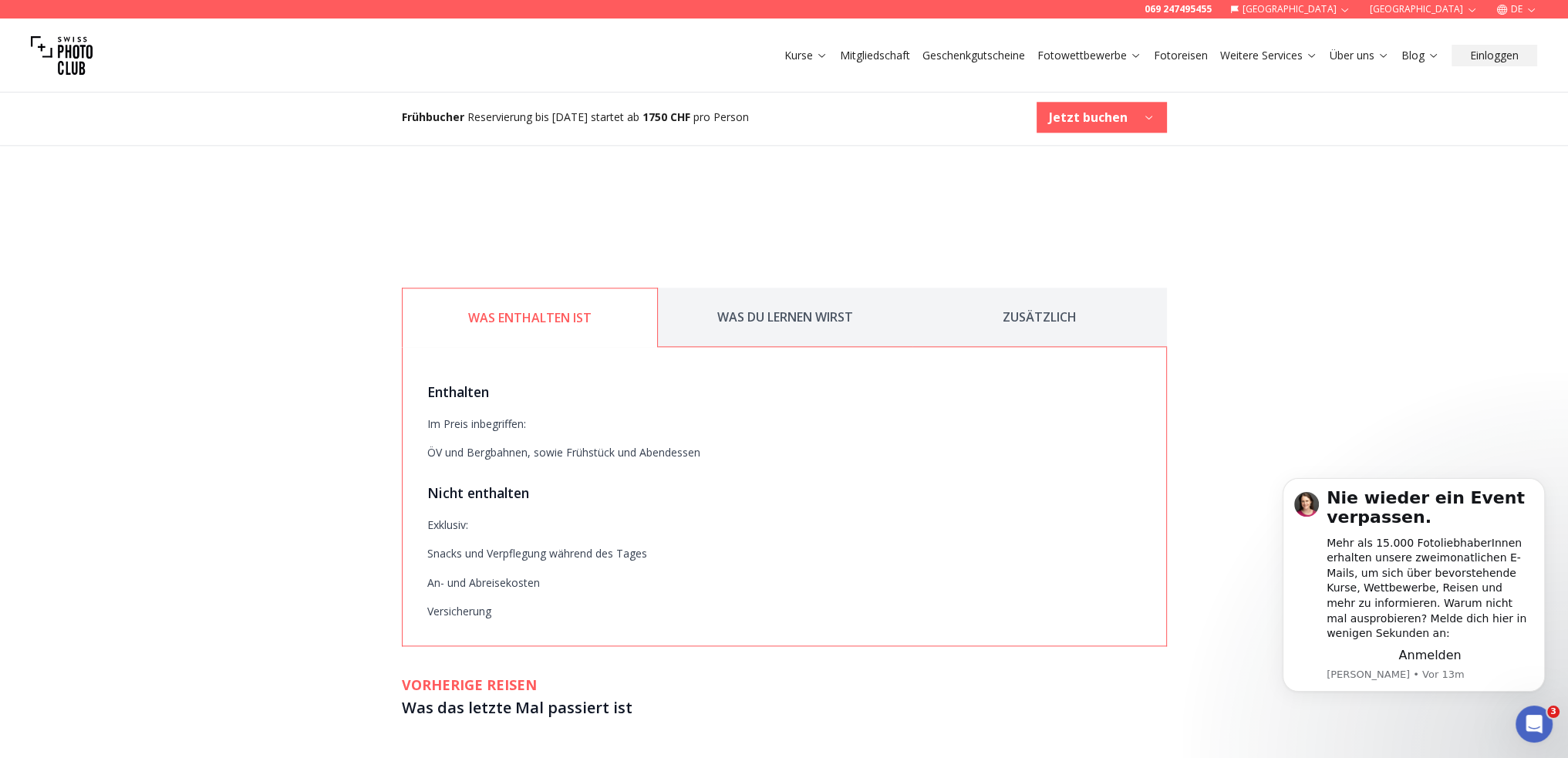
click at [771, 288] on button "WAS DU LERNEN WIRST" at bounding box center [785, 317] width 255 height 59
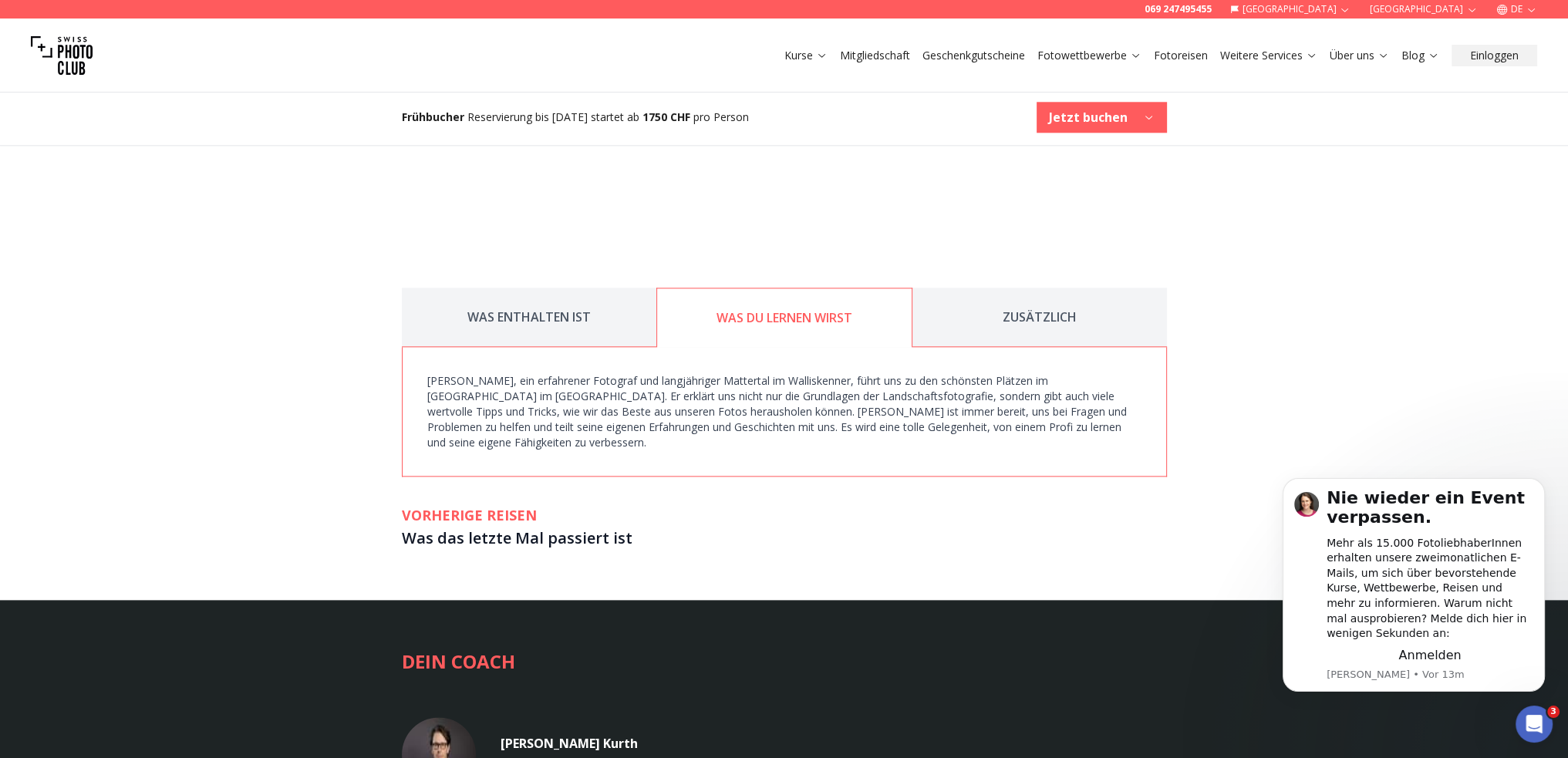
click at [1007, 288] on button "ZUSÄTZLICH" at bounding box center [1040, 317] width 255 height 59
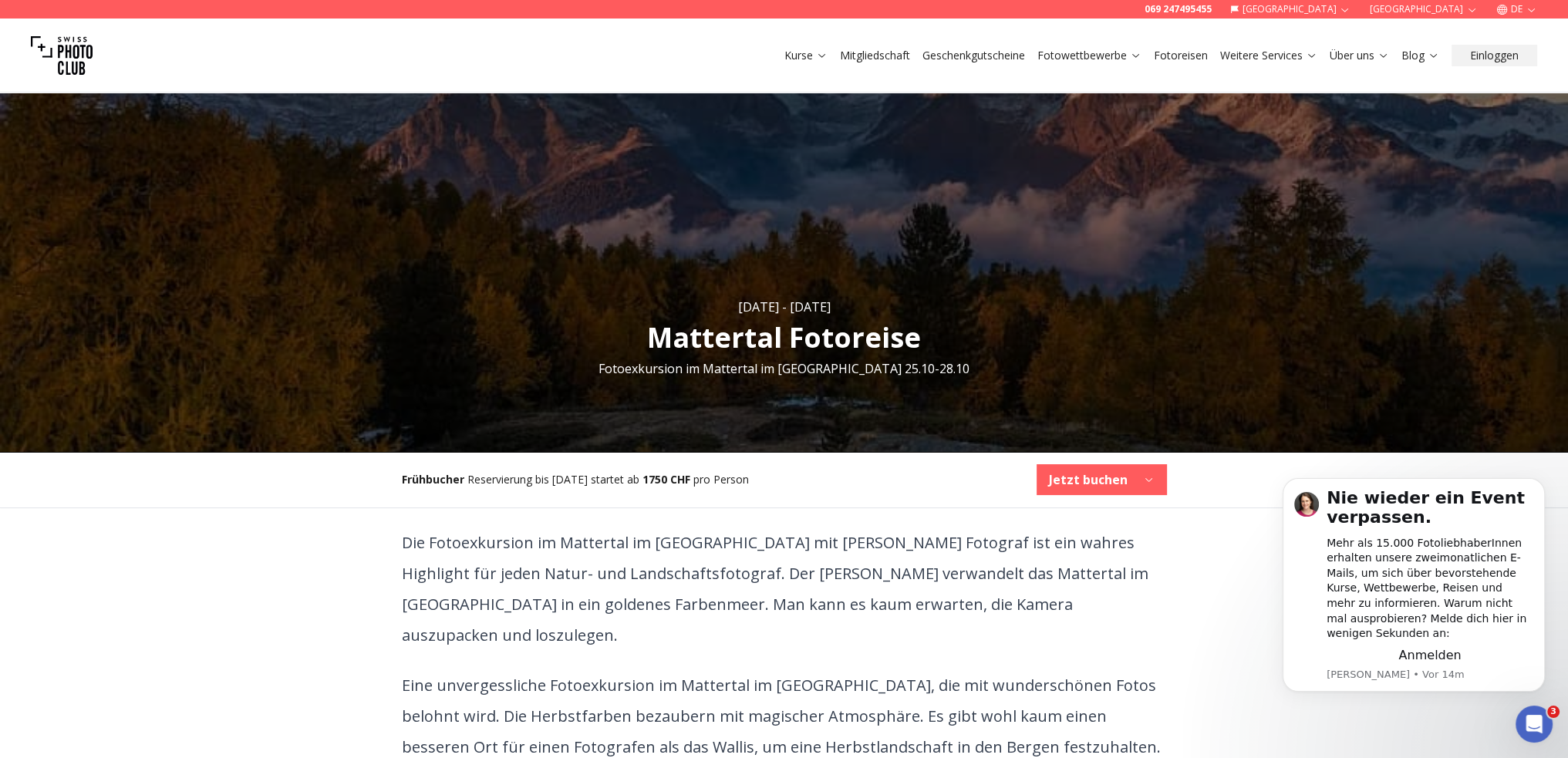
scroll to position [0, 0]
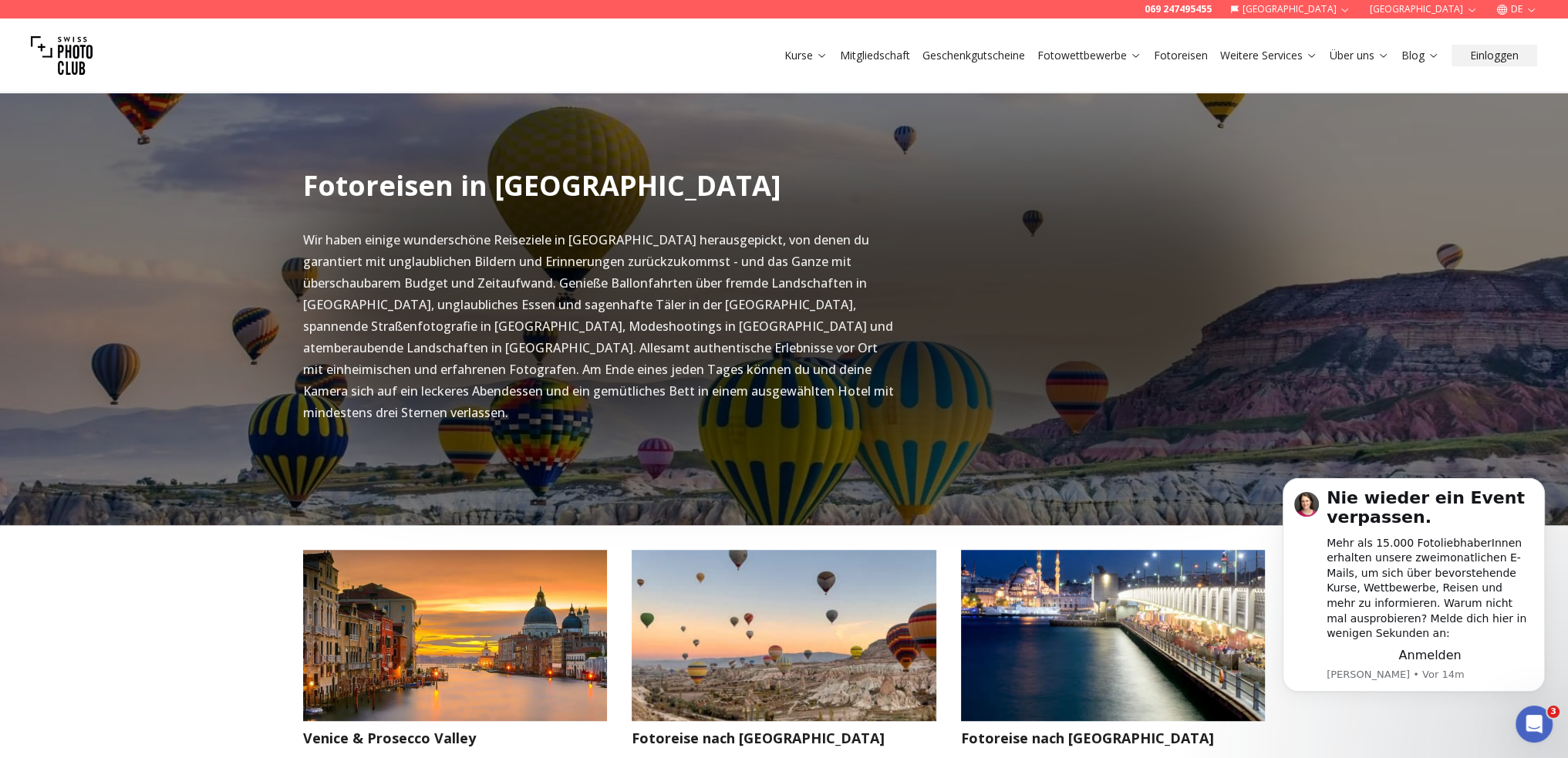
scroll to position [620, 0]
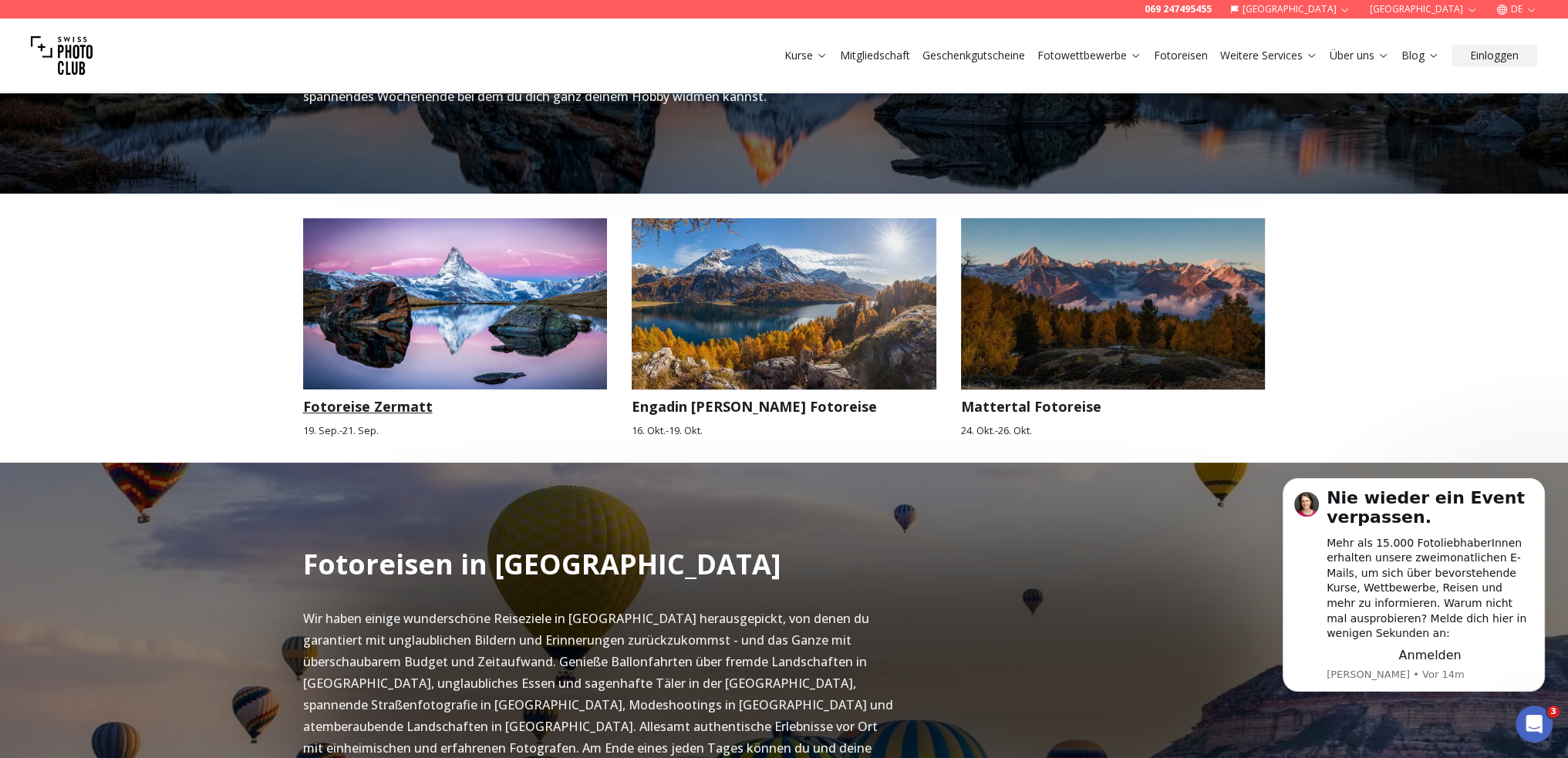
click at [422, 307] on img at bounding box center [455, 304] width 304 height 171
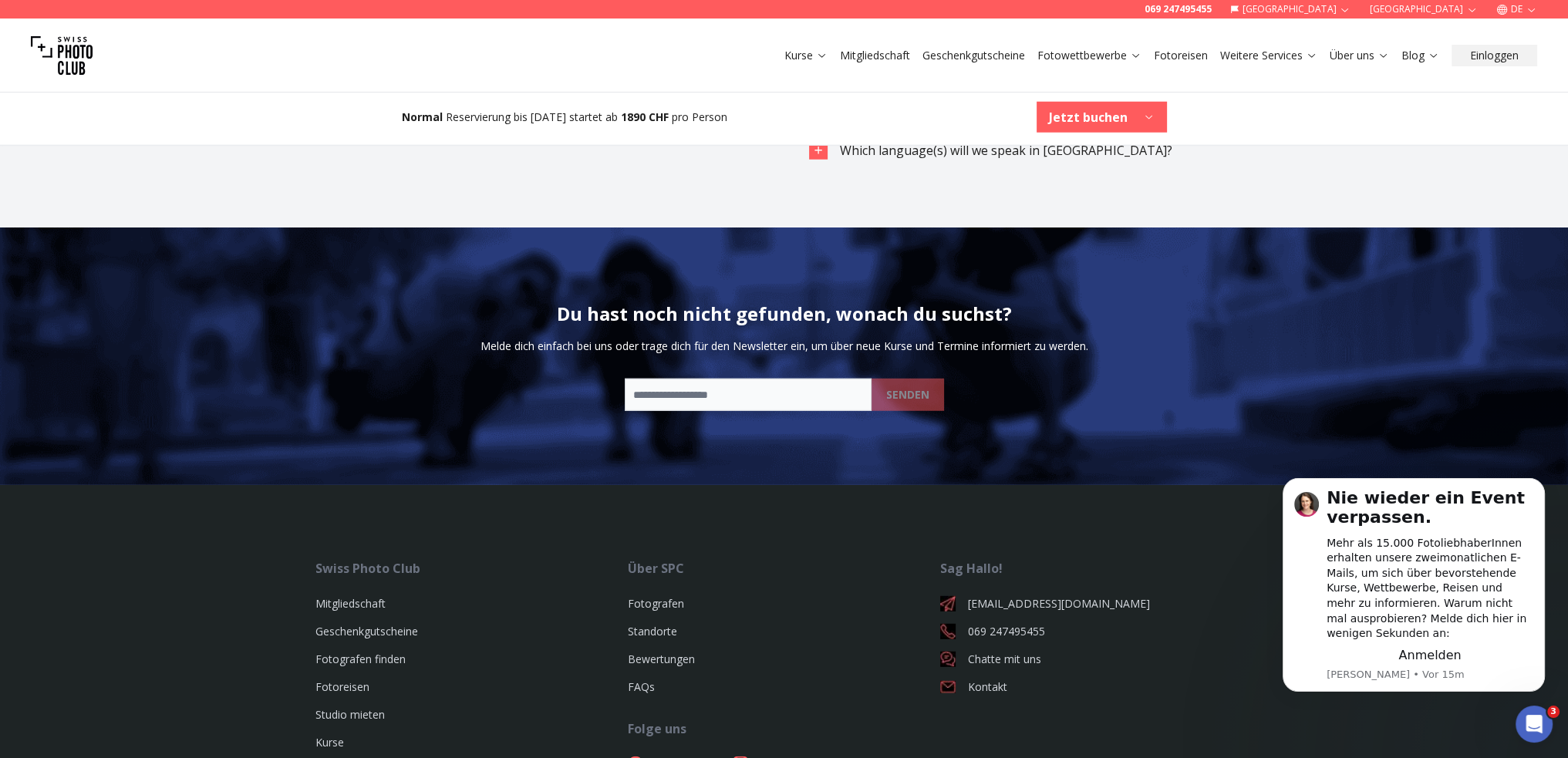
scroll to position [5706, 0]
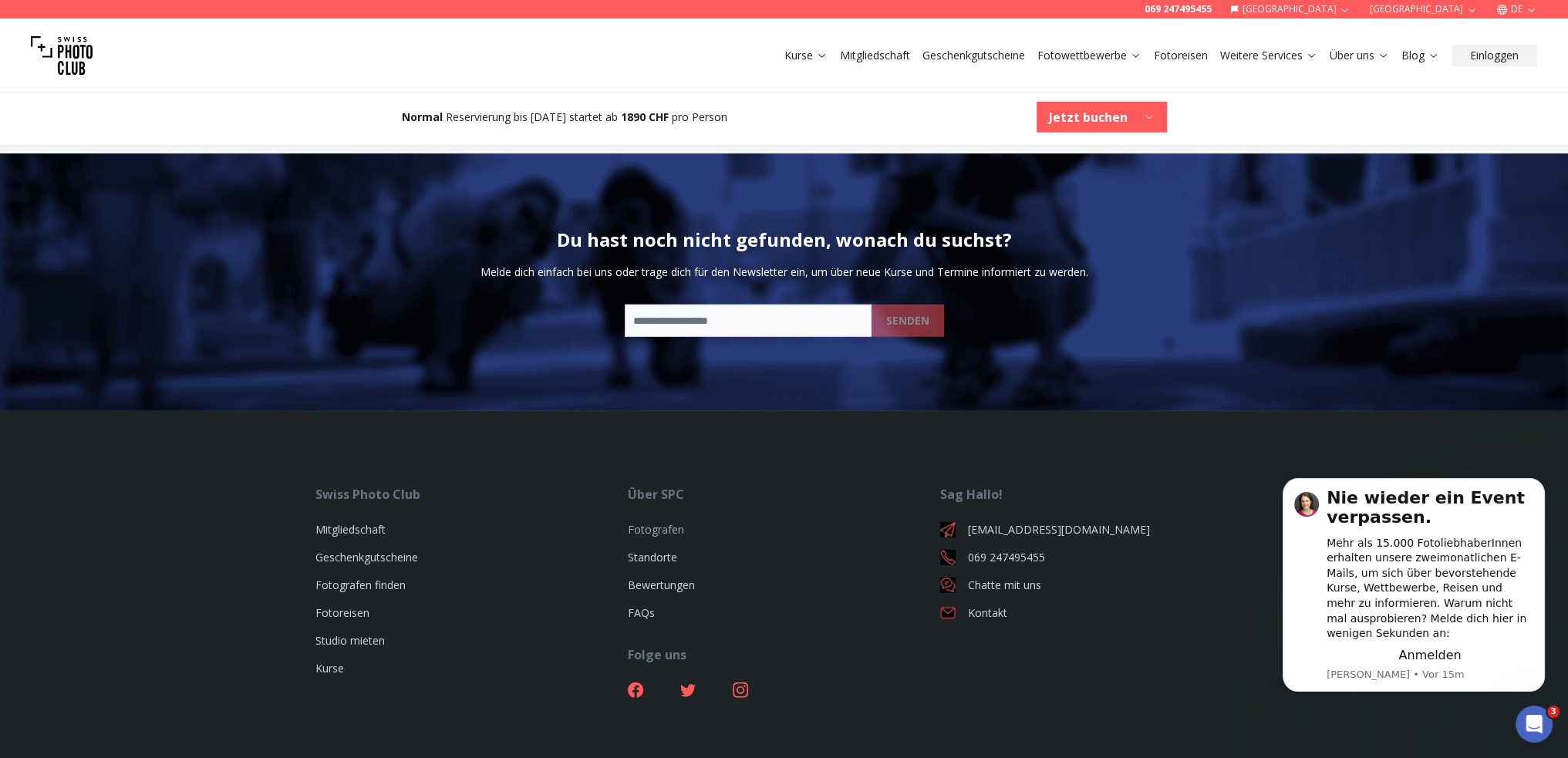
click at [646, 523] on link "Fotografen" at bounding box center [656, 529] width 56 height 15
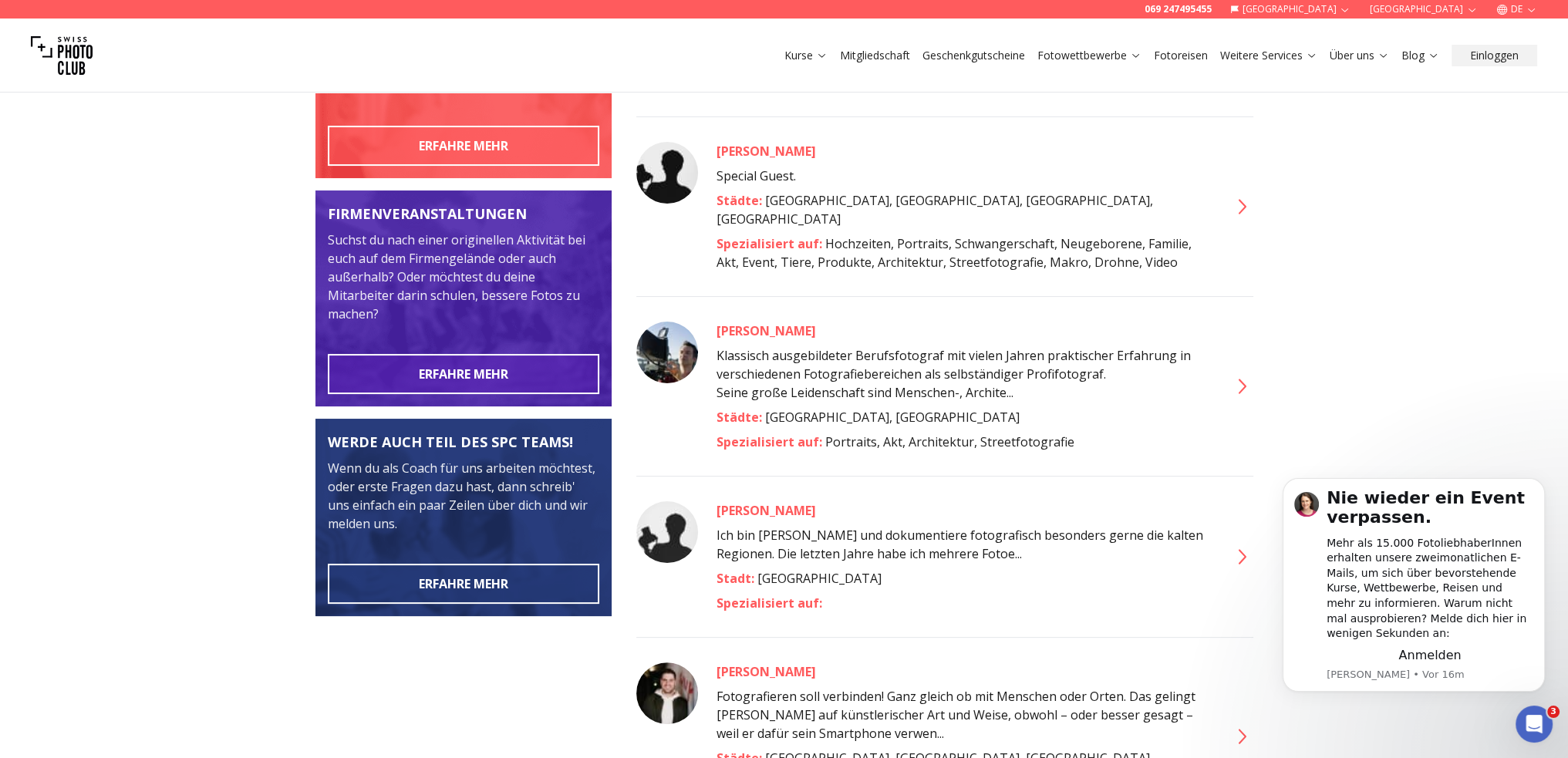
scroll to position [385, 0]
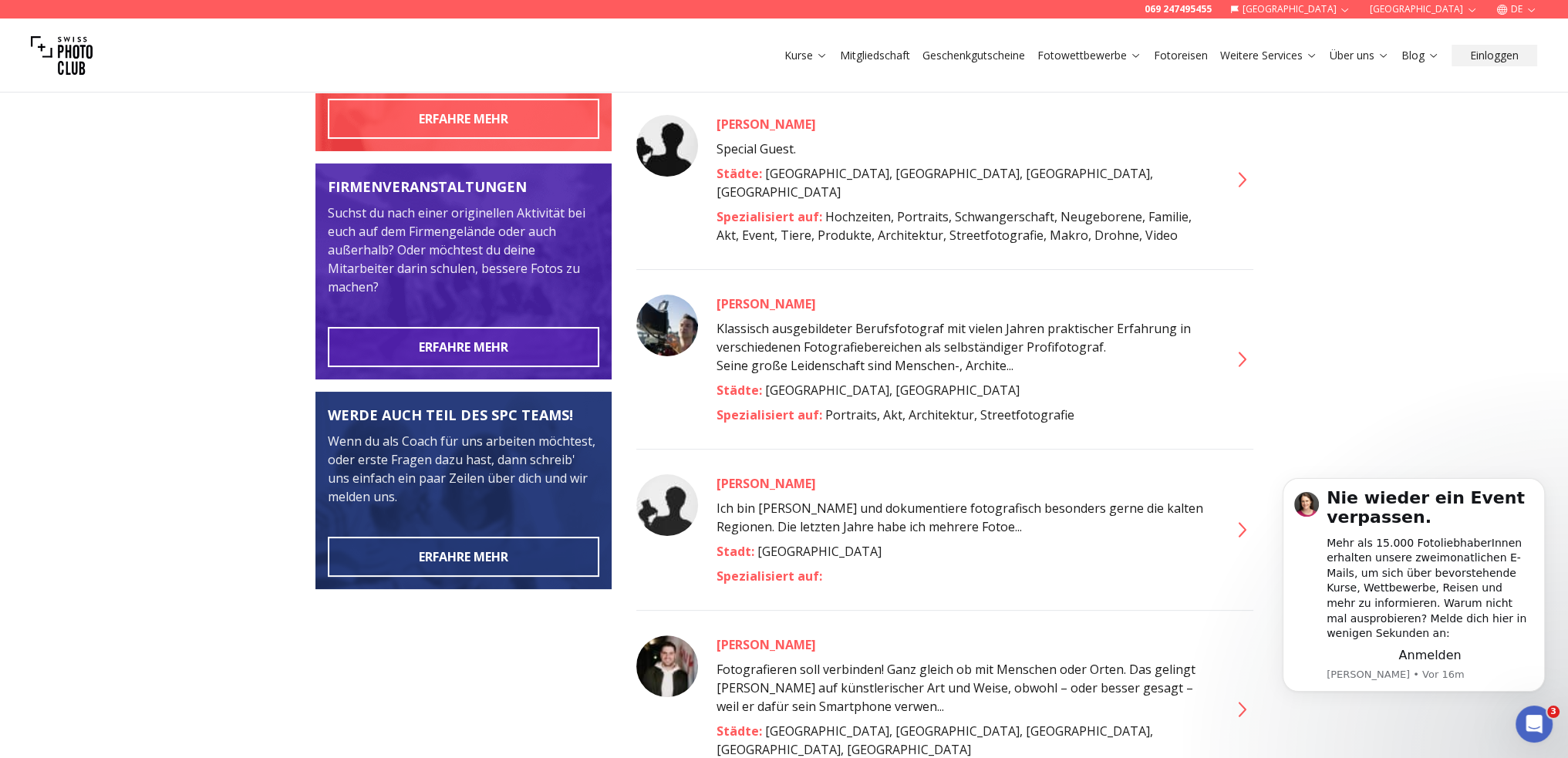
click at [1244, 518] on icon at bounding box center [1240, 529] width 24 height 24
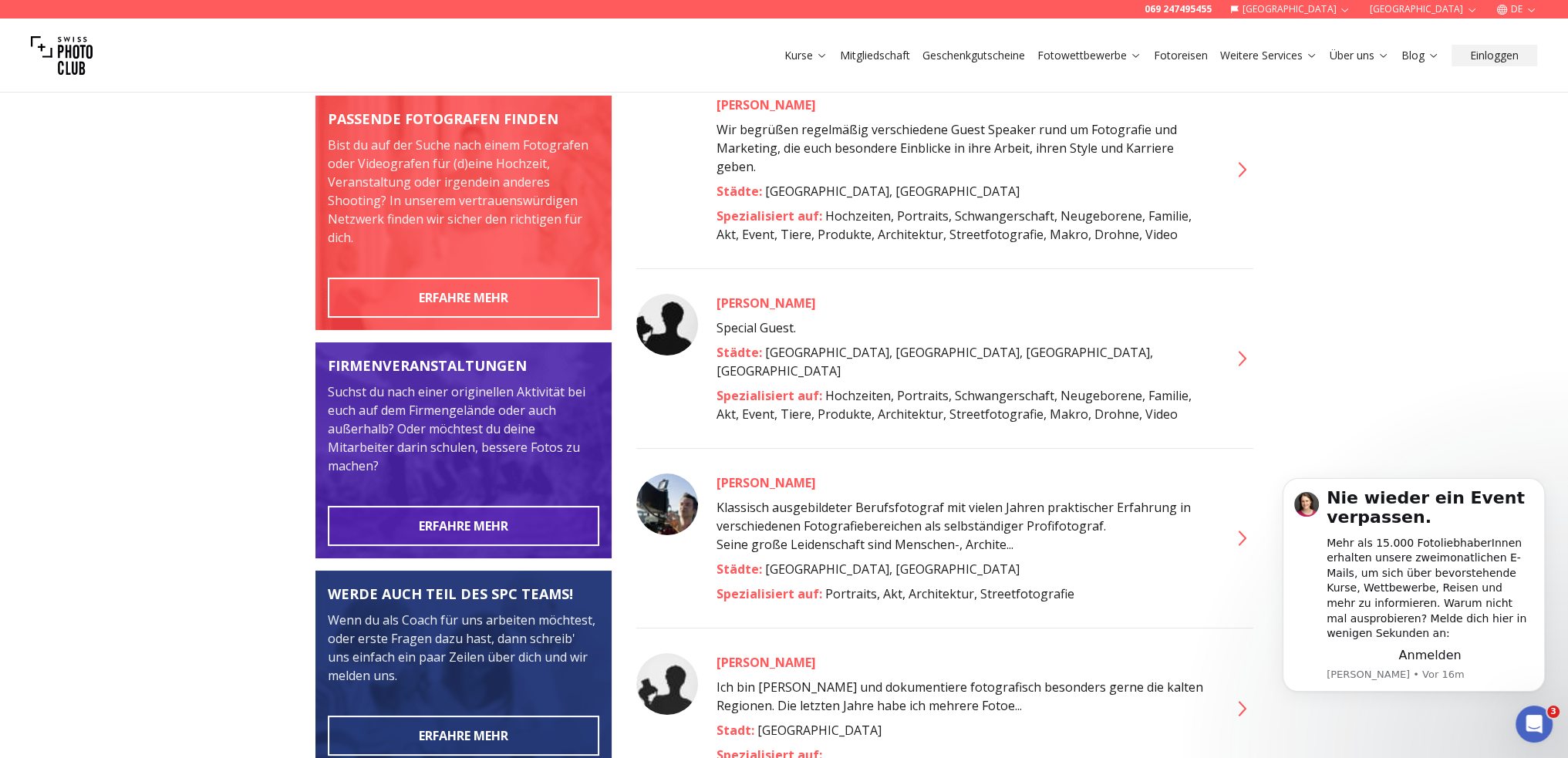
scroll to position [232, 0]
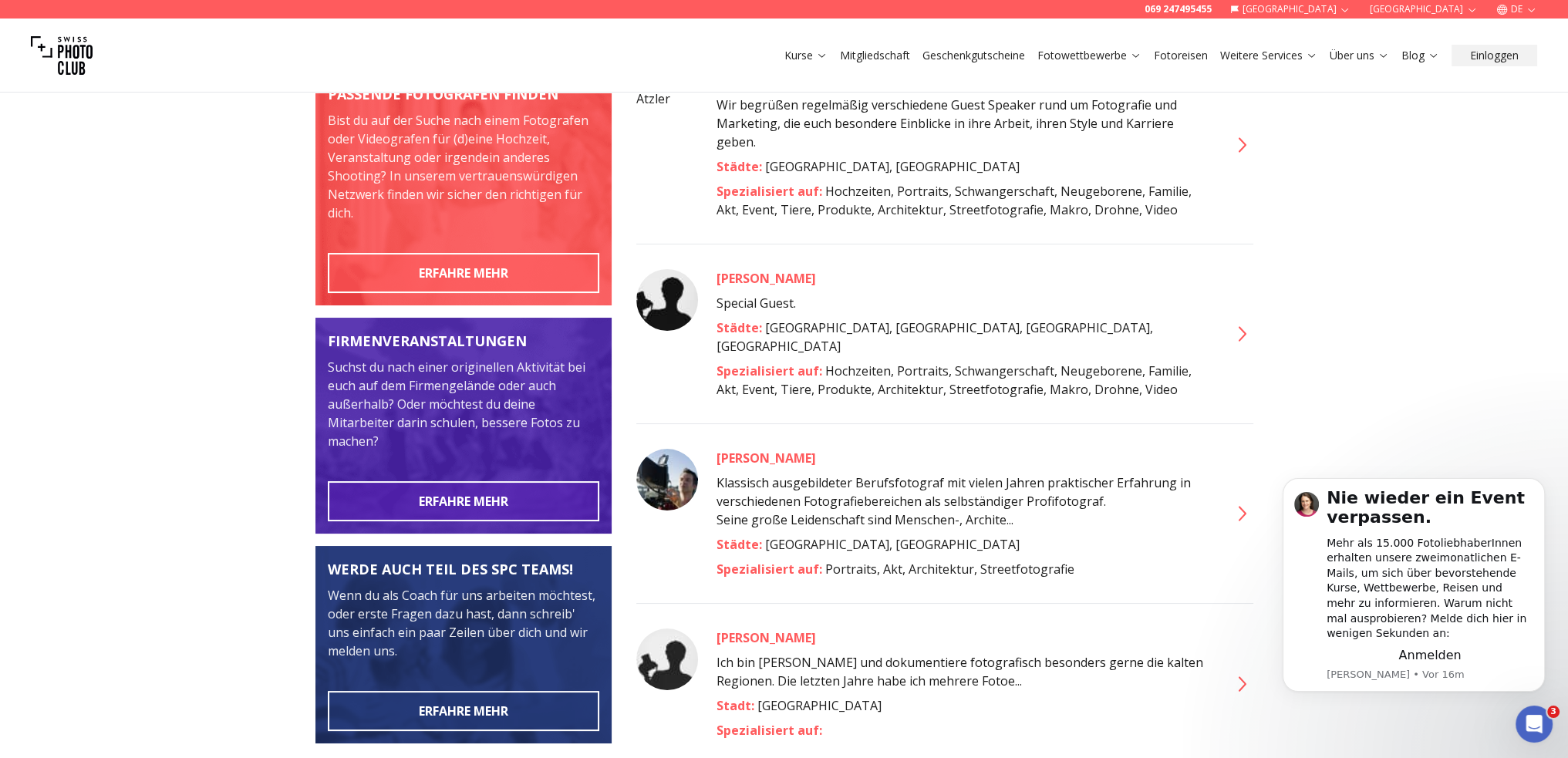
click at [1237, 326] on icon at bounding box center [1240, 334] width 24 height 24
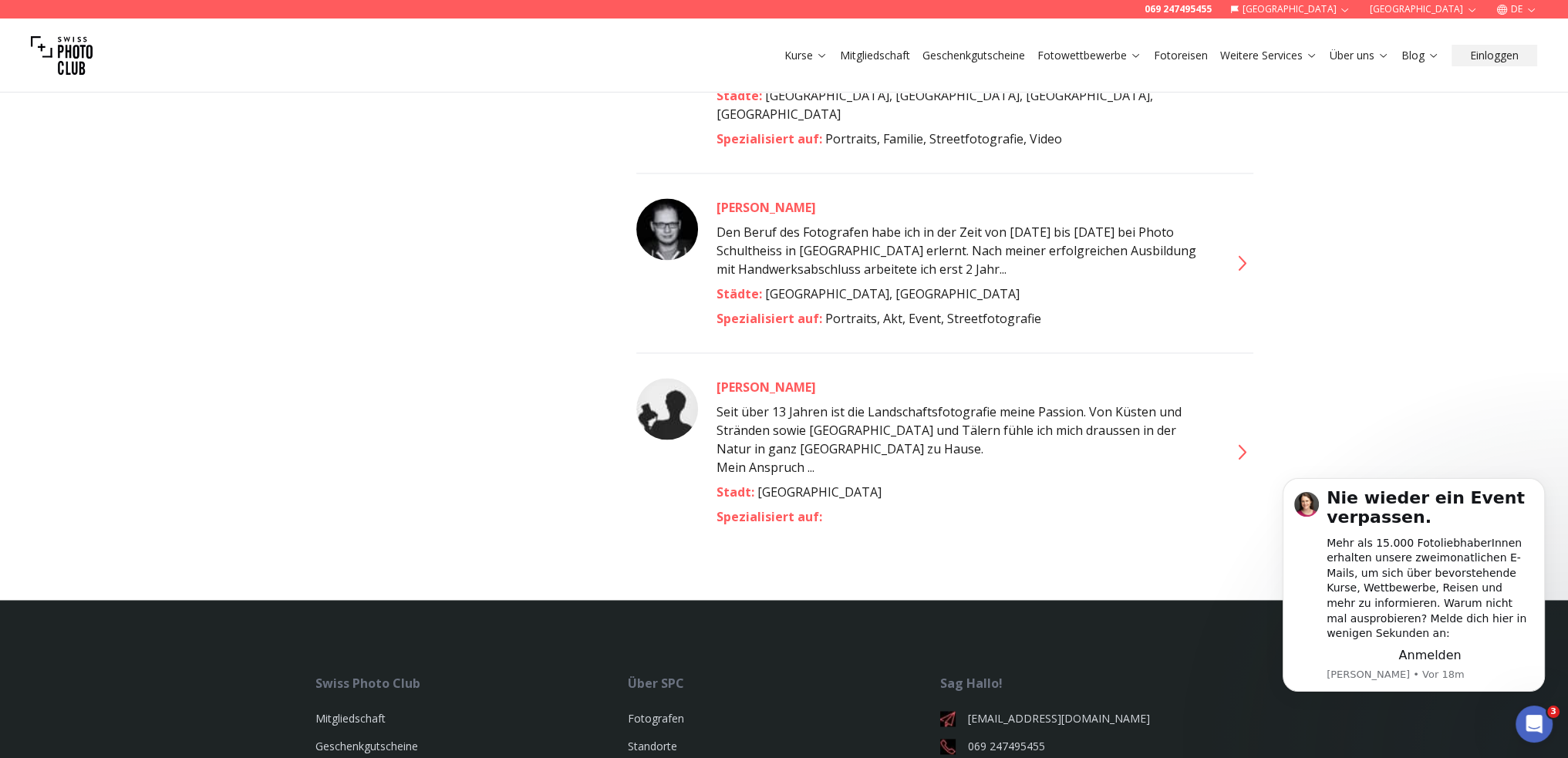
scroll to position [3009, 0]
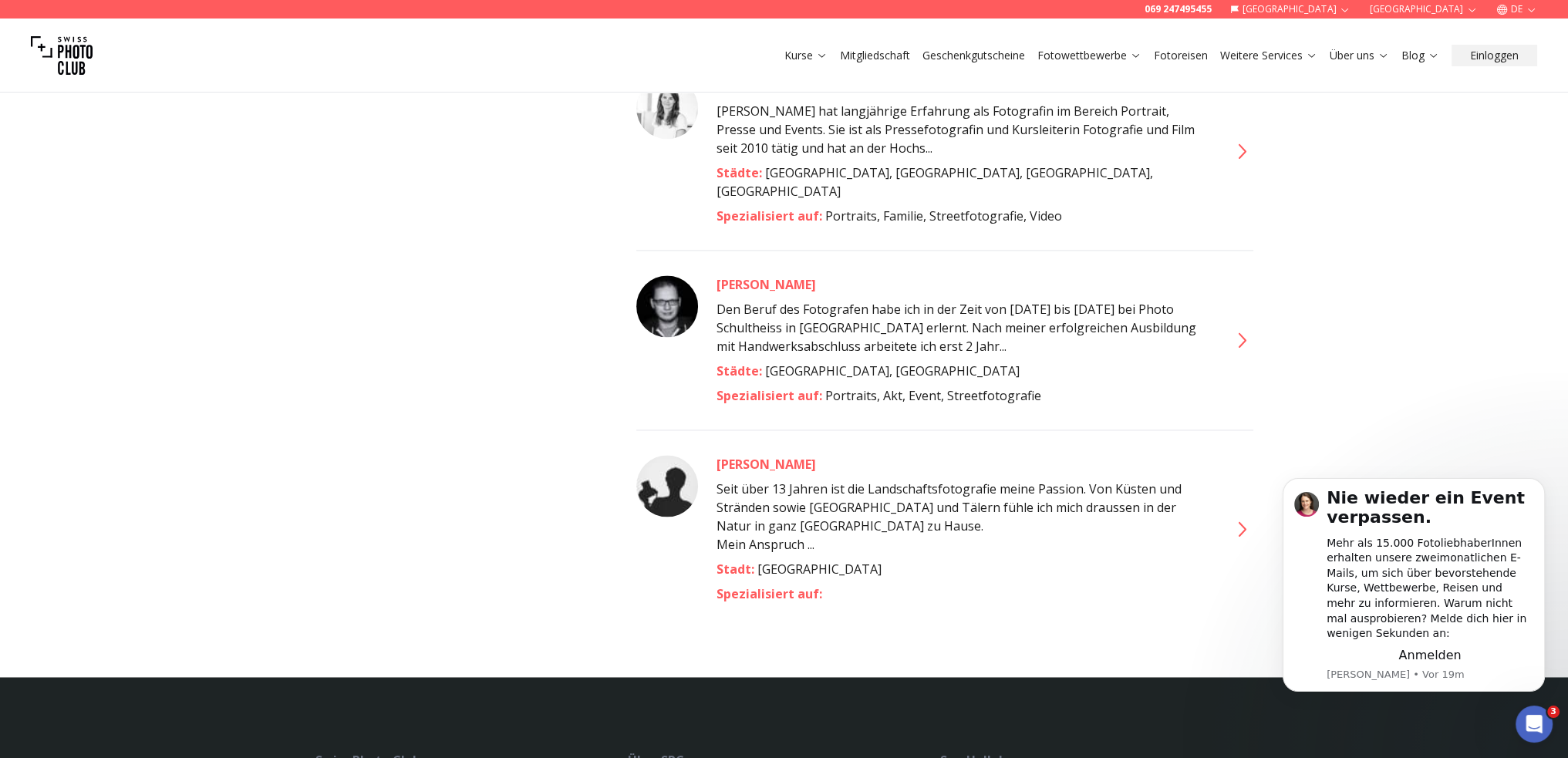
click at [1240, 522] on icon at bounding box center [1241, 528] width 8 height 15
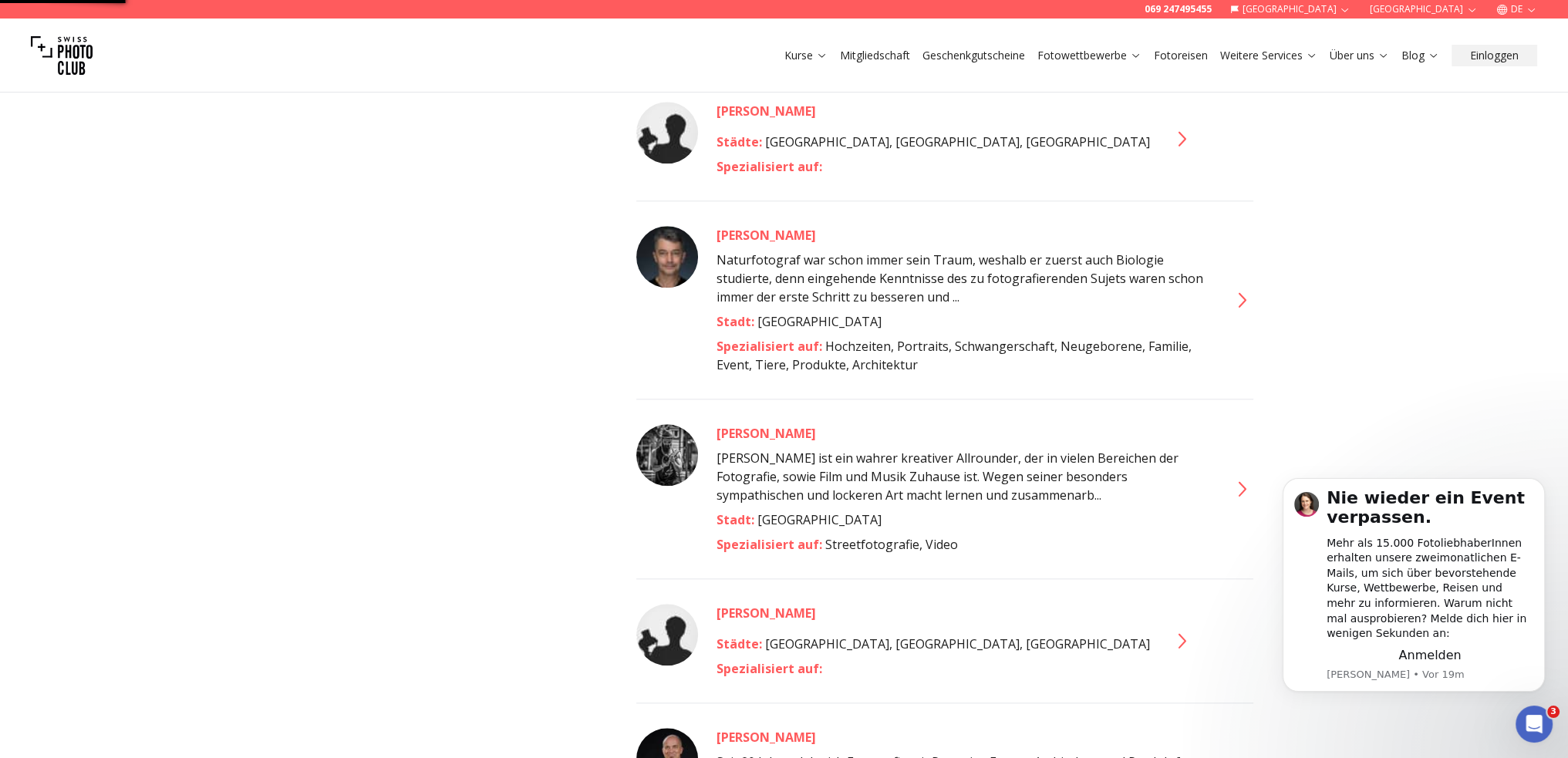
scroll to position [65, 0]
